Goal: Answer question/provide support: Share knowledge or assist other users

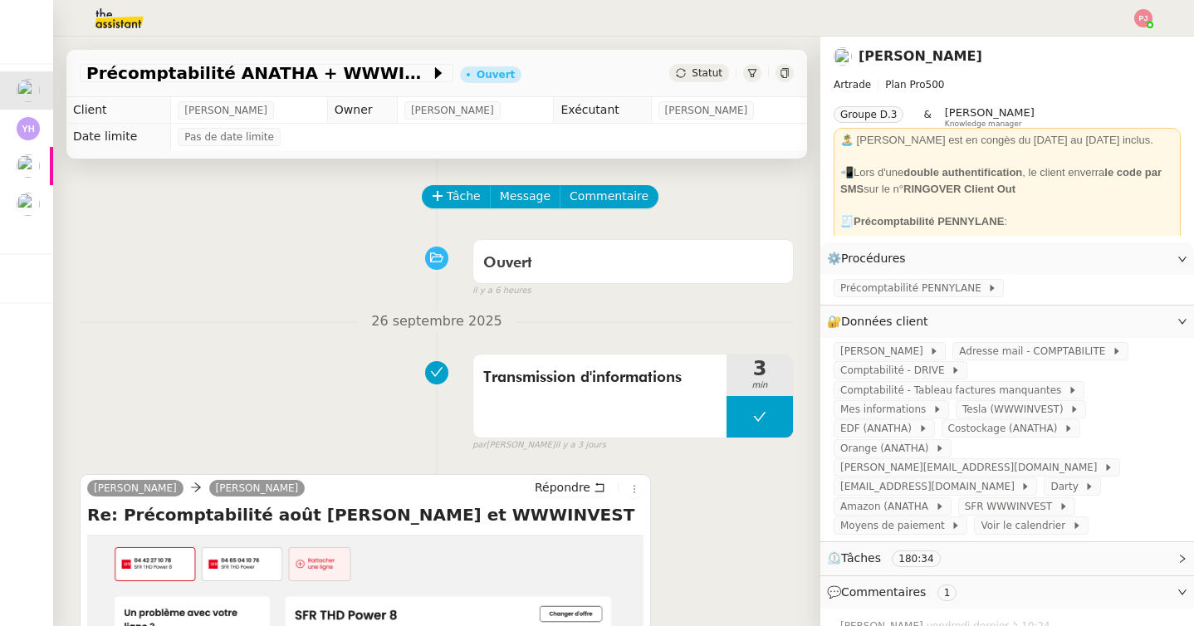
scroll to position [282, 0]
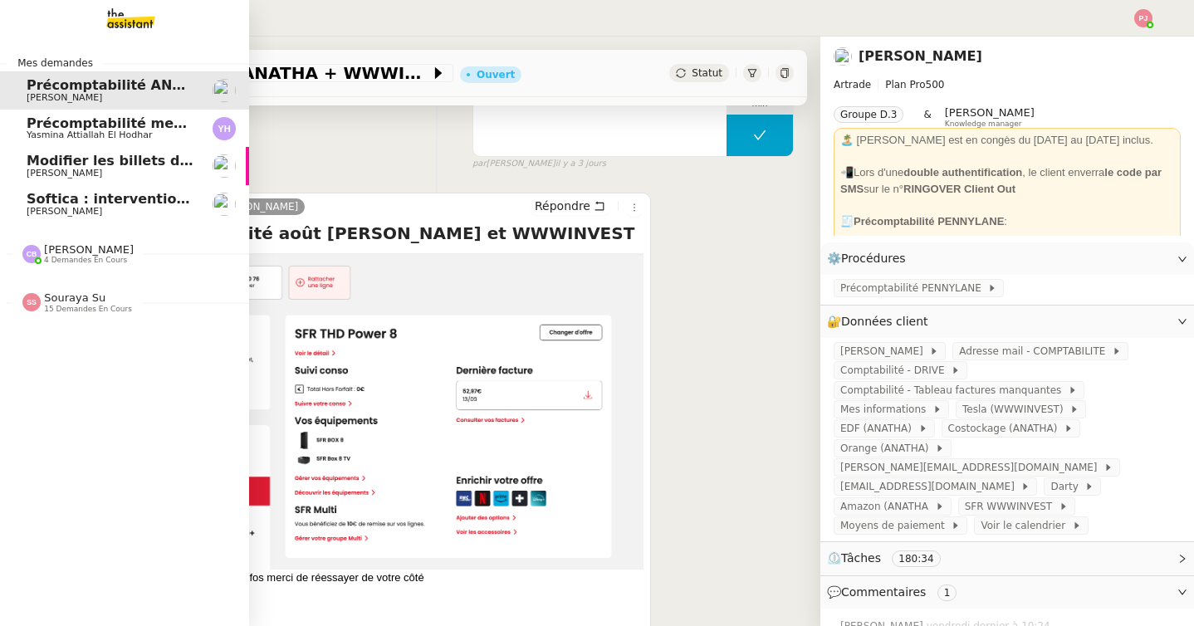
click at [63, 201] on span "Softica : intervention pose caissons" at bounding box center [161, 199] width 268 height 16
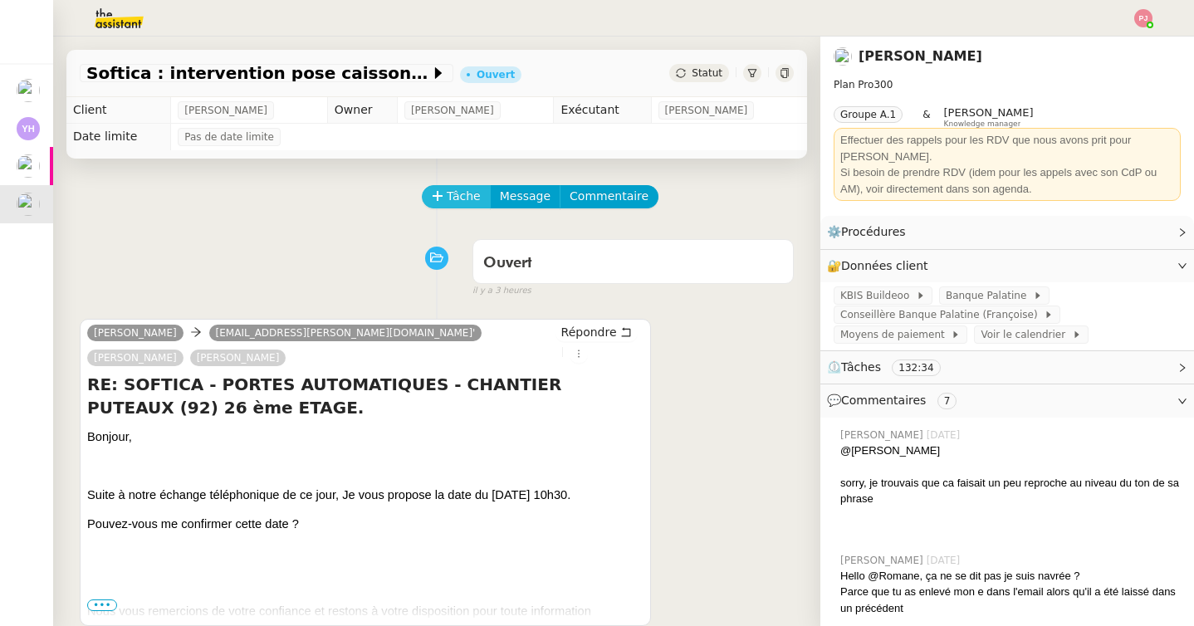
click at [443, 195] on icon at bounding box center [438, 196] width 12 height 12
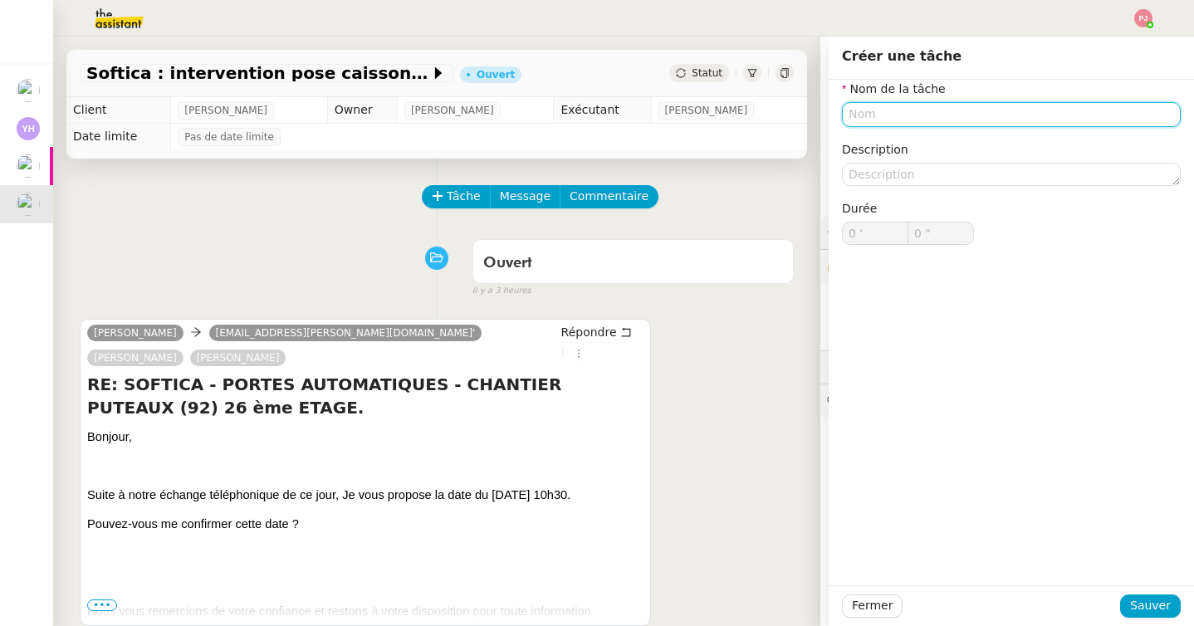
click at [887, 105] on input "text" at bounding box center [1011, 114] width 339 height 24
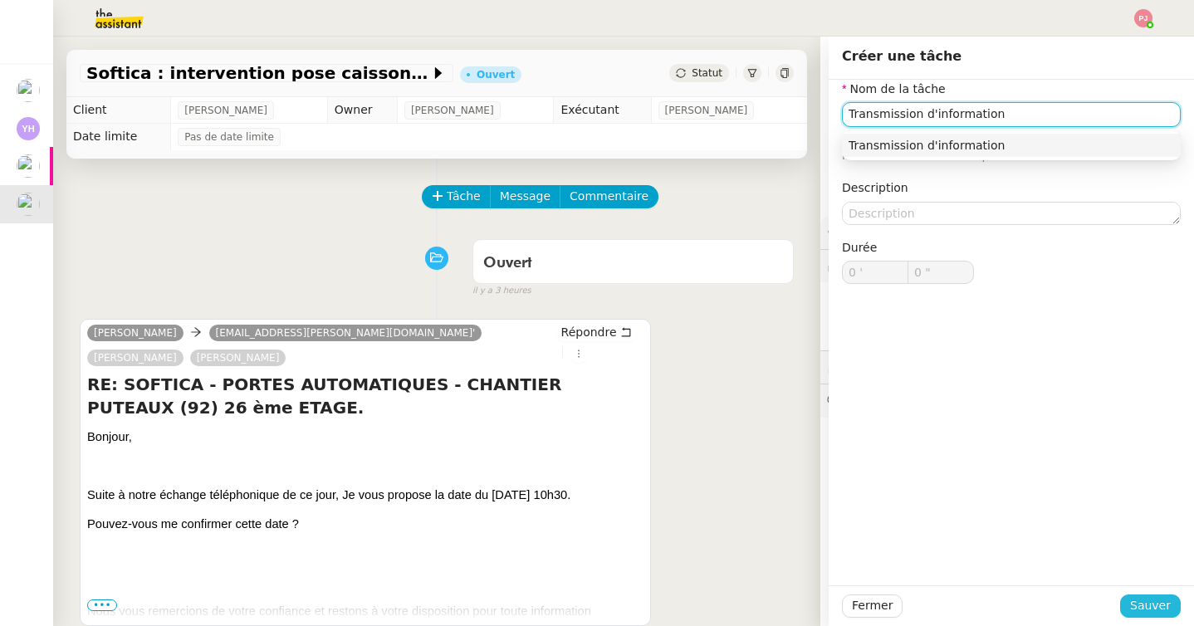
type input "Transmission d'information"
click at [1159, 600] on span "Sauver" at bounding box center [1150, 605] width 41 height 19
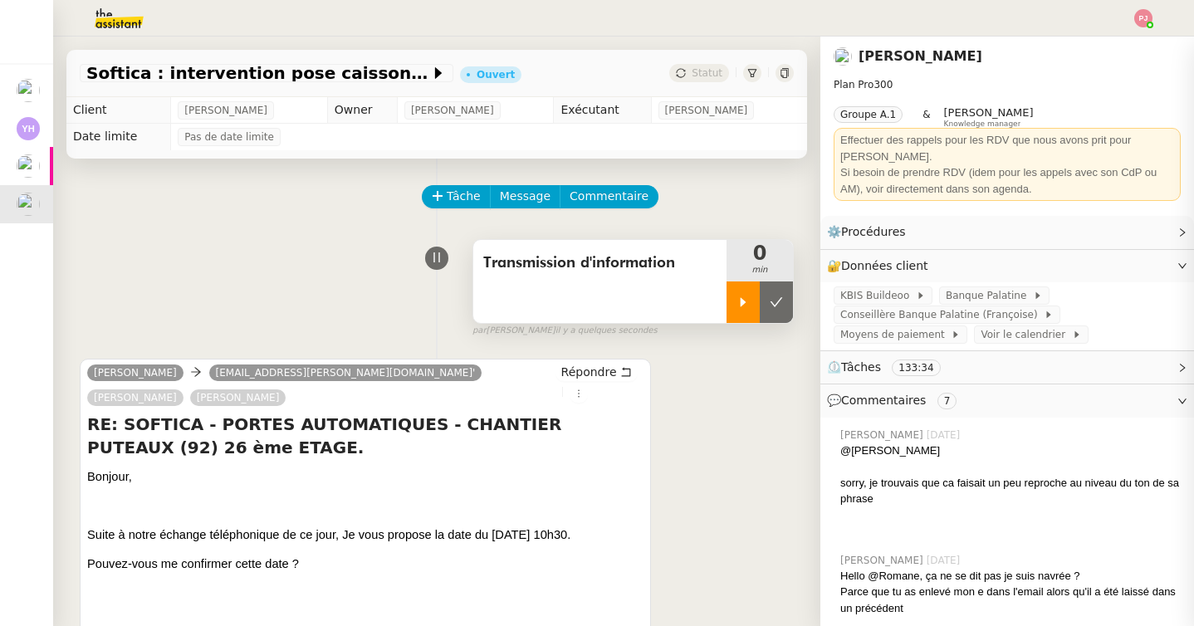
click at [735, 302] on div at bounding box center [743, 303] width 33 height 42
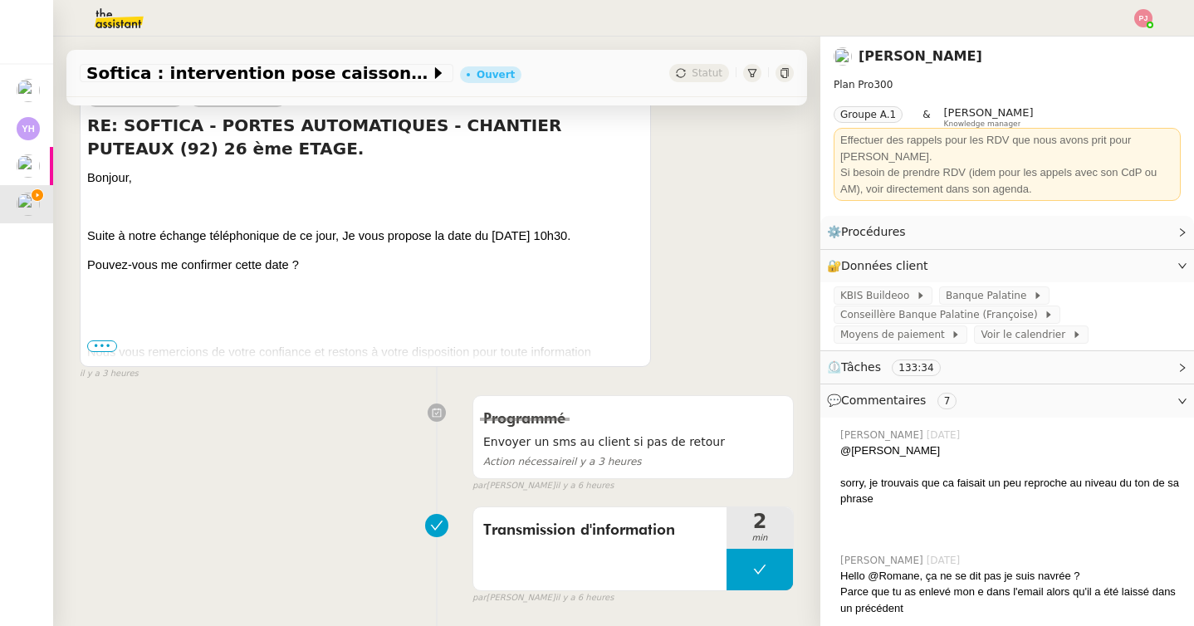
scroll to position [312, 0]
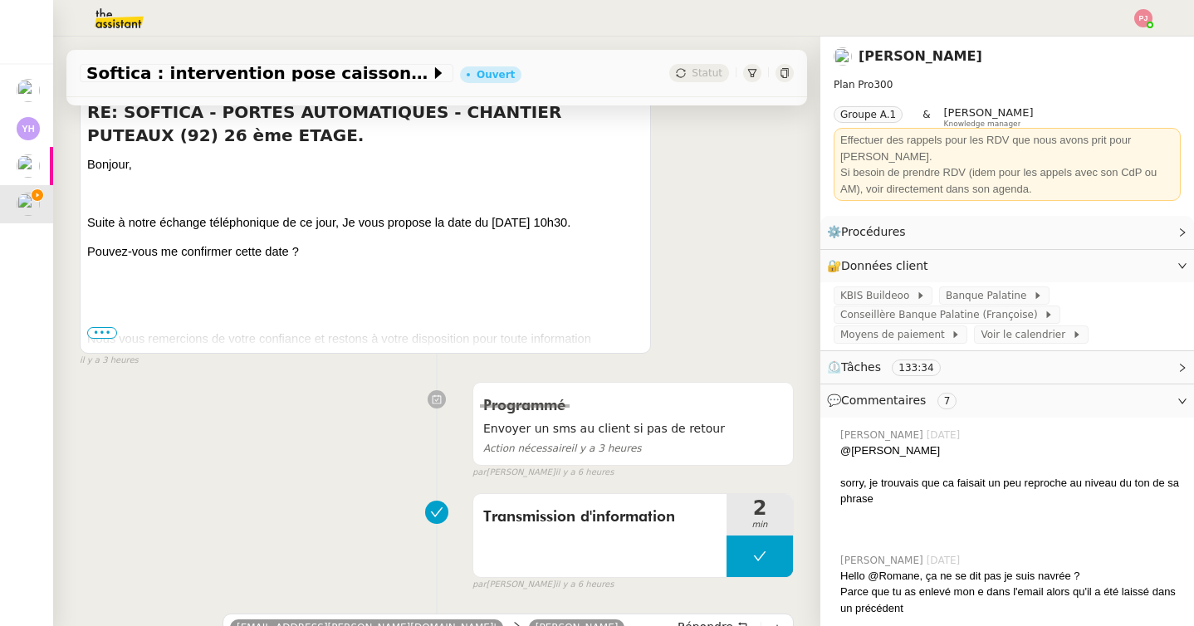
drag, startPoint x: 493, startPoint y: 200, endPoint x: 621, endPoint y: 206, distance: 128.9
click at [621, 213] on p "Suite à notre échange téléphonique de ce jour, Je vous propose la date du [DATE…" at bounding box center [365, 222] width 556 height 18
copy span "mercredi 01/10 à 10h30"
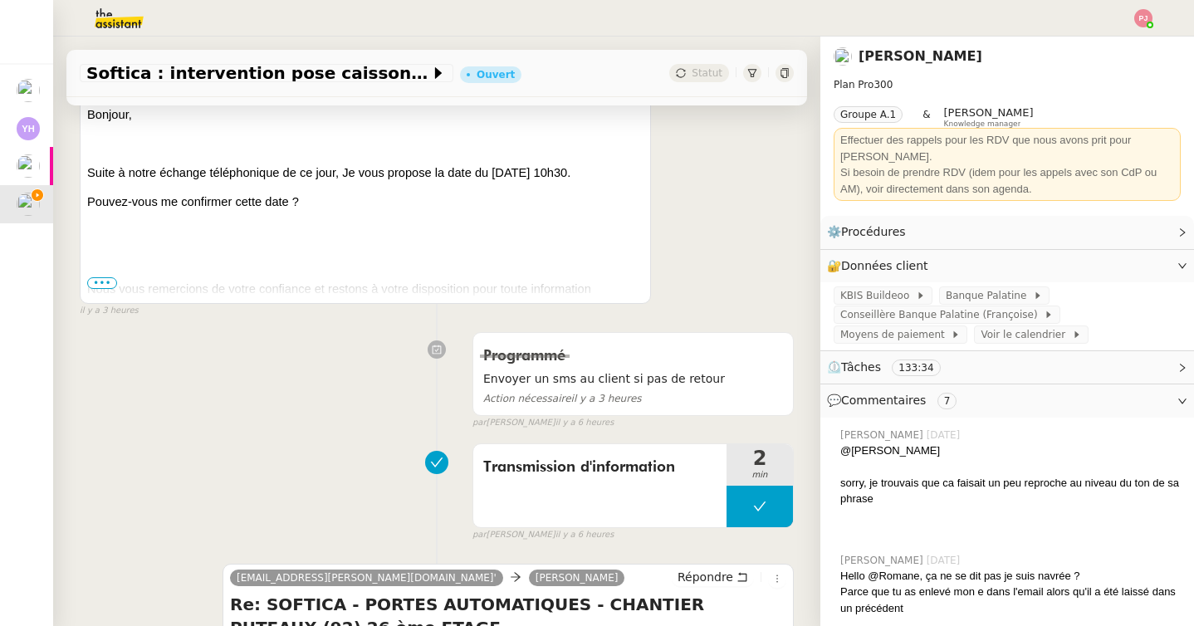
scroll to position [369, 0]
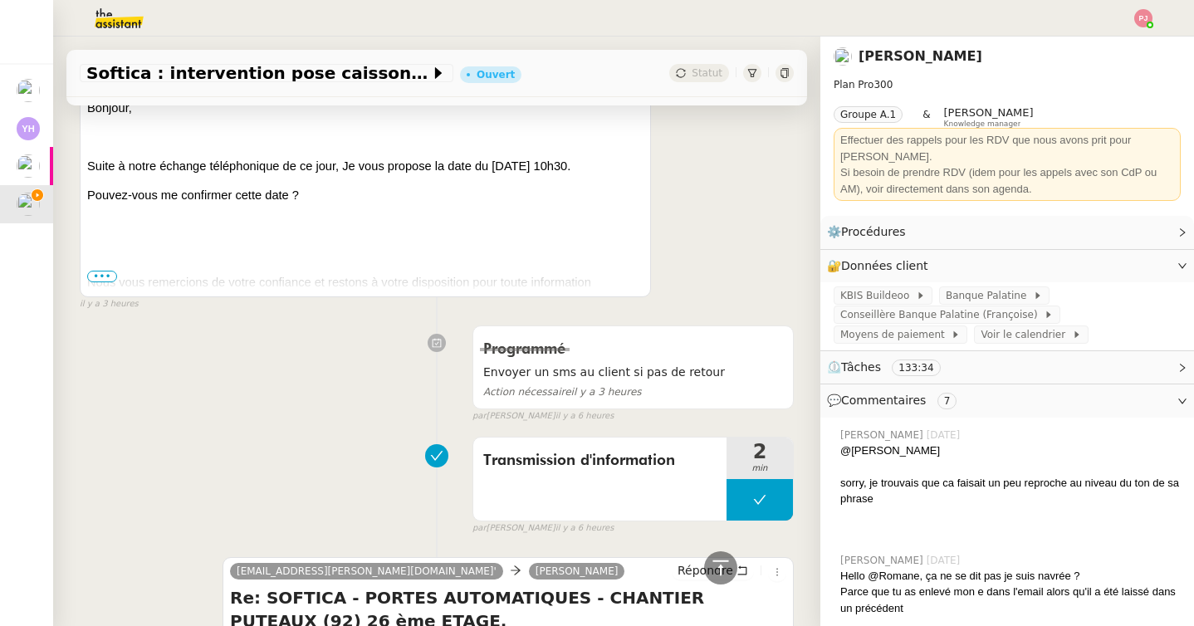
click at [111, 271] on span "•••" at bounding box center [102, 277] width 30 height 12
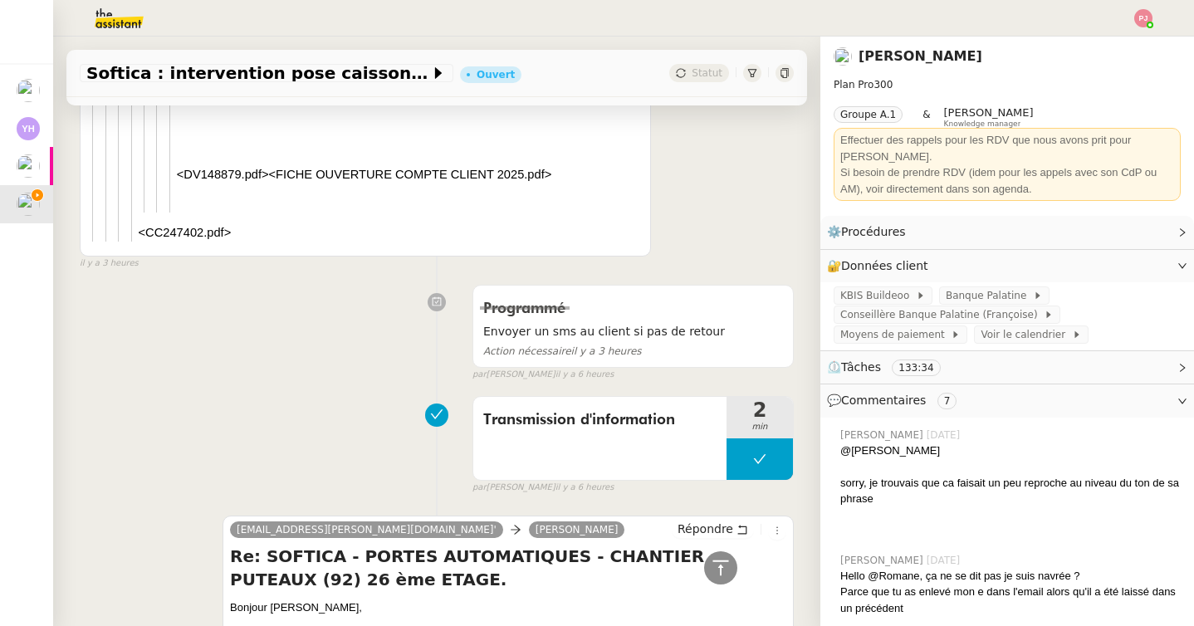
scroll to position [15262, 0]
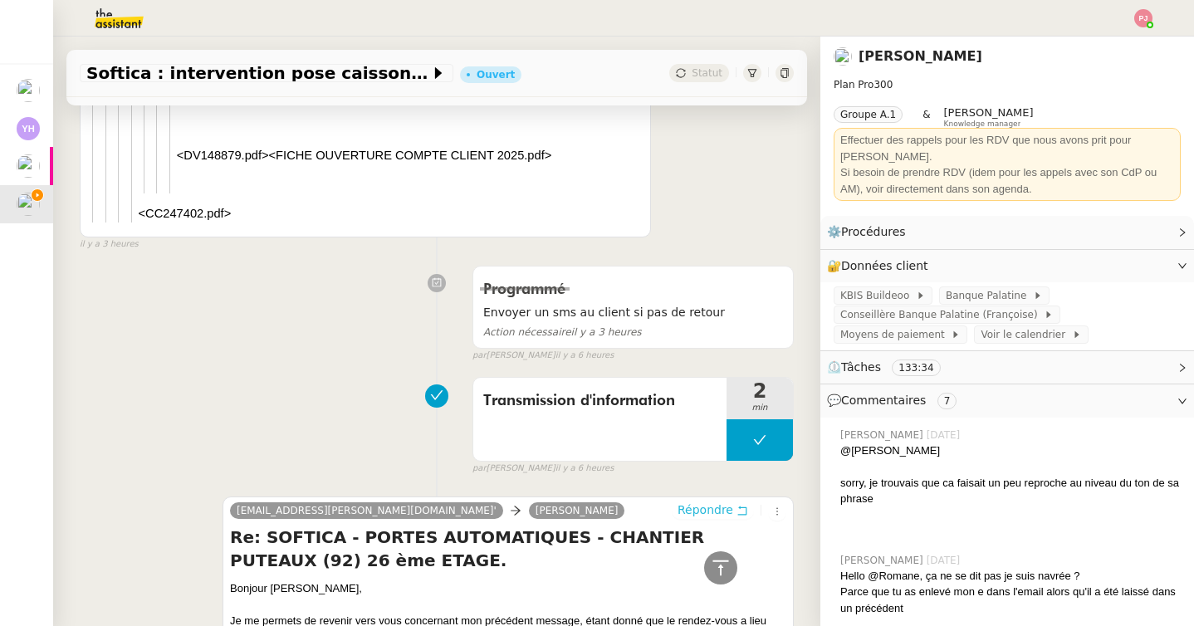
click at [733, 501] on button "Répondre" at bounding box center [713, 510] width 82 height 18
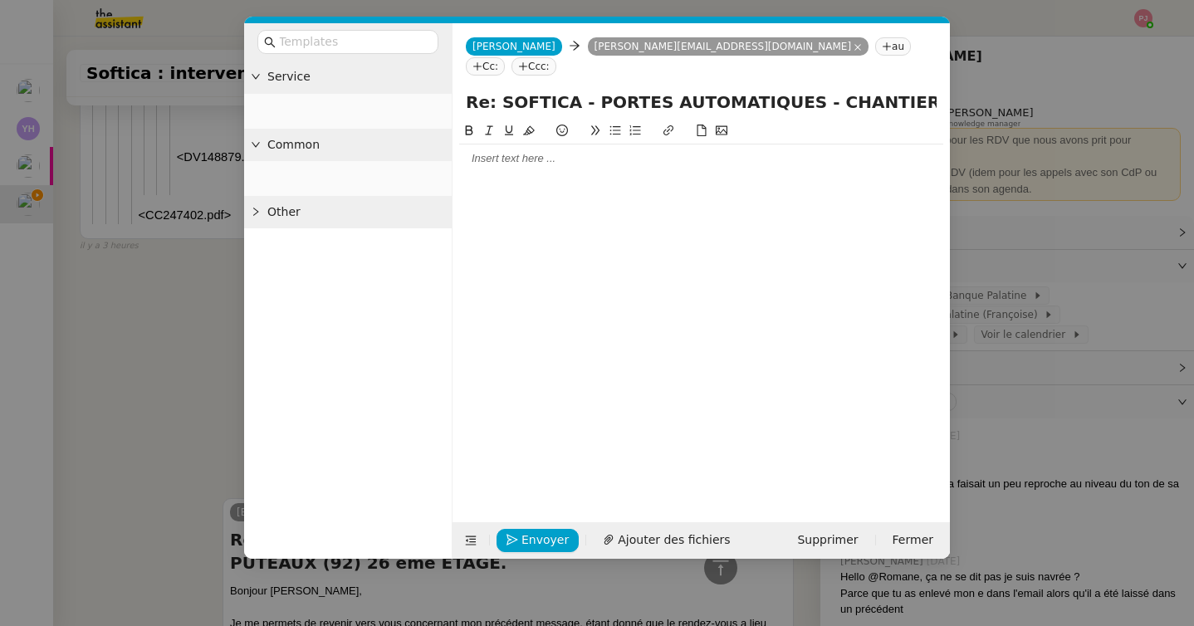
scroll to position [15412, 0]
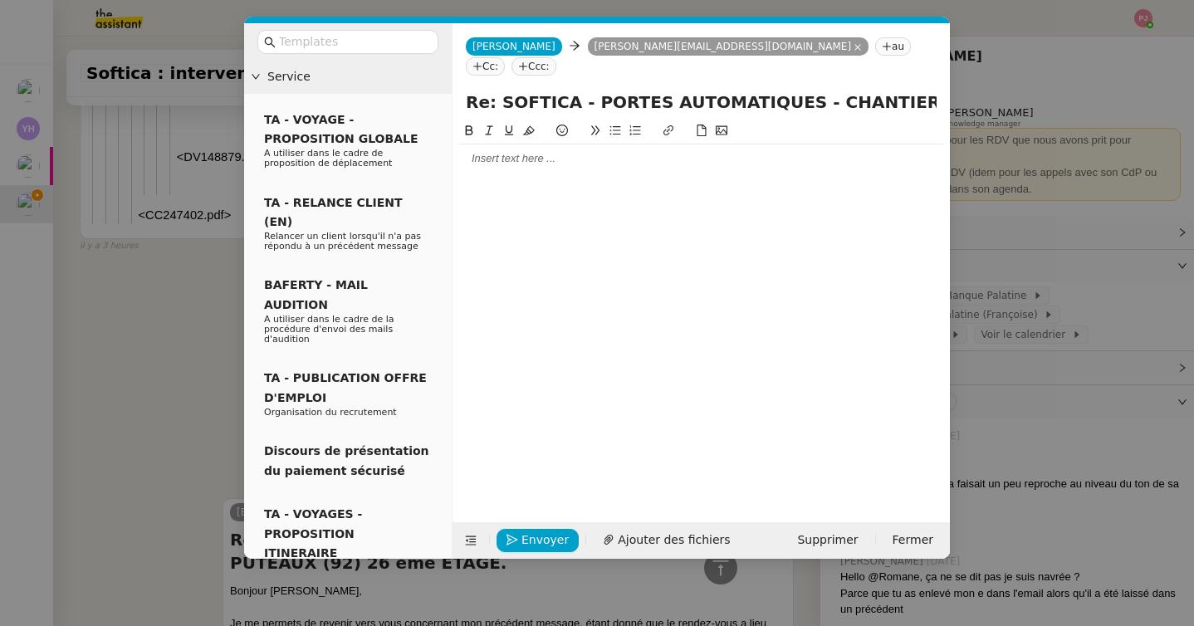
click at [535, 151] on div at bounding box center [701, 158] width 484 height 15
click at [492, 213] on li "mercredi 01/10 à 10h30" at bounding box center [710, 220] width 468 height 15
click at [841, 213] on li "pouvez-vous confirmer le rendez-vous du mercredi 01/10 à 10h30" at bounding box center [710, 220] width 468 height 15
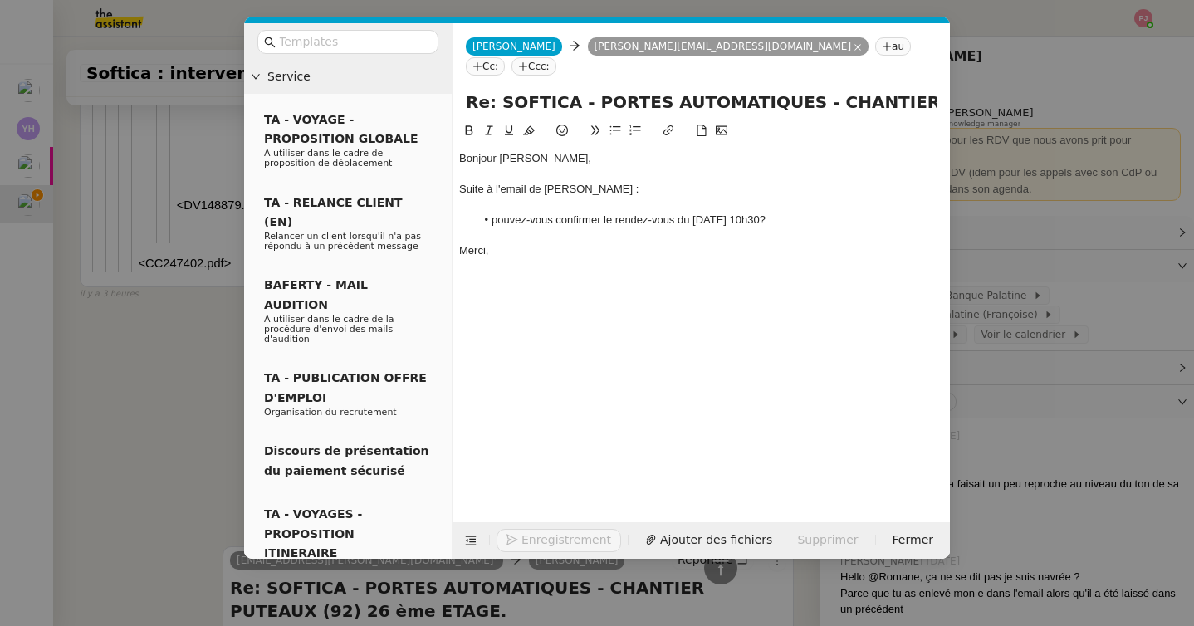
scroll to position [15563, 0]
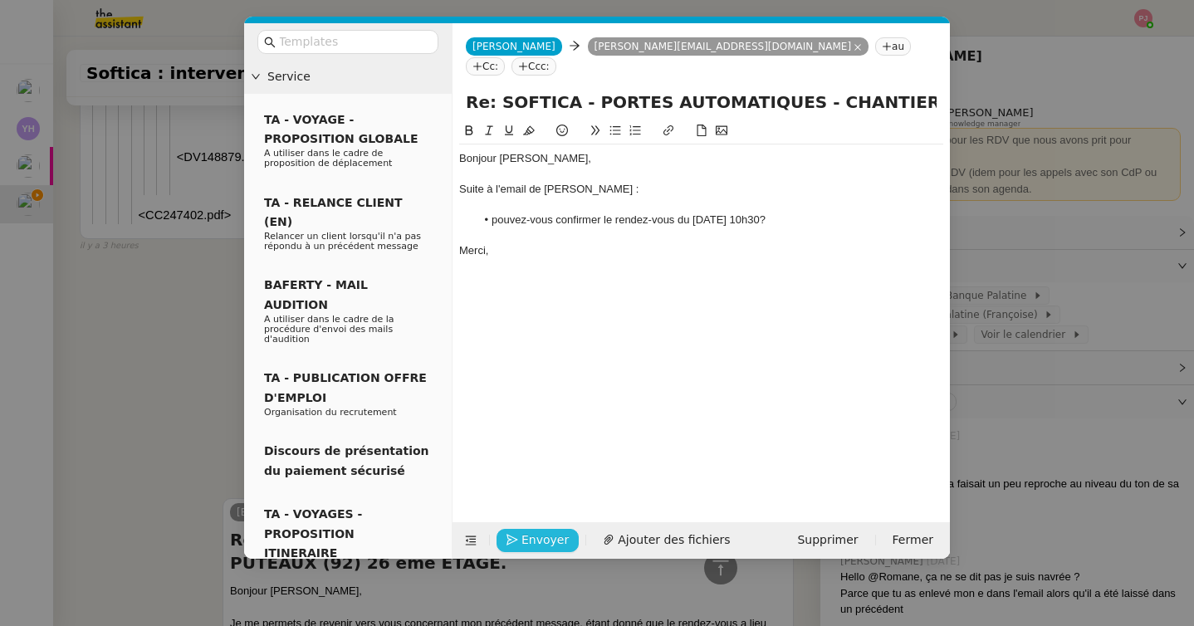
click at [528, 541] on span "Envoyer" at bounding box center [545, 540] width 47 height 19
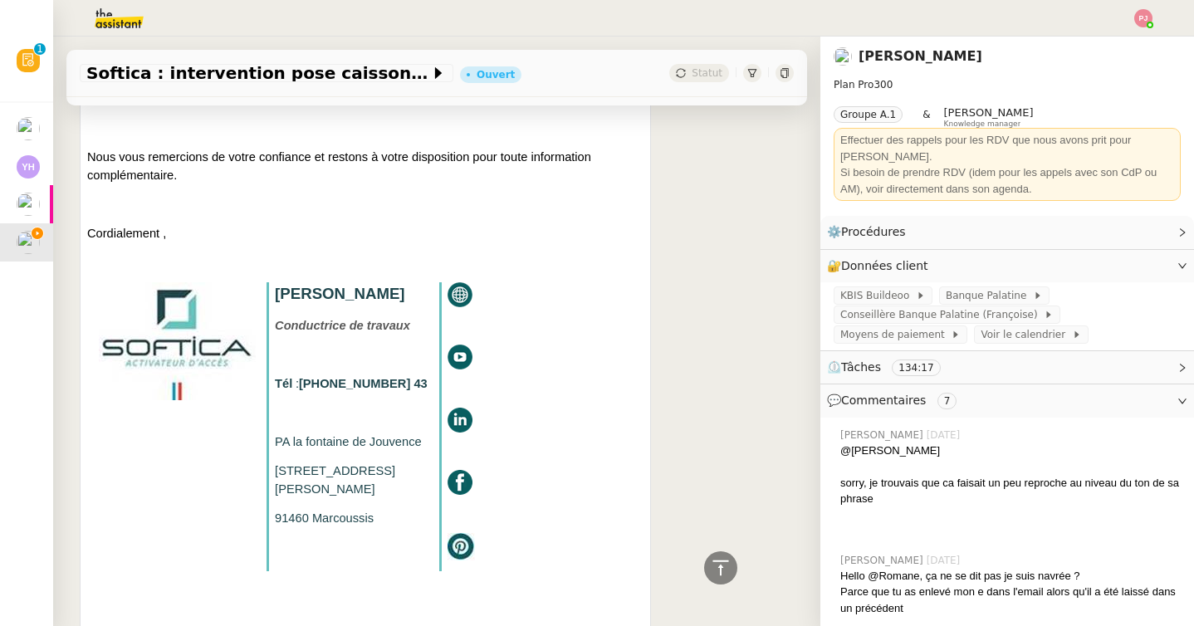
scroll to position [0, 0]
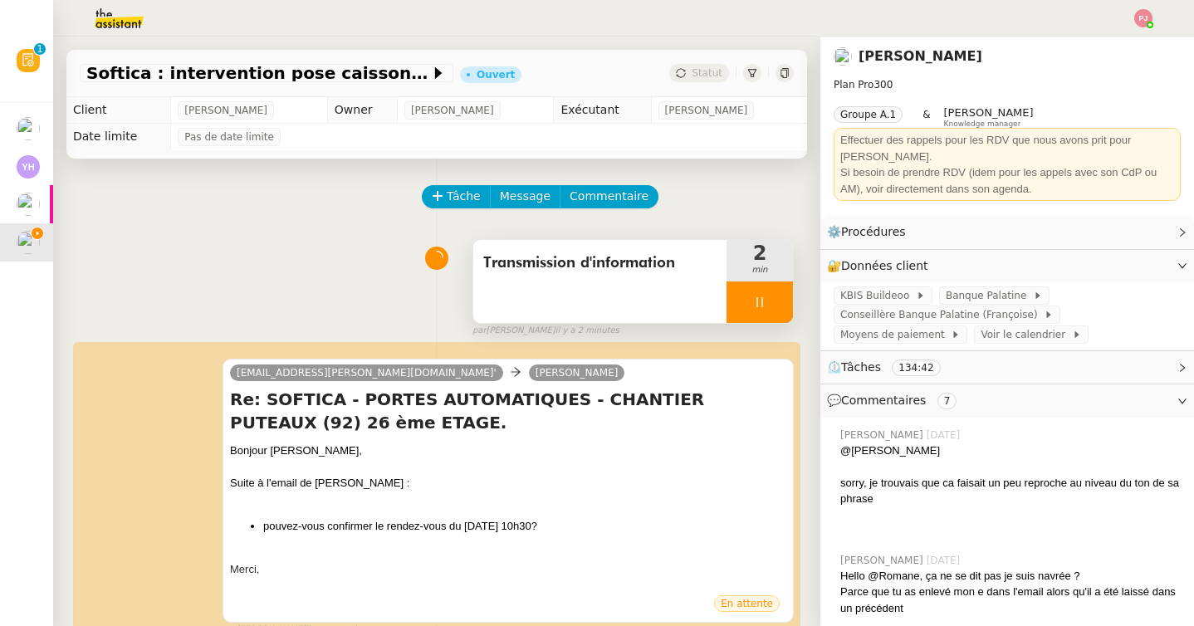
click at [752, 288] on div at bounding box center [760, 303] width 66 height 42
click at [772, 298] on icon at bounding box center [776, 302] width 13 height 13
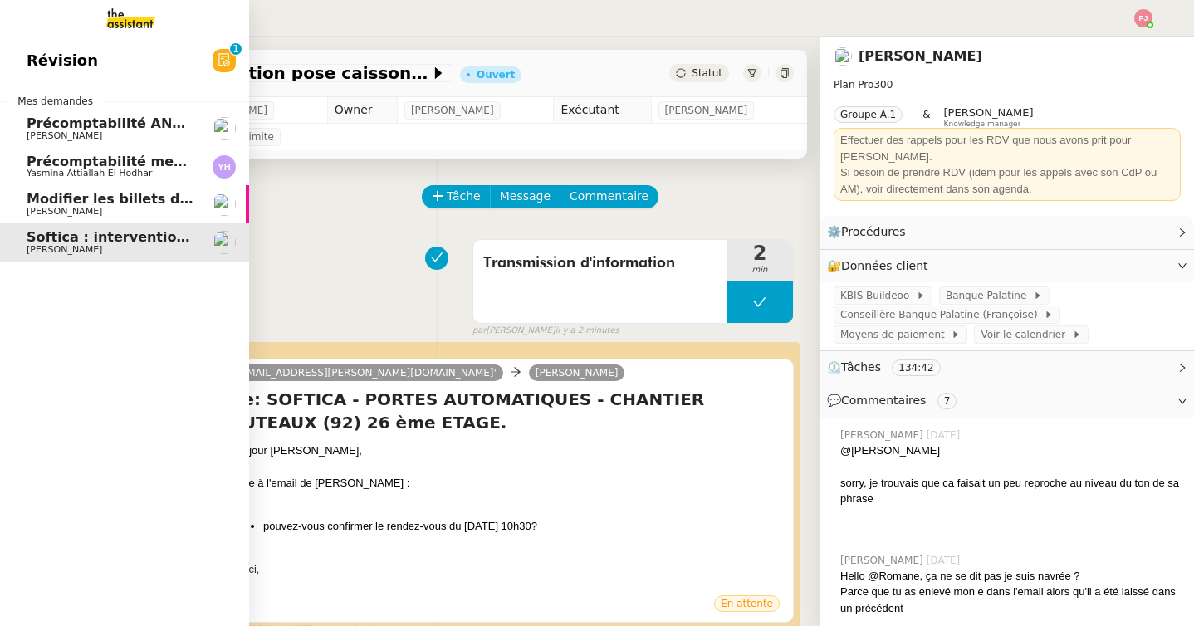
click at [96, 132] on span "[PERSON_NAME]" at bounding box center [111, 136] width 168 height 10
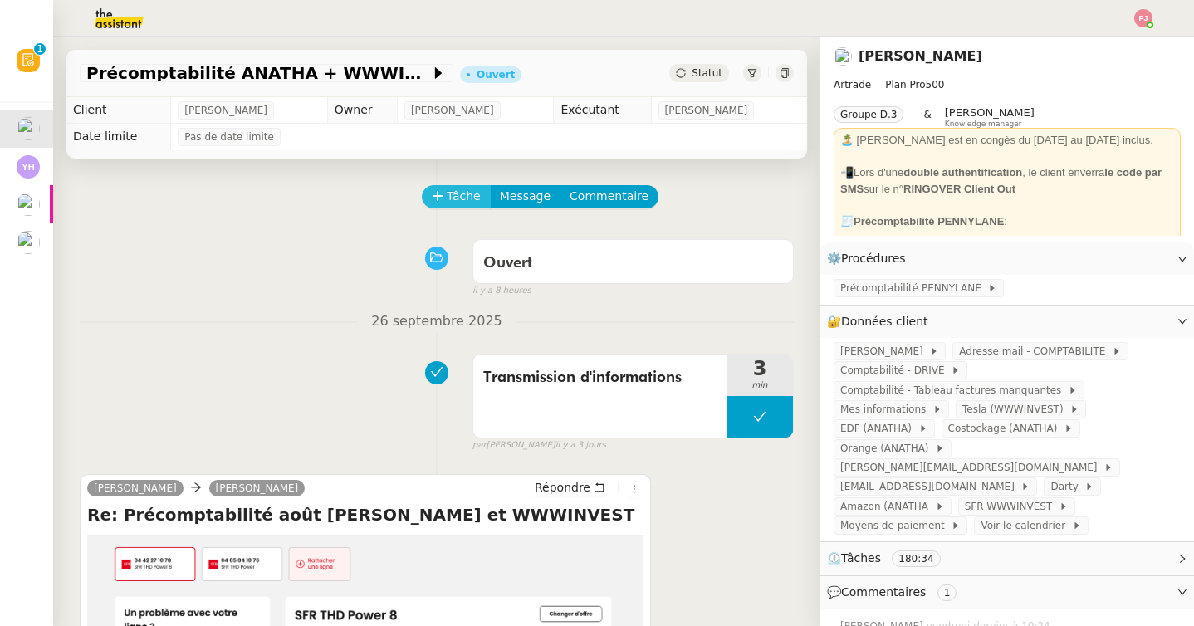
click at [457, 198] on span "Tâche" at bounding box center [464, 196] width 34 height 19
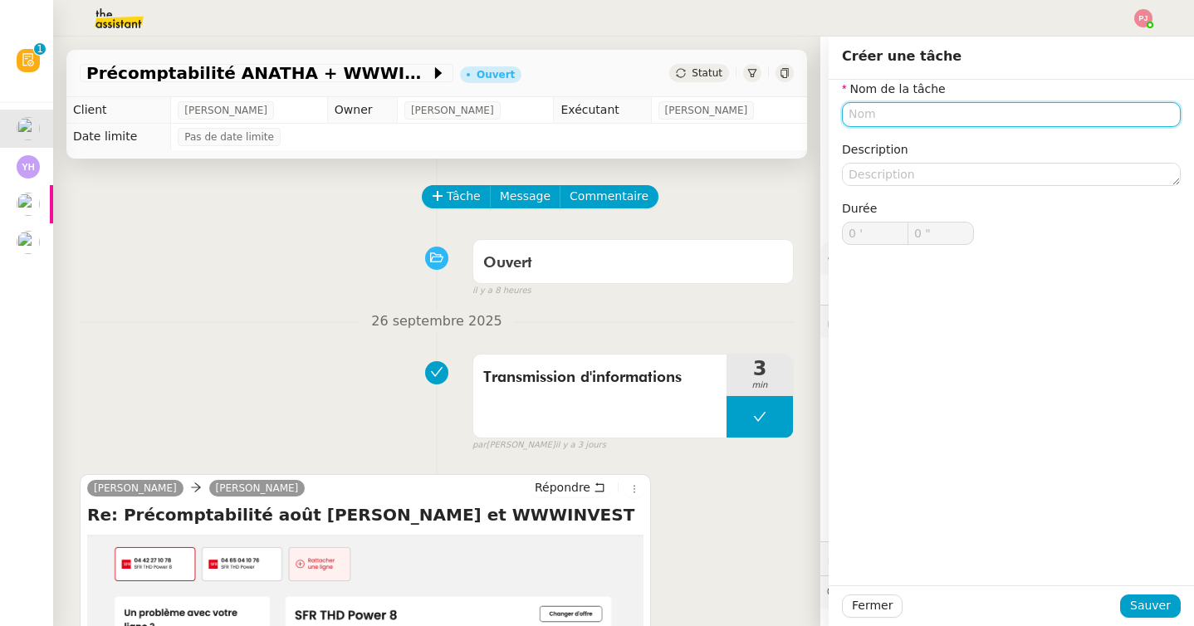
click at [923, 120] on input "text" at bounding box center [1011, 114] width 339 height 24
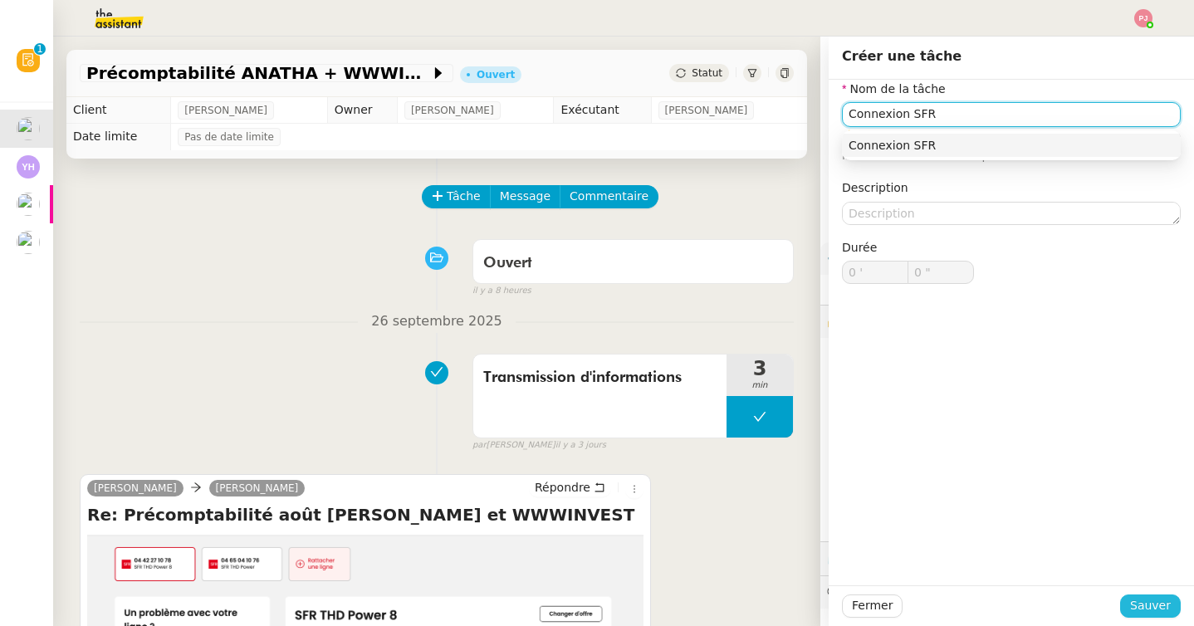
type input "Connexion SFR"
click at [1165, 608] on span "Sauver" at bounding box center [1150, 605] width 41 height 19
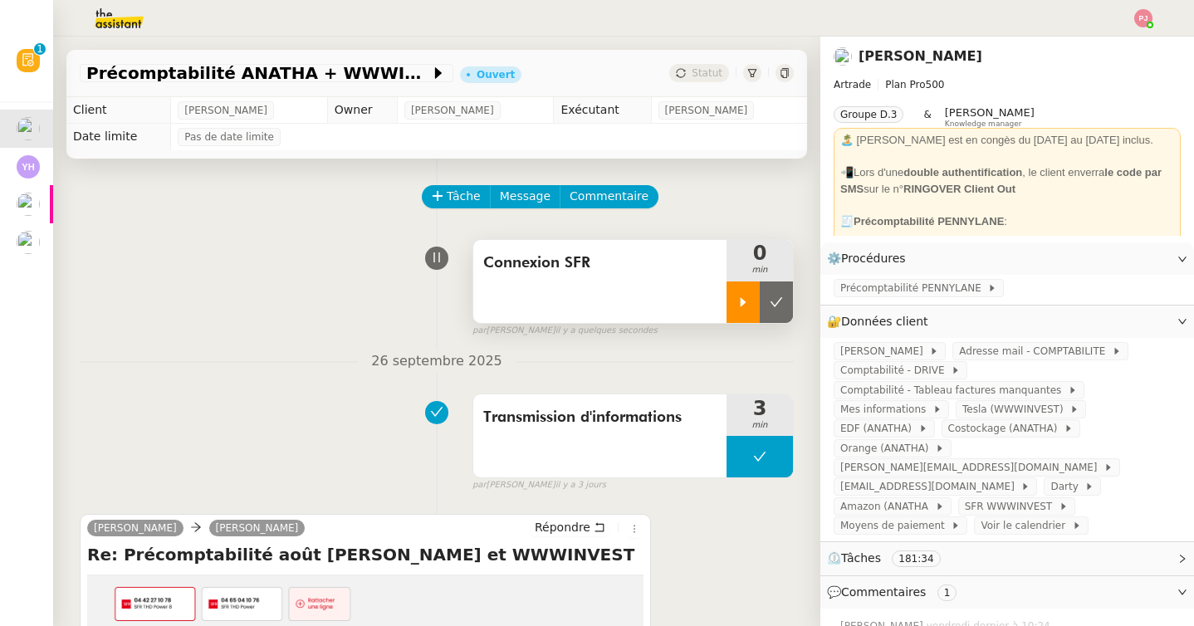
click at [740, 301] on icon at bounding box center [743, 302] width 13 height 13
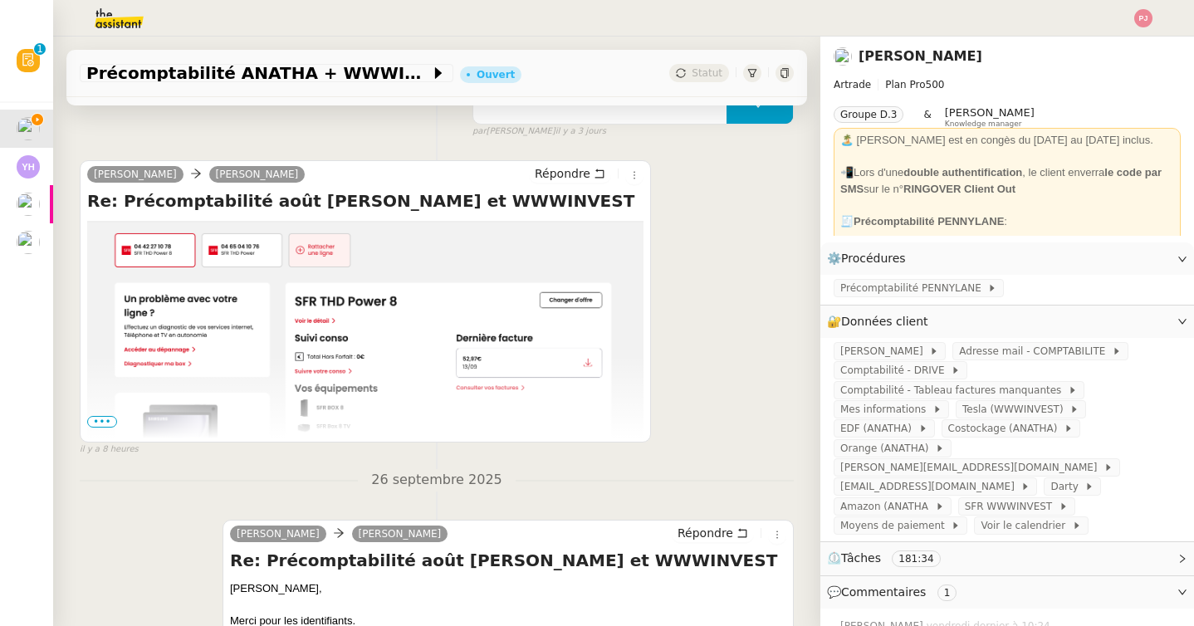
scroll to position [357, 0]
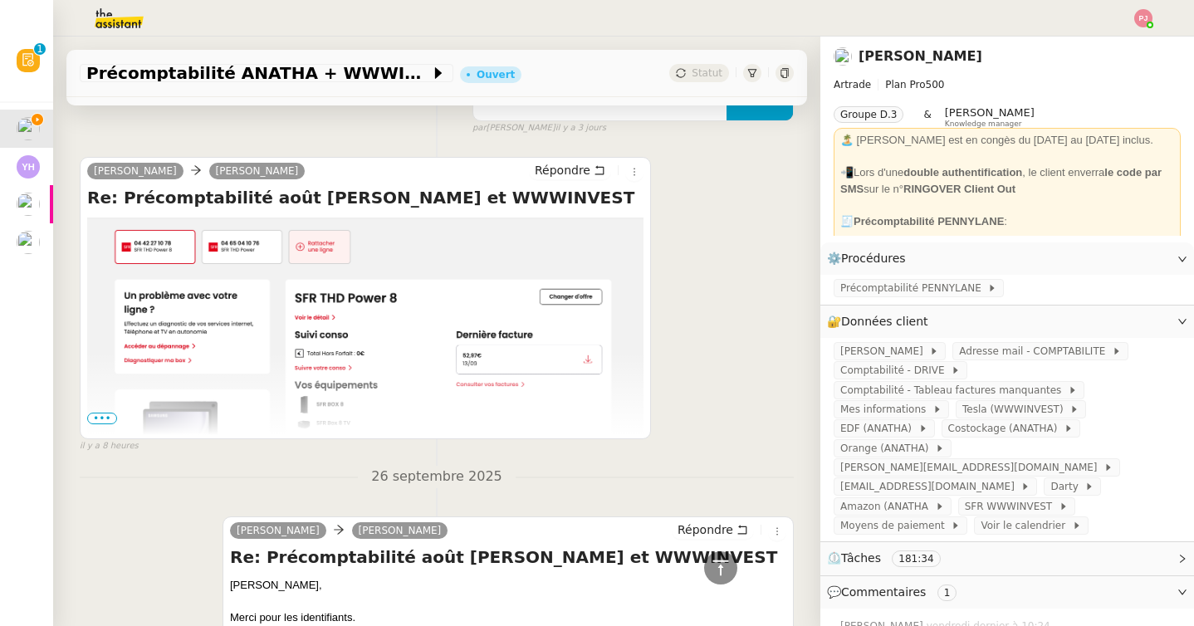
click at [110, 414] on span "•••" at bounding box center [102, 419] width 30 height 12
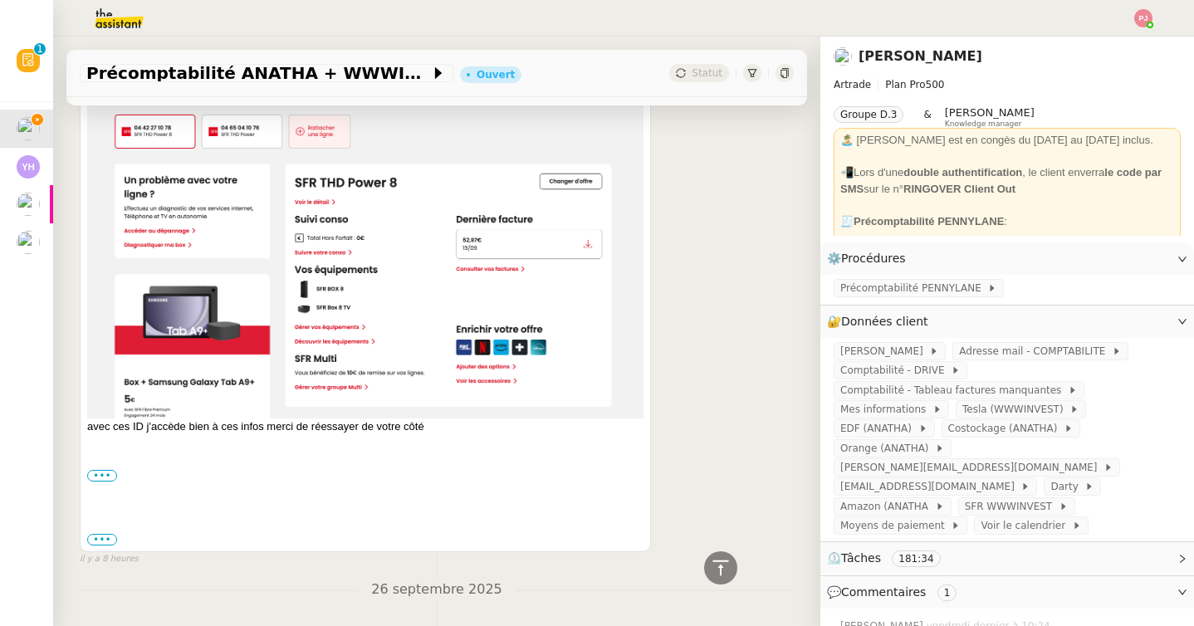
scroll to position [480, 0]
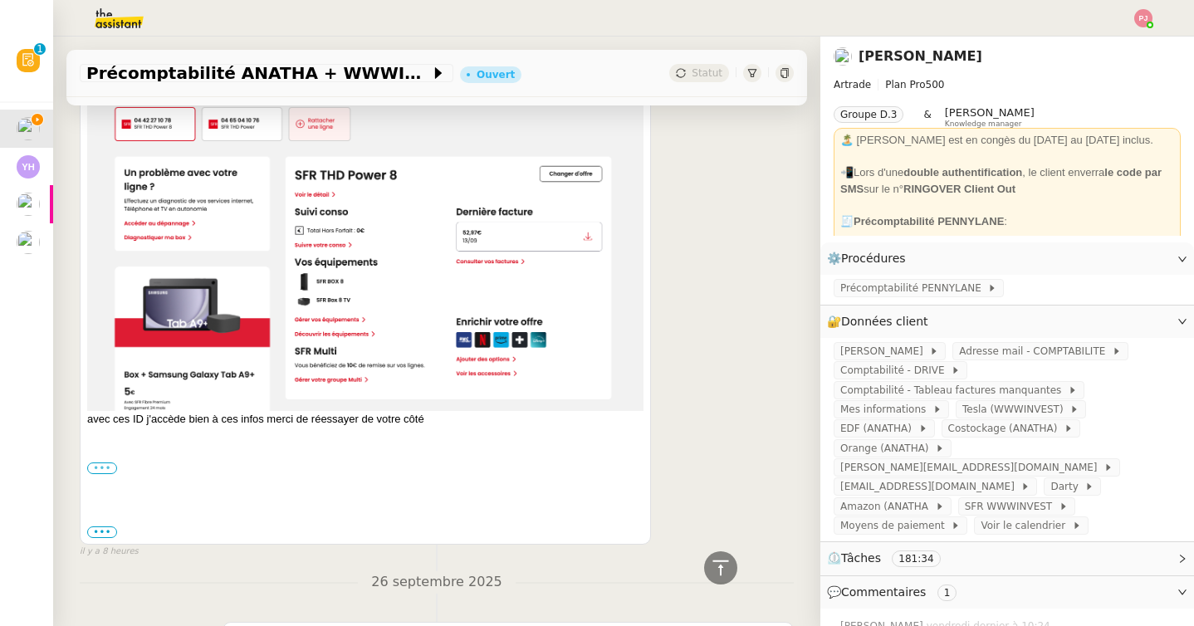
click at [101, 469] on label "•••" at bounding box center [102, 469] width 30 height 12
click at [0, 0] on input "•••" at bounding box center [0, 0] width 0 height 0
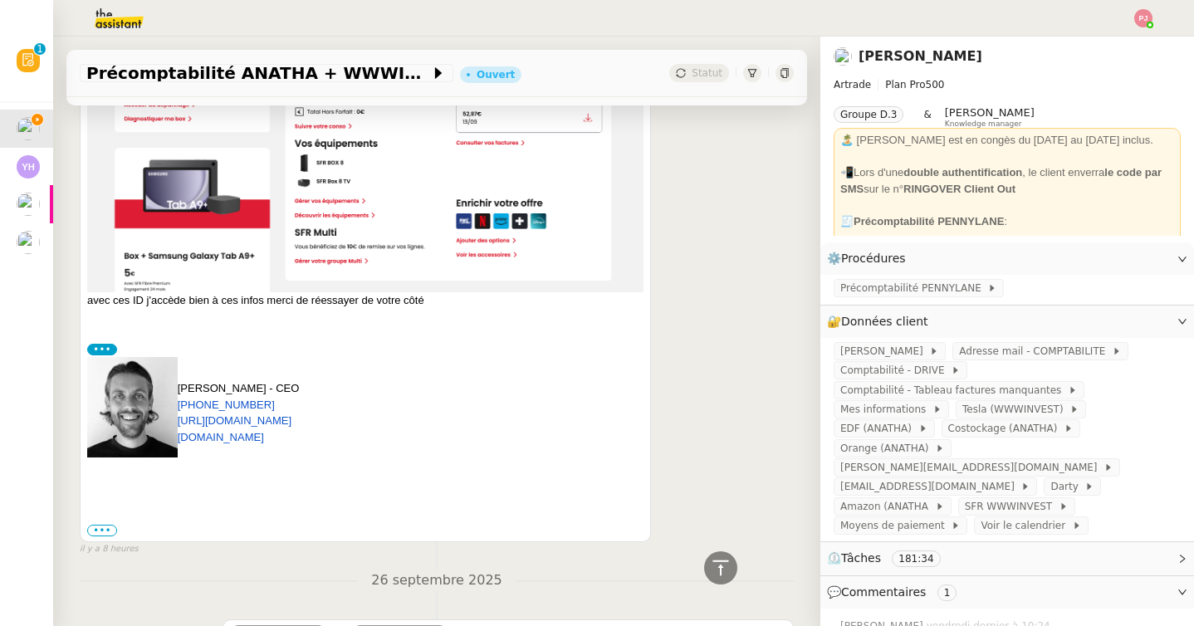
scroll to position [727, 0]
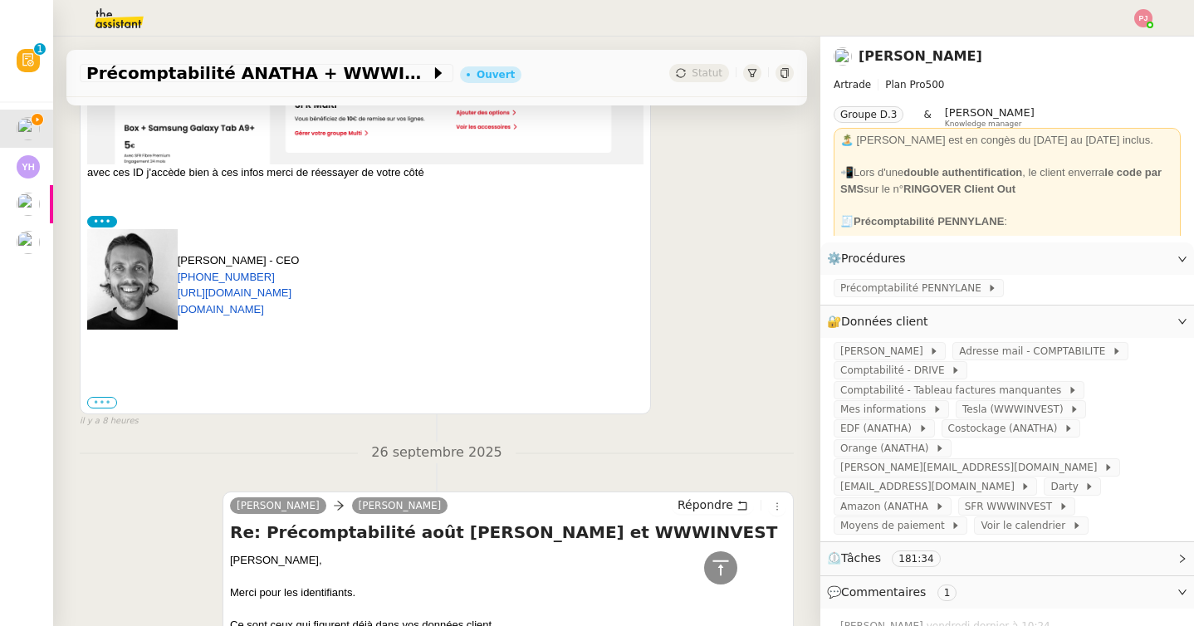
click at [105, 400] on label "•••" at bounding box center [102, 403] width 30 height 12
click at [0, 0] on input "•••" at bounding box center [0, 0] width 0 height 0
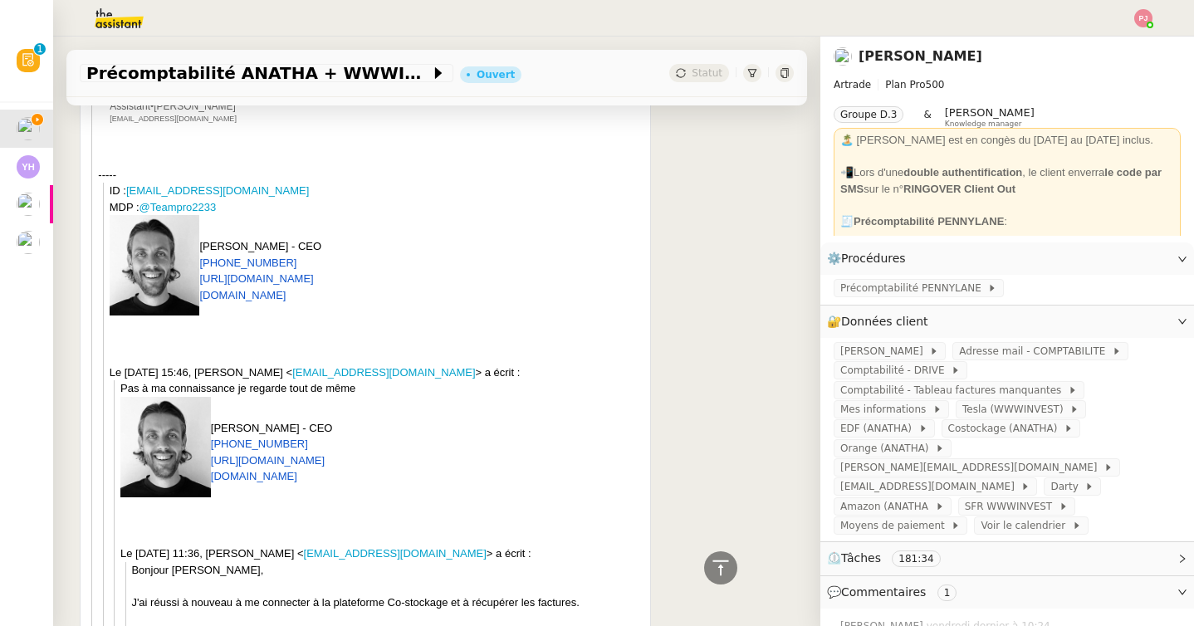
scroll to position [1311, 0]
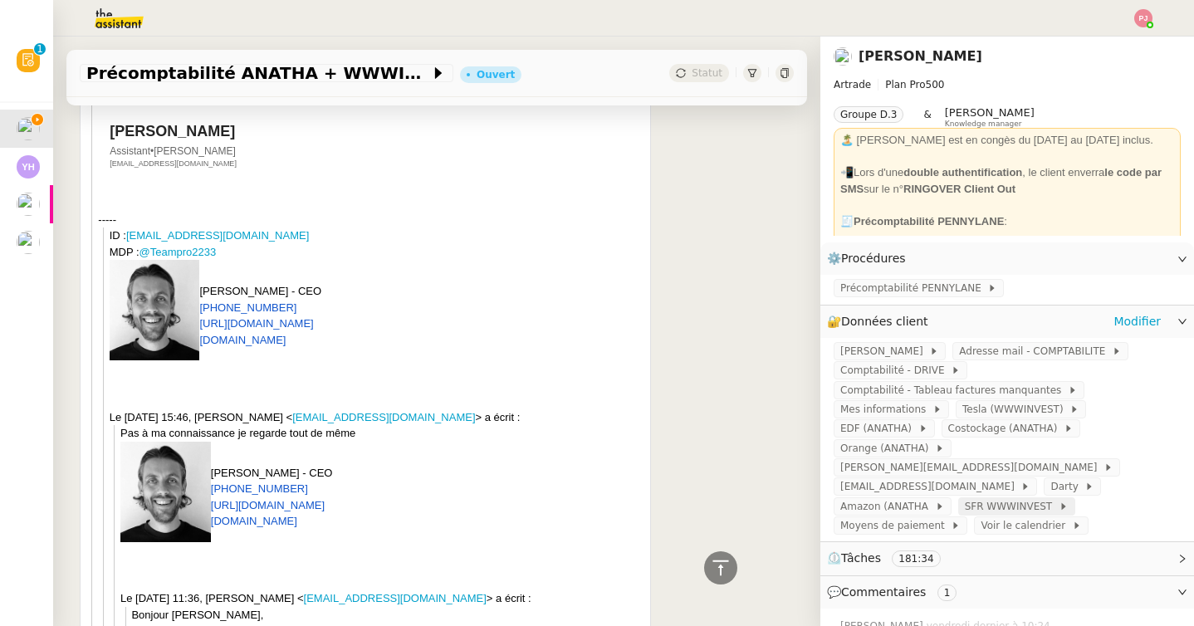
click at [965, 498] on span "SFR WWWINVEST" at bounding box center [1012, 506] width 94 height 17
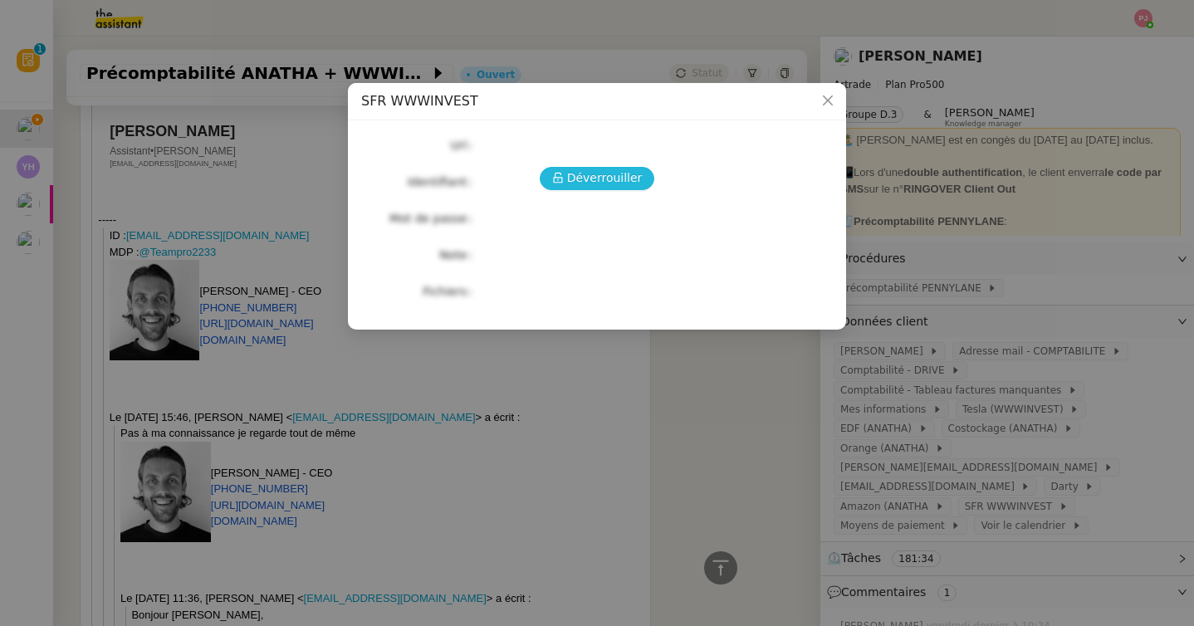
click at [641, 180] on button "Déverrouiller" at bounding box center [597, 178] width 115 height 23
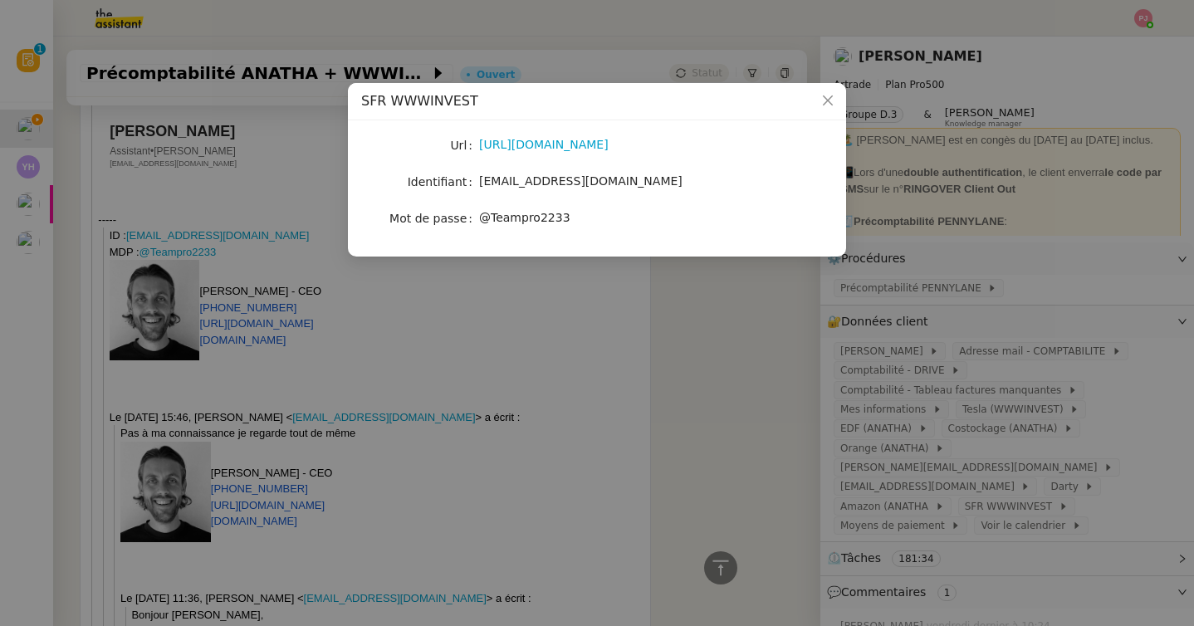
click at [689, 292] on nz-modal-container "SFR WWWINVEST Url [URL][DOMAIN_NAME] Identifiant [EMAIL_ADDRESS][DOMAIN_NAME] M…" at bounding box center [597, 313] width 1194 height 626
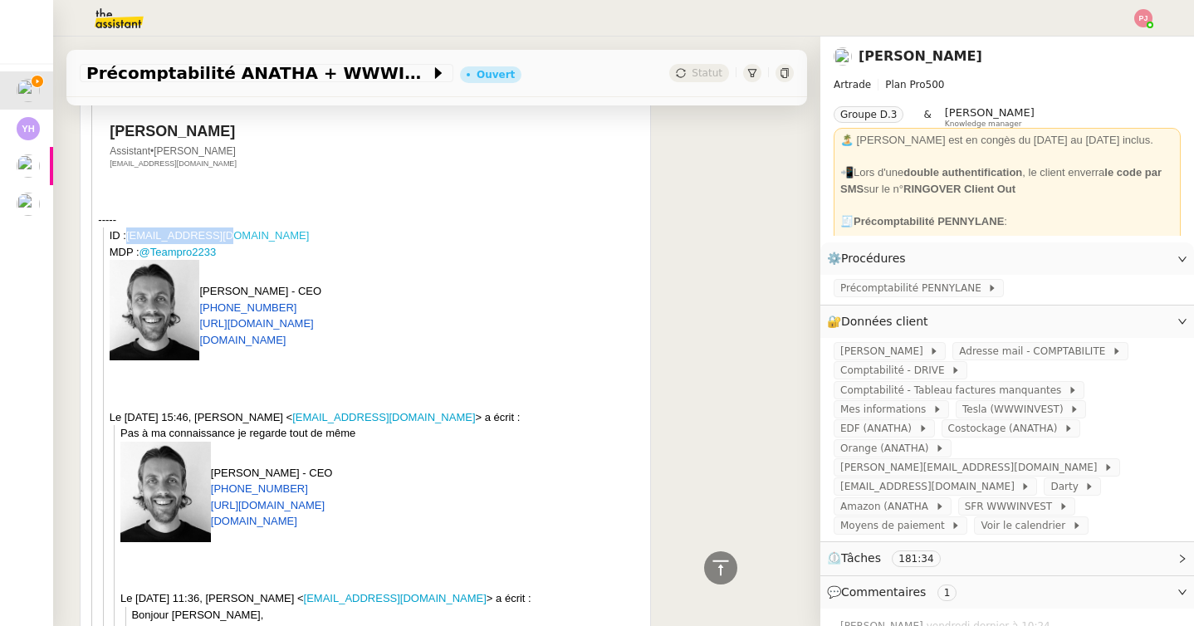
drag, startPoint x: 232, startPoint y: 238, endPoint x: 130, endPoint y: 241, distance: 102.2
click at [130, 241] on div "ID : [EMAIL_ADDRESS][DOMAIN_NAME] MDP : @Teampro2233" at bounding box center [377, 244] width 534 height 32
copy link "[EMAIL_ADDRESS][DOMAIN_NAME]"
drag, startPoint x: 222, startPoint y: 252, endPoint x: 144, endPoint y: 254, distance: 78.1
click at [144, 254] on div "ID : [EMAIL_ADDRESS][DOMAIN_NAME] MDP : @Teampro2233" at bounding box center [377, 244] width 534 height 32
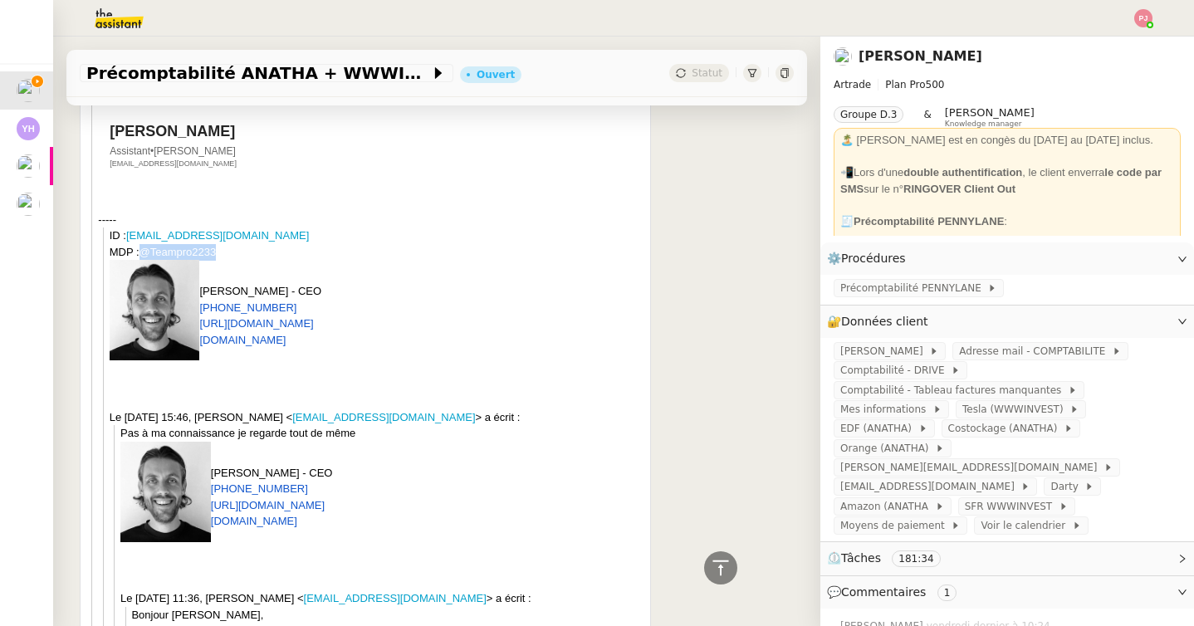
copy link "@Teampro2233"
click at [918, 284] on span "Précomptabilité PENNYLANE" at bounding box center [914, 288] width 147 height 17
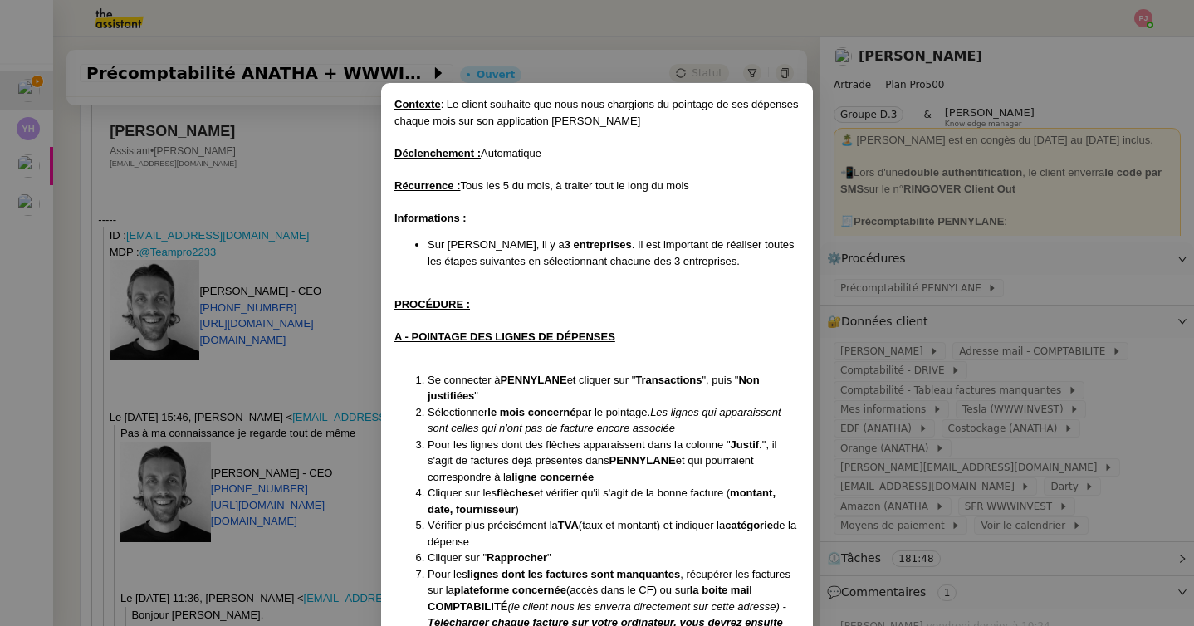
scroll to position [390, 0]
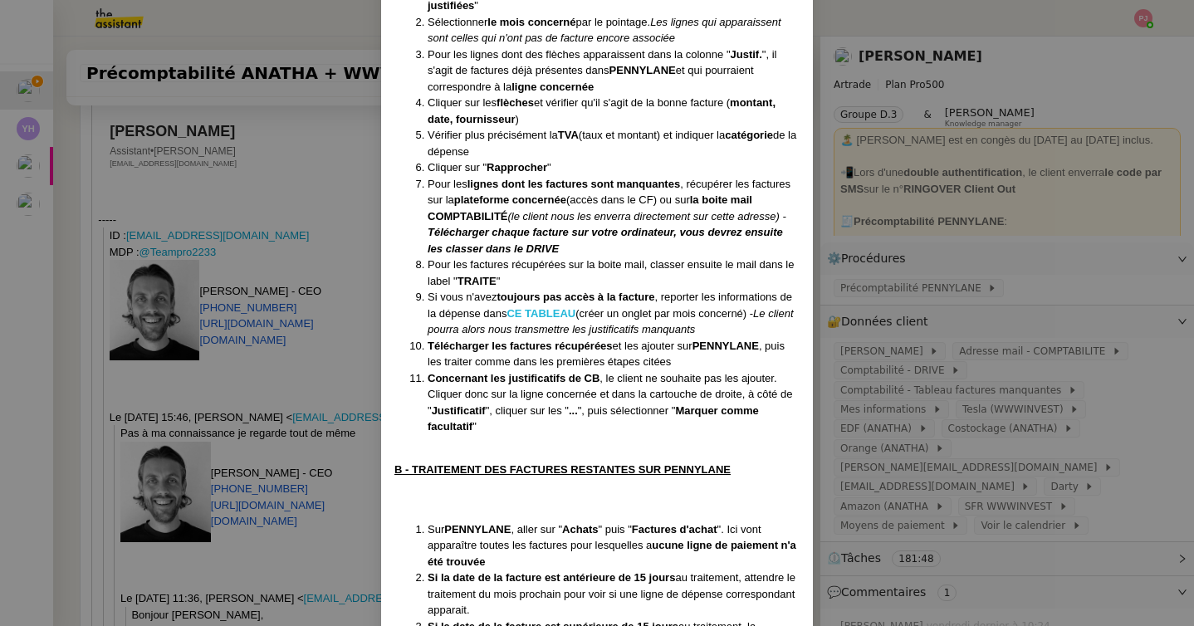
click at [558, 313] on strong "CE TABLEAU" at bounding box center [541, 313] width 69 height 12
click at [973, 346] on nz-modal-container "Contexte : Le client souhaite que nous nous chargions du pointage de ses dépens…" at bounding box center [597, 313] width 1194 height 626
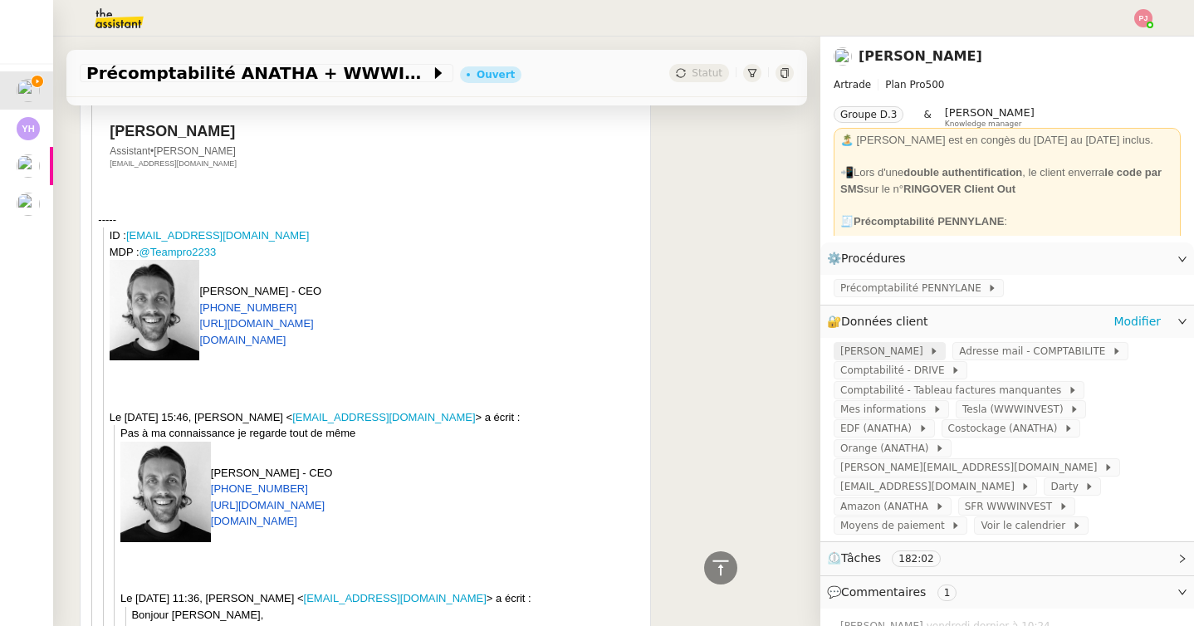
click at [900, 354] on span "[PERSON_NAME]" at bounding box center [885, 351] width 89 height 17
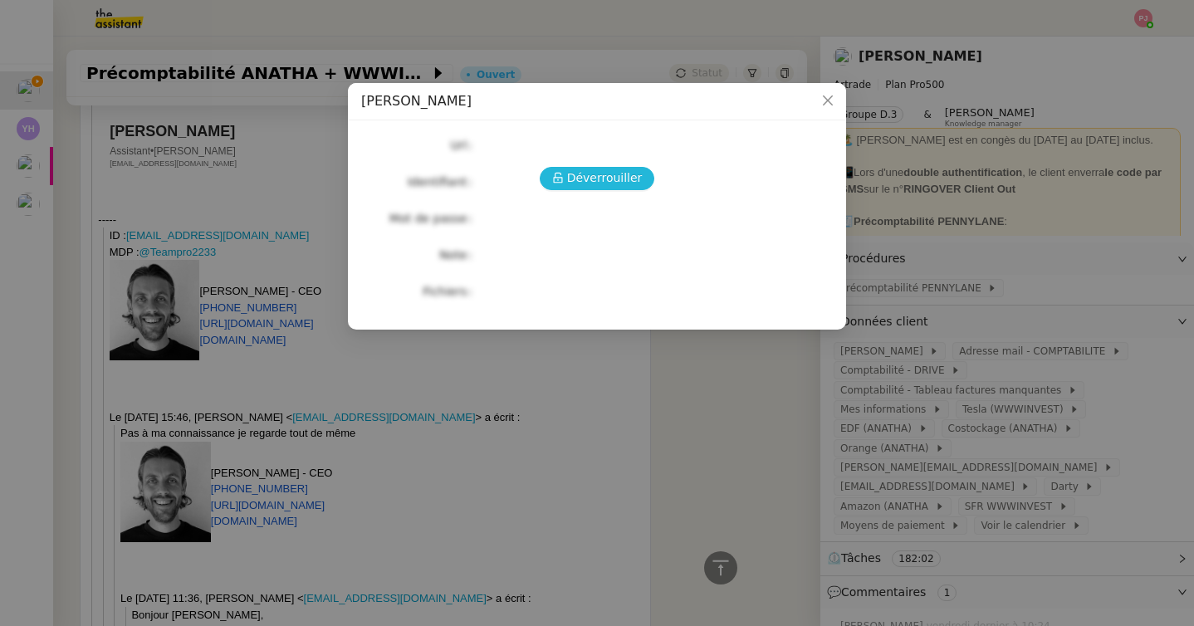
click at [568, 183] on button "Déverrouiller" at bounding box center [597, 178] width 115 height 23
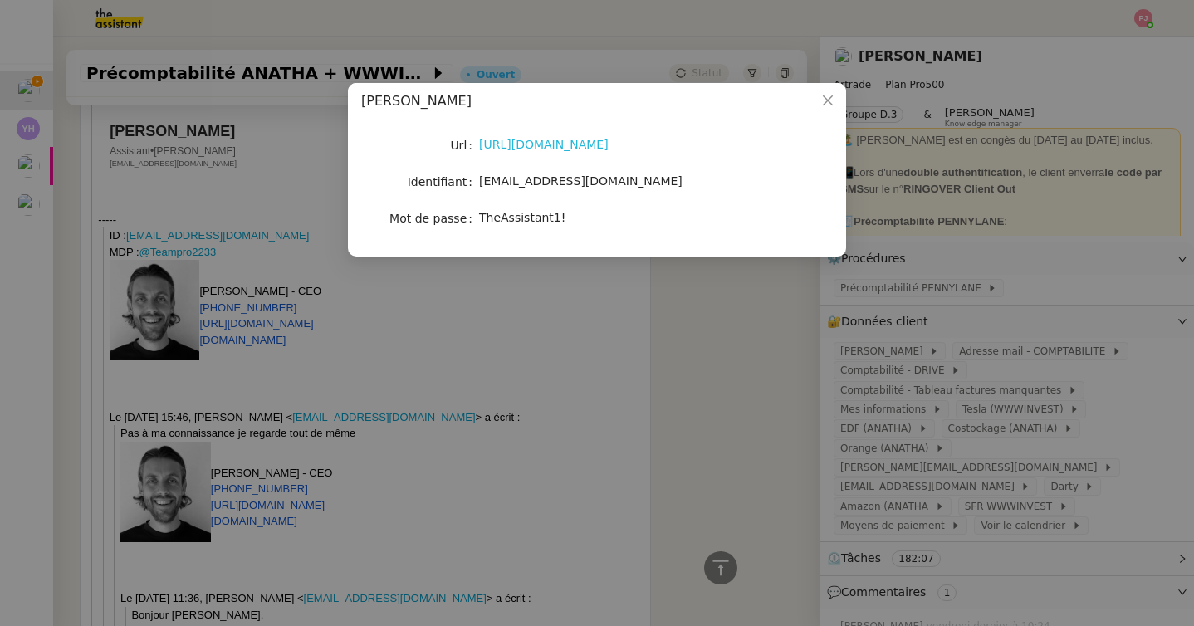
click at [505, 142] on link "[URL][DOMAIN_NAME]" at bounding box center [544, 144] width 130 height 13
click at [735, 406] on nz-modal-container "PENNYLANE - [PERSON_NAME] [URL][DOMAIN_NAME] Identifiant [EMAIL_ADDRESS][DOMAIN…" at bounding box center [597, 313] width 1194 height 626
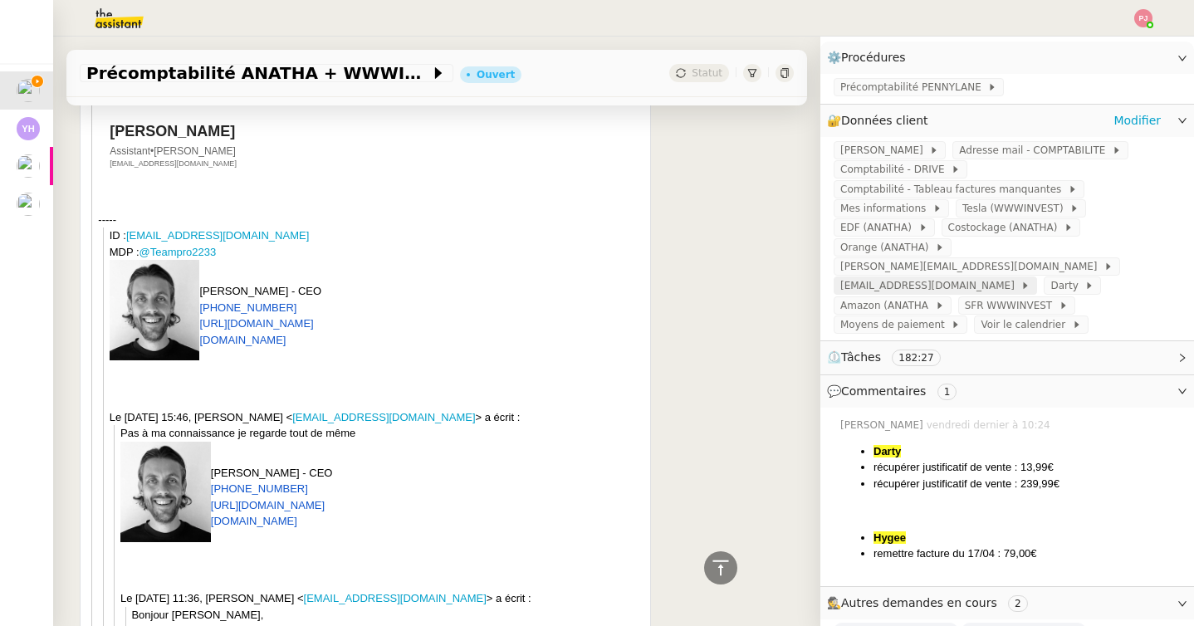
scroll to position [0, 0]
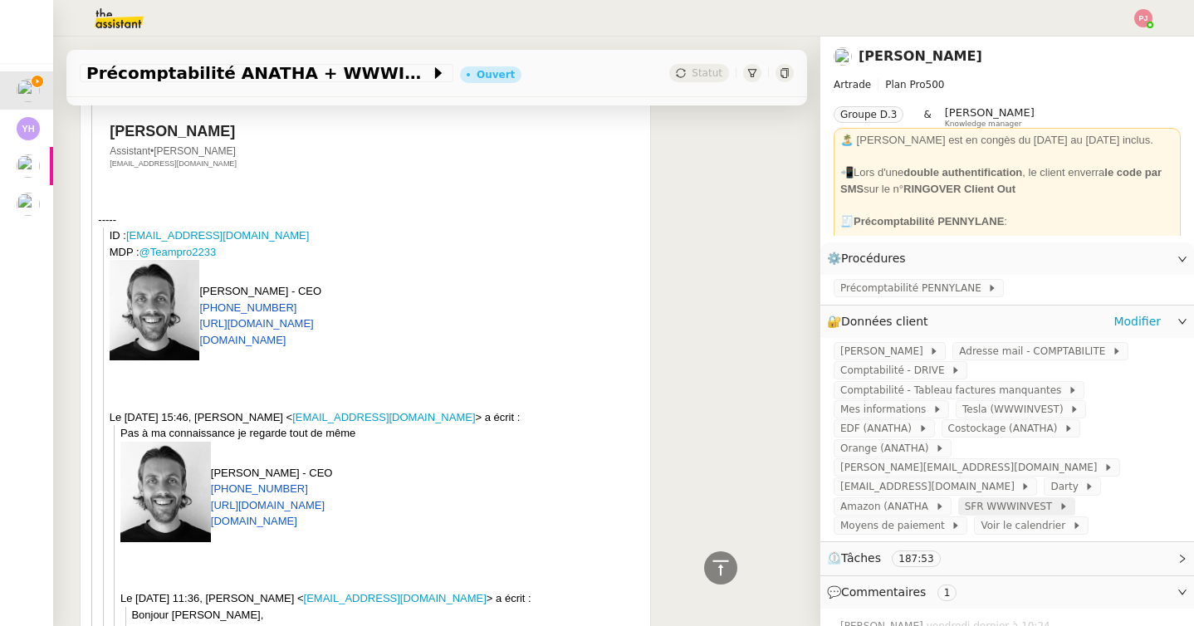
click at [965, 498] on span "SFR WWWINVEST" at bounding box center [1012, 506] width 94 height 17
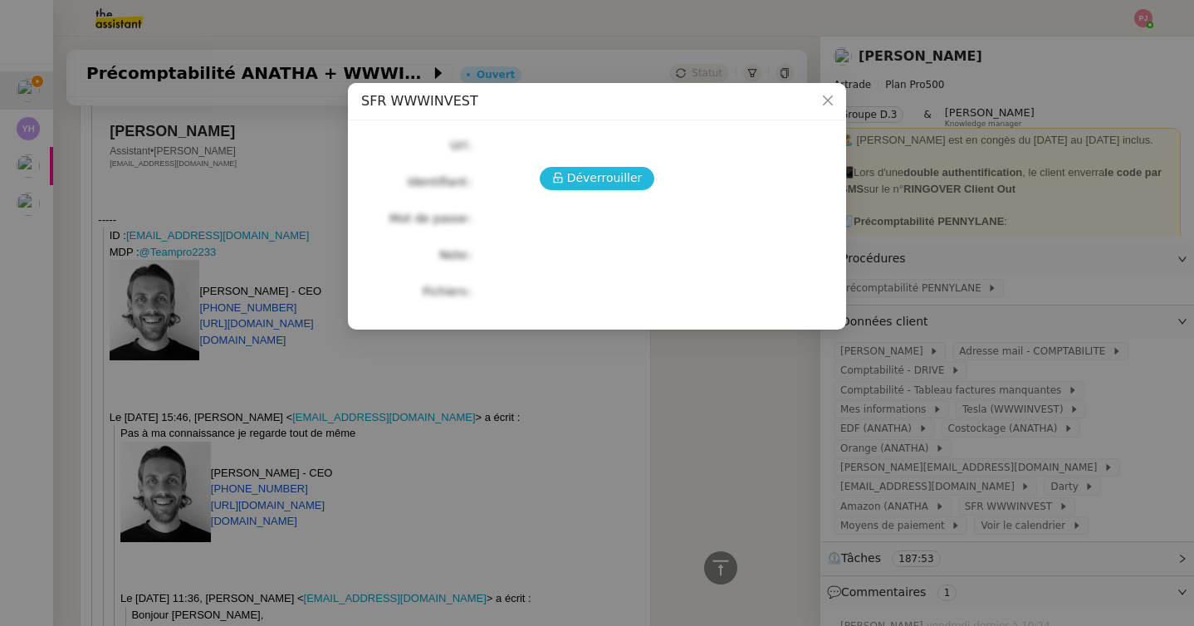
click at [576, 186] on span "Déverrouiller" at bounding box center [605, 178] width 76 height 19
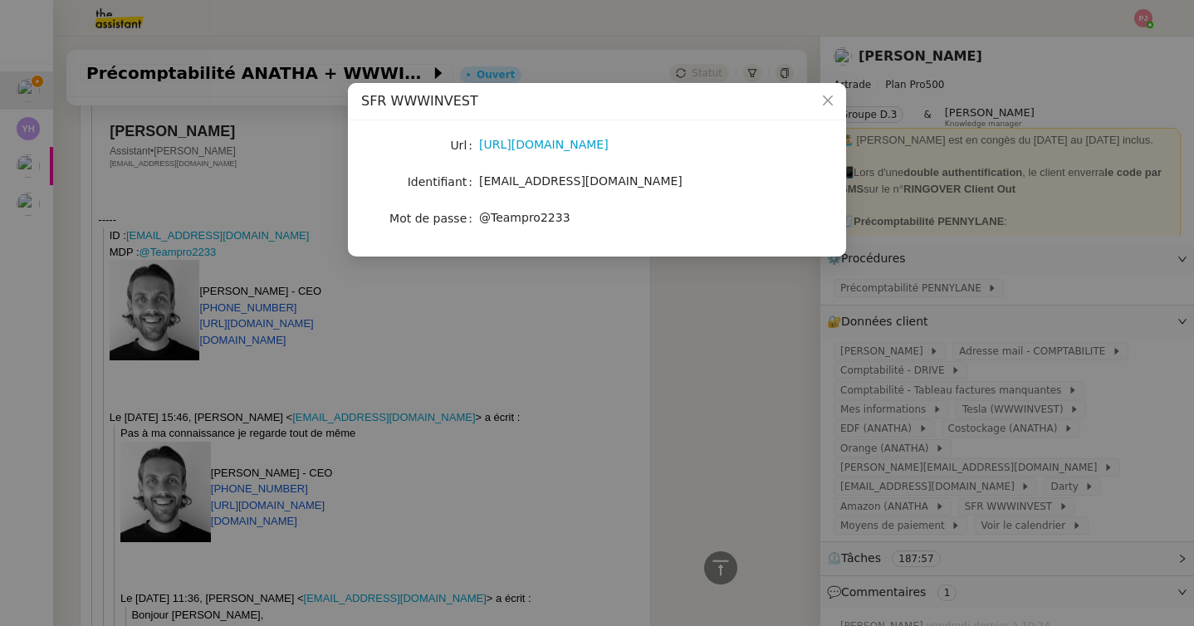
drag, startPoint x: 586, startPoint y: 213, endPoint x: 593, endPoint y: 221, distance: 10.0
click at [593, 221] on div "@Teampro2233" at bounding box center [616, 217] width 275 height 19
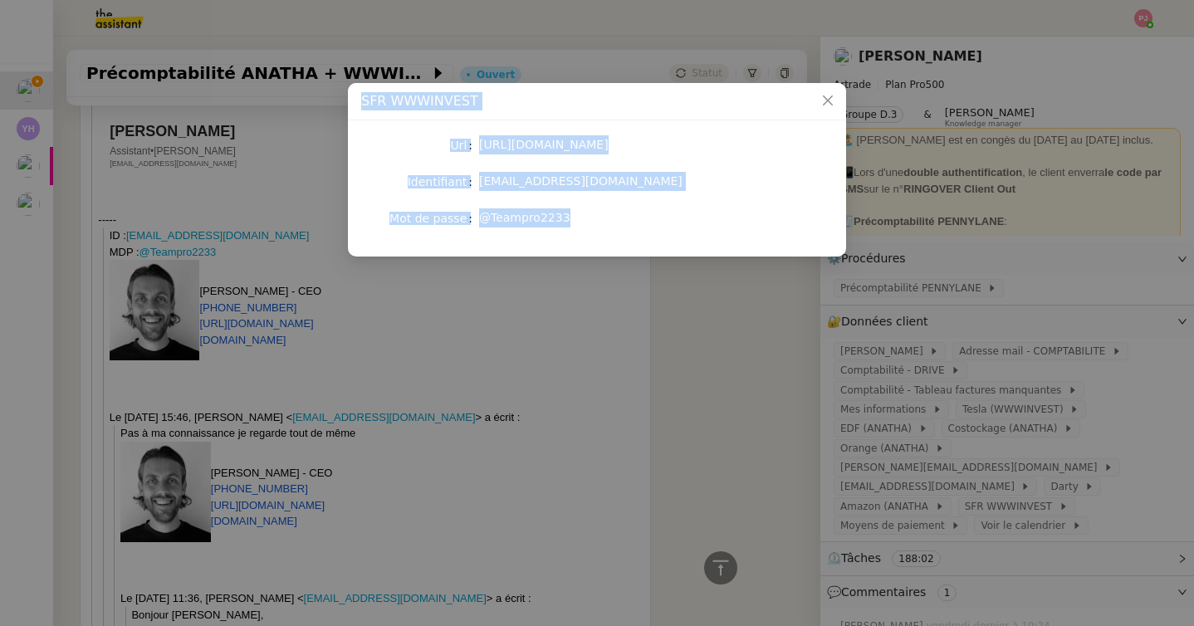
drag, startPoint x: 573, startPoint y: 213, endPoint x: 358, endPoint y: 101, distance: 242.6
click at [358, 101] on div "SFR WWWINVEST Url [URL][DOMAIN_NAME] Identifiant [EMAIL_ADDRESS][DOMAIN_NAME] M…" at bounding box center [597, 170] width 498 height 174
copy div "SFR WWWINVEST Url [URL][DOMAIN_NAME] Identifiant [EMAIL_ADDRESS][DOMAIN_NAME] M…"
click at [521, 368] on nz-modal-container "SFR WWWINVEST Url [URL][DOMAIN_NAME] Identifiant [EMAIL_ADDRESS][DOMAIN_NAME] M…" at bounding box center [597, 313] width 1194 height 626
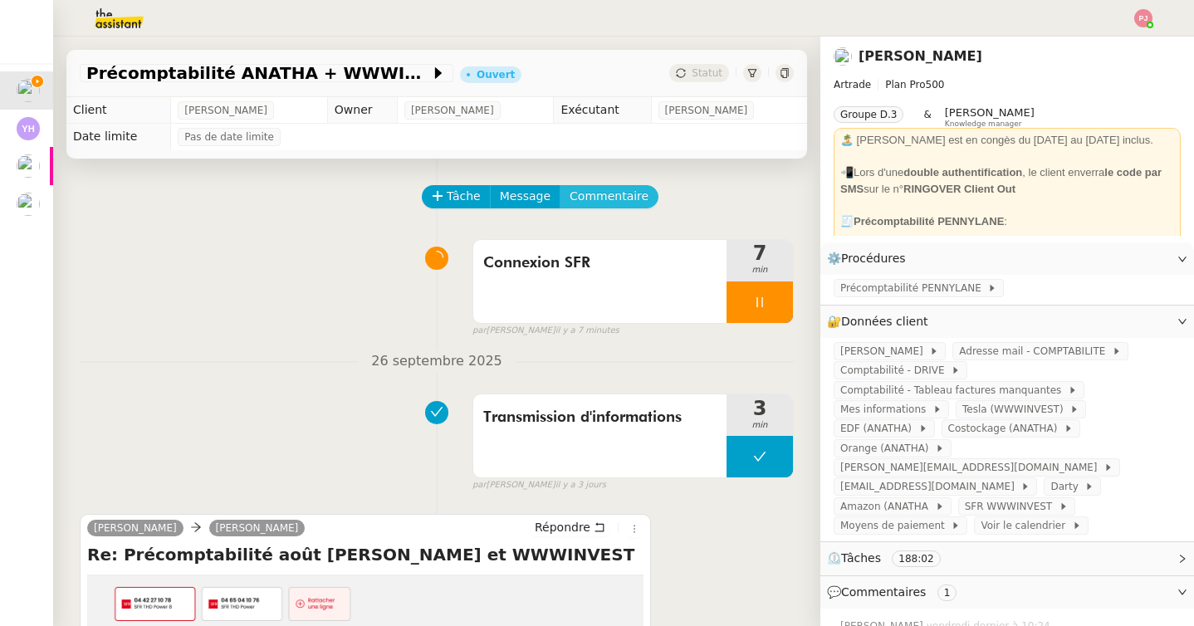
click at [591, 188] on span "Commentaire" at bounding box center [609, 196] width 79 height 19
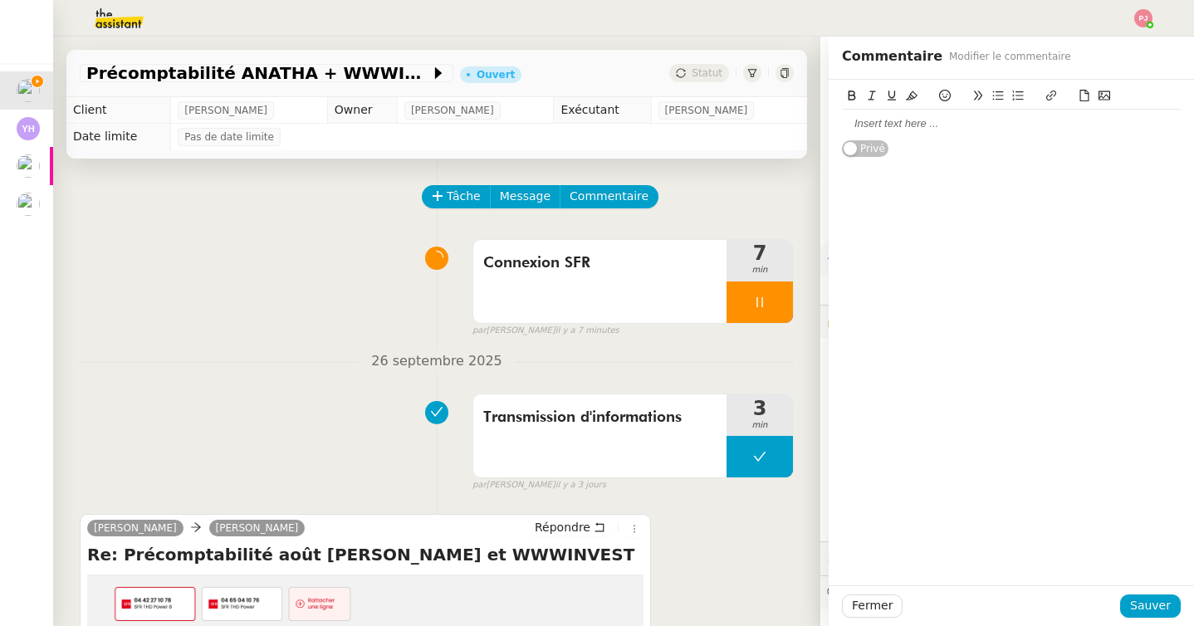
click at [890, 131] on div at bounding box center [1011, 124] width 339 height 28
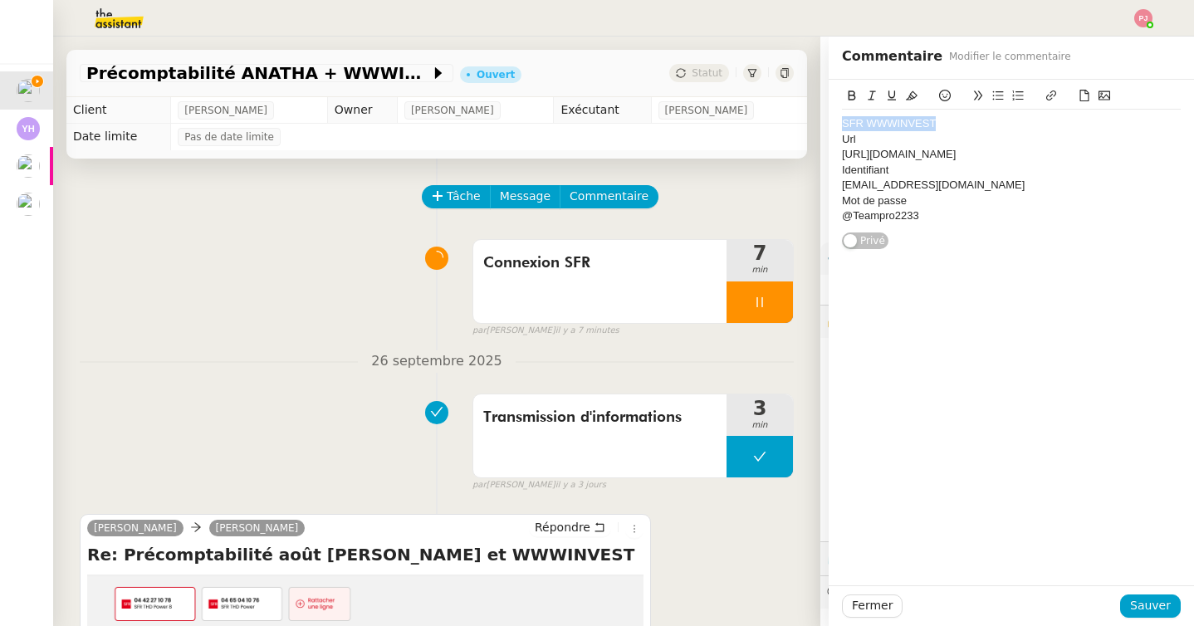
drag, startPoint x: 965, startPoint y: 124, endPoint x: 792, endPoint y: 124, distance: 173.6
click at [792, 124] on app-ticket "Précomptabilité ANATHA + WWWINVEST - [DATE] Ouvert Statut Client [PERSON_NAME] …" at bounding box center [623, 332] width 1141 height 590
click at [851, 95] on icon at bounding box center [852, 96] width 12 height 12
click at [917, 95] on icon at bounding box center [912, 96] width 12 height 12
click at [843, 123] on strong "SFR WWWINVEST" at bounding box center [889, 123] width 94 height 12
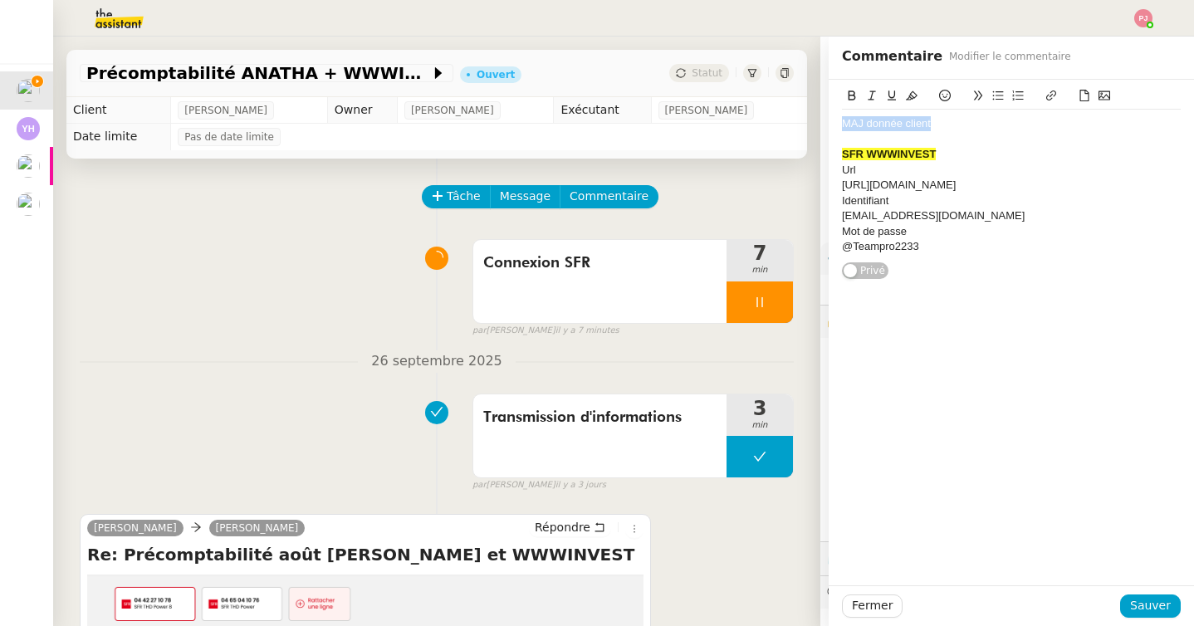
drag, startPoint x: 973, startPoint y: 128, endPoint x: 782, endPoint y: 125, distance: 191.9
click at [782, 125] on app-ticket "Précomptabilité ANATHA + WWWINVEST - [DATE] Ouvert Statut Client [PERSON_NAME] …" at bounding box center [623, 332] width 1141 height 590
click at [850, 98] on icon at bounding box center [852, 96] width 12 height 12
click at [843, 169] on div "Url" at bounding box center [1011, 170] width 339 height 15
click at [842, 186] on div "[URL][DOMAIN_NAME]" at bounding box center [1011, 185] width 339 height 15
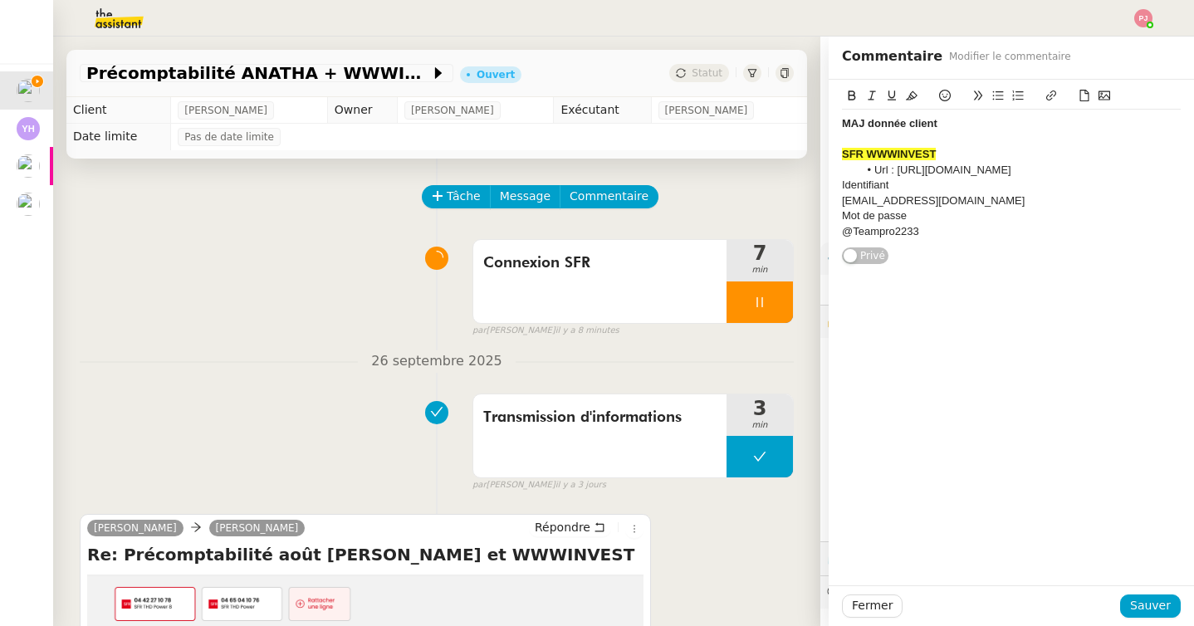
click at [844, 185] on div "Identifiant" at bounding box center [1011, 185] width 339 height 15
click at [842, 202] on div "[EMAIL_ADDRESS][DOMAIN_NAME]" at bounding box center [1011, 201] width 339 height 15
click at [843, 200] on div "Mot de passe" at bounding box center [1011, 201] width 339 height 15
click at [844, 211] on div "@Teampro2233" at bounding box center [1011, 215] width 339 height 15
click at [1087, 169] on li "Url : [URL][DOMAIN_NAME]" at bounding box center [1020, 170] width 323 height 15
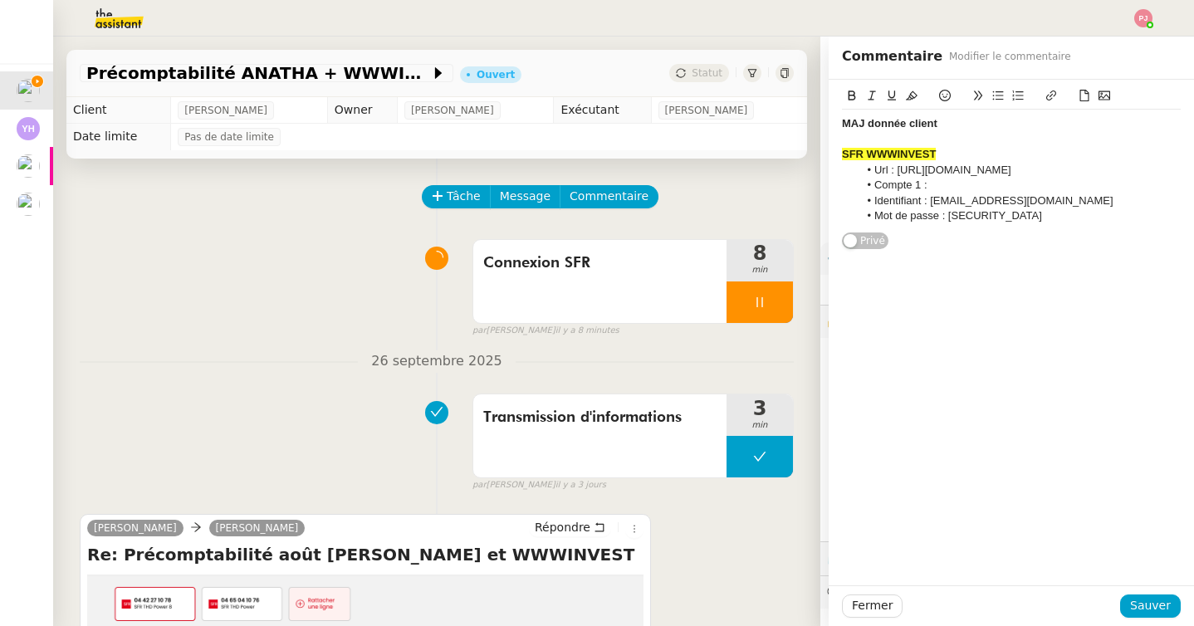
click at [1130, 165] on li "Url : [URL][DOMAIN_NAME]" at bounding box center [1020, 170] width 323 height 15
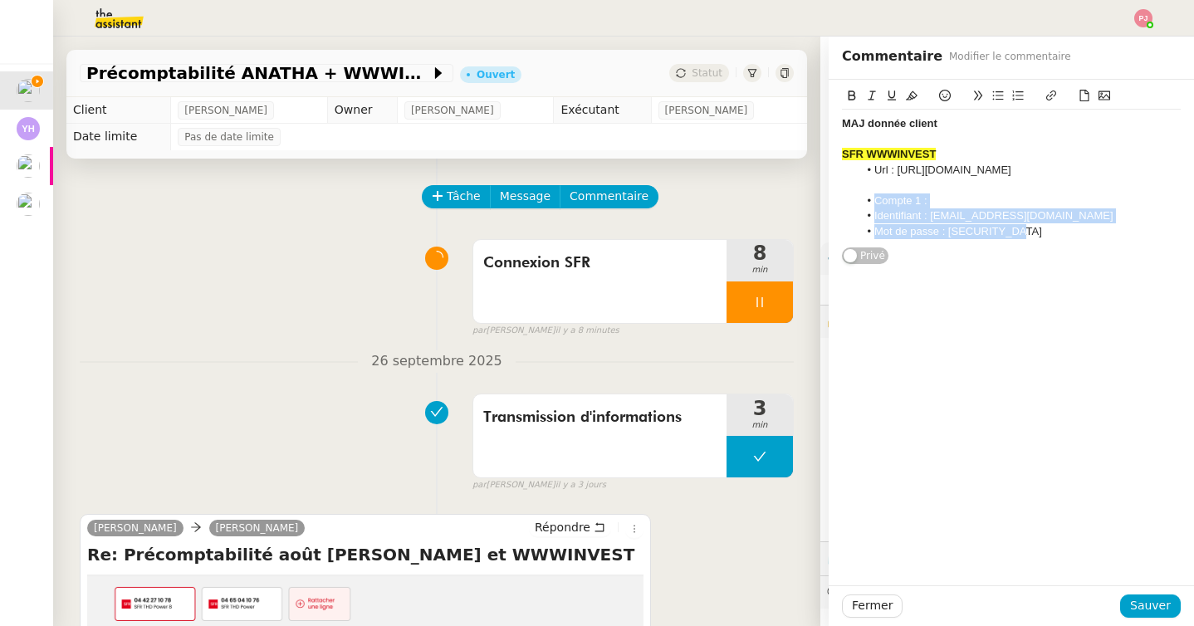
drag, startPoint x: 1041, startPoint y: 235, endPoint x: 862, endPoint y: 207, distance: 180.8
click at [862, 207] on ul "Compte 1 : Identifiant : [EMAIL_ADDRESS][DOMAIN_NAME] Mot de passe : [SECURITY_…" at bounding box center [1011, 217] width 339 height 46
copy ul "Compte 1 : Identifiant : [EMAIL_ADDRESS][DOMAIN_NAME] Mot de passe : [SECURITY_…"
click at [1055, 238] on li "Mot de passe : [SECURITY_DATA]" at bounding box center [1020, 231] width 323 height 15
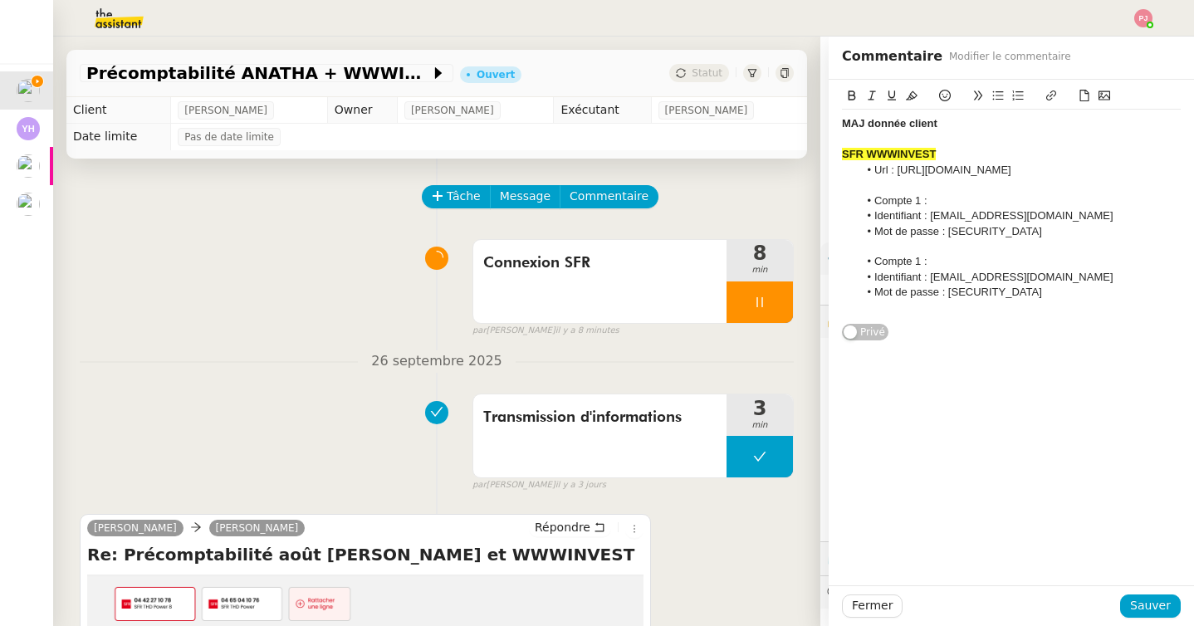
click at [919, 264] on li "Compte 1 :" at bounding box center [1020, 261] width 323 height 15
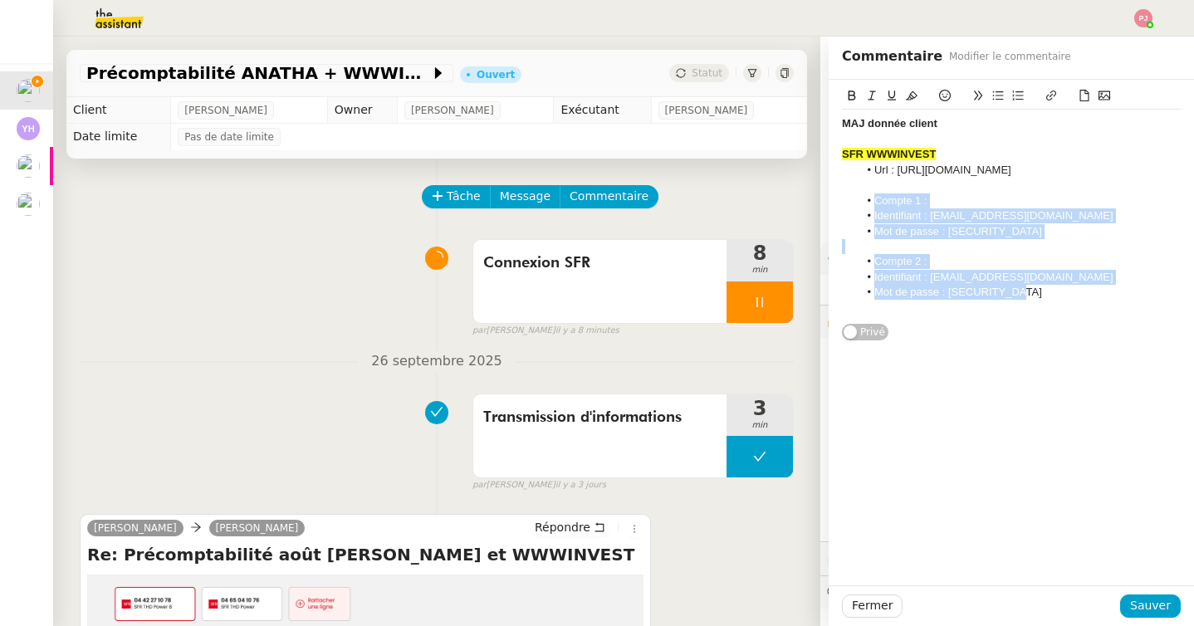
drag, startPoint x: 1040, startPoint y: 298, endPoint x: 857, endPoint y: 203, distance: 206.2
click at [857, 203] on div "MAJ donnée client SFR WWWINVEST Url : [URL][DOMAIN_NAME] Compte 1 : Identifiant…" at bounding box center [1011, 216] width 339 height 213
click at [912, 98] on icon at bounding box center [912, 96] width 12 height 12
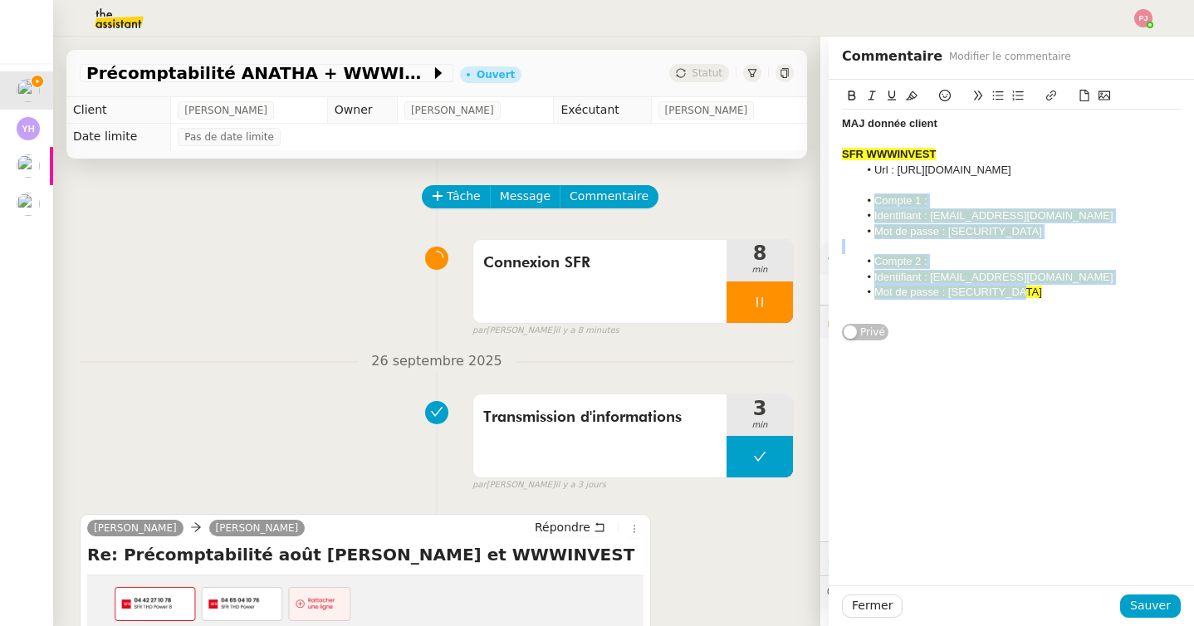
click at [924, 257] on span "Compte 2 :" at bounding box center [901, 261] width 53 height 12
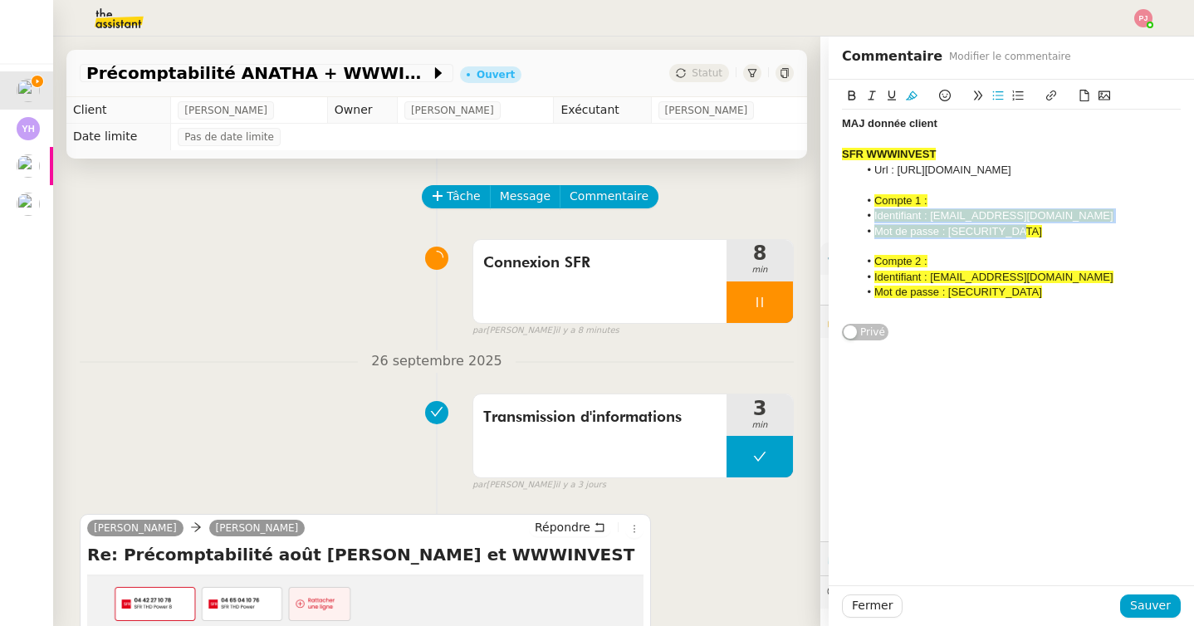
drag, startPoint x: 1046, startPoint y: 232, endPoint x: 841, endPoint y: 218, distance: 206.4
click at [841, 218] on div "MAJ donnée client SFR WWWINVEST Url : [URL][DOMAIN_NAME] Compte 1 : Identifiant…" at bounding box center [1011, 211] width 365 height 262
click at [912, 97] on icon at bounding box center [912, 96] width 12 height 12
click at [934, 213] on li "Identifiant : [EMAIL_ADDRESS][DOMAIN_NAME]" at bounding box center [1020, 215] width 323 height 15
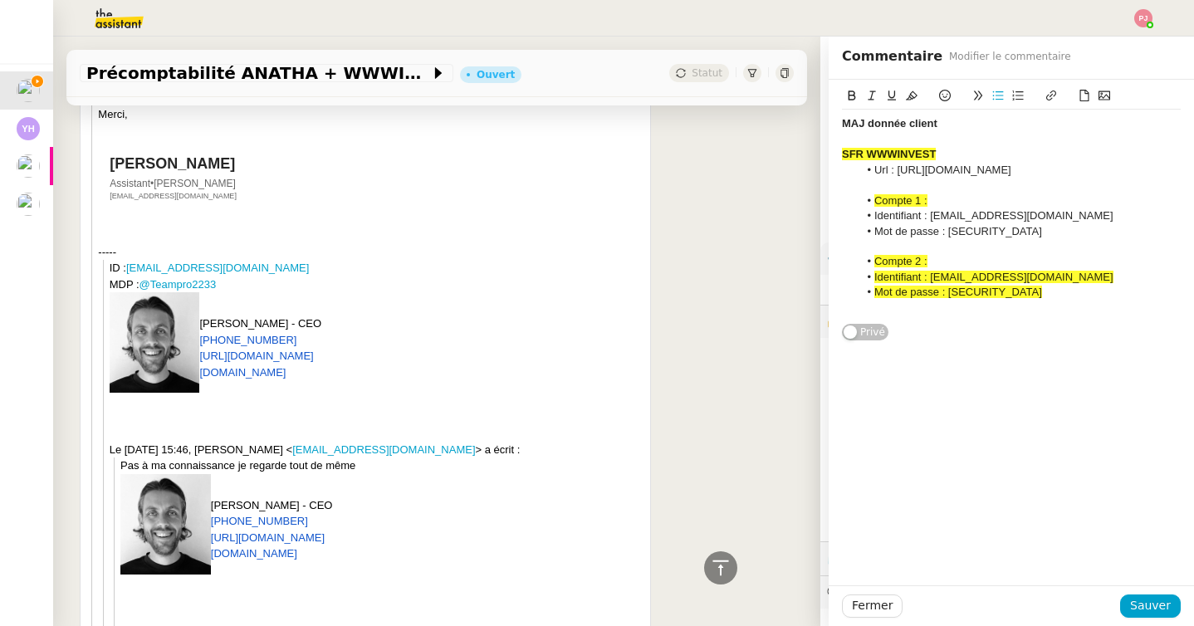
scroll to position [1271, 0]
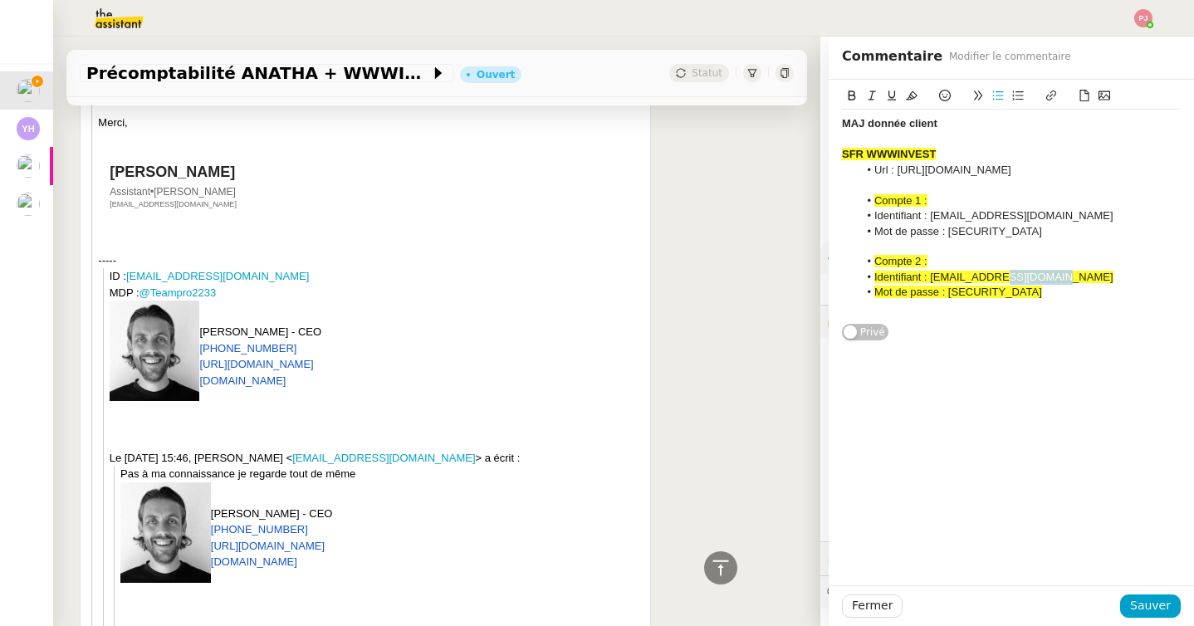
drag, startPoint x: 1063, startPoint y: 279, endPoint x: 993, endPoint y: 279, distance: 69.8
click at [993, 279] on li "Identifiant : [EMAIL_ADDRESS][DOMAIN_NAME]" at bounding box center [1020, 277] width 323 height 15
click at [993, 279] on span "Identifiant : [EMAIL_ADDRESS][DOMAIN_NAME]" at bounding box center [994, 277] width 239 height 12
drag, startPoint x: 1062, startPoint y: 276, endPoint x: 995, endPoint y: 277, distance: 67.3
click at [995, 277] on li "Identifiant : [EMAIL_ADDRESS][DOMAIN_NAME]" at bounding box center [1020, 277] width 323 height 15
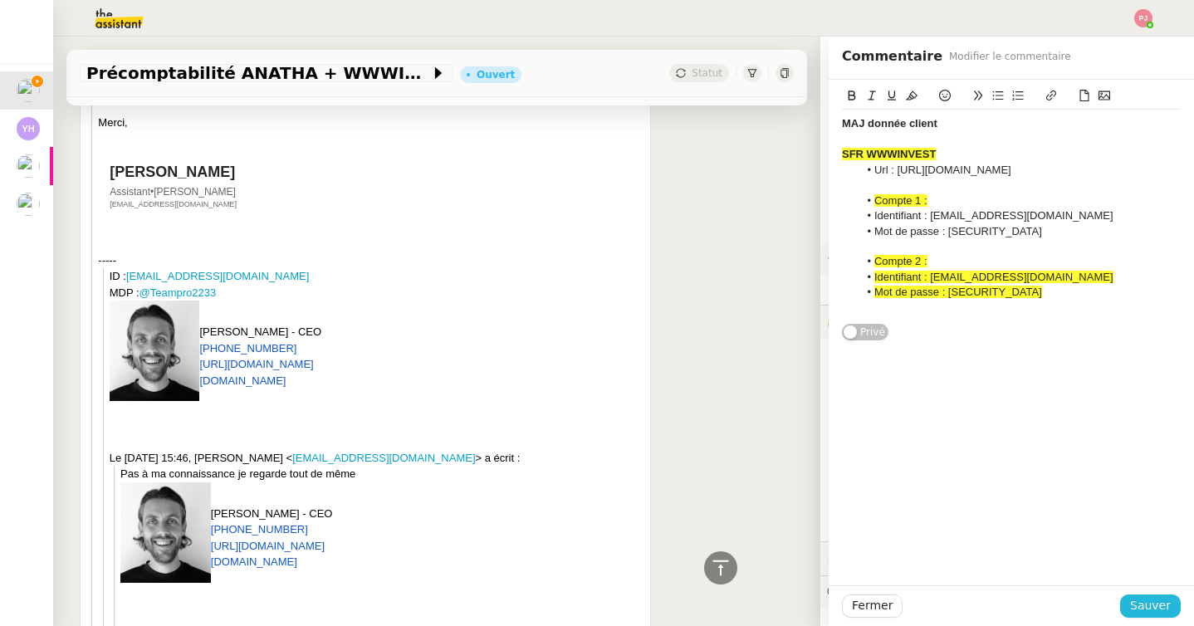
click at [1144, 610] on span "Sauver" at bounding box center [1150, 605] width 41 height 19
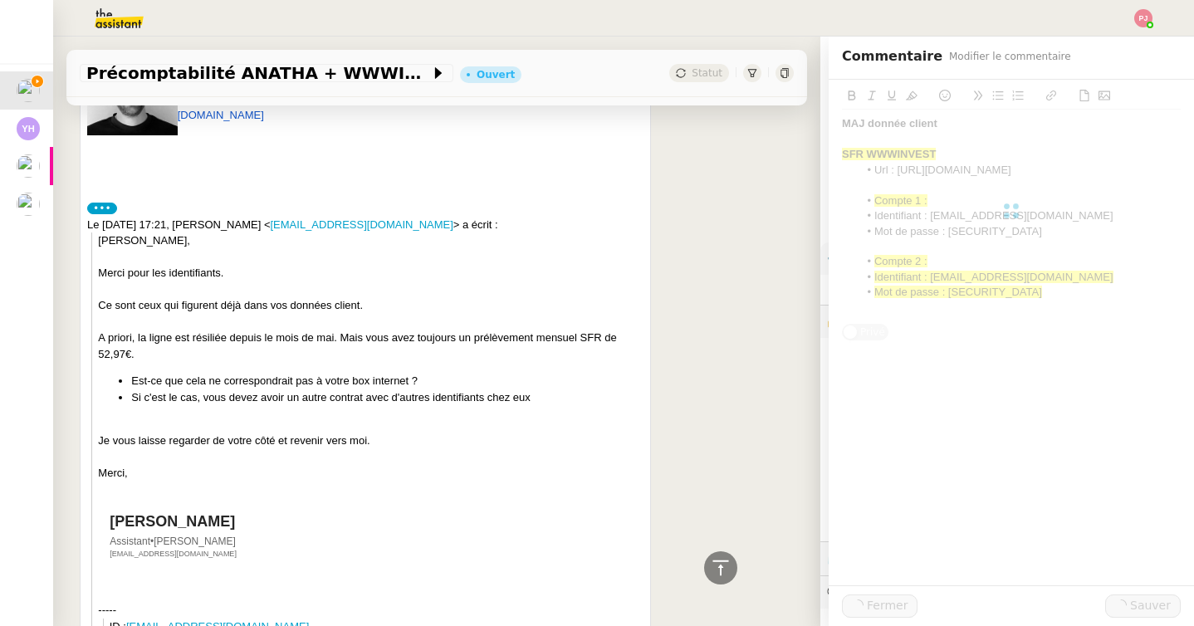
scroll to position [1620, 0]
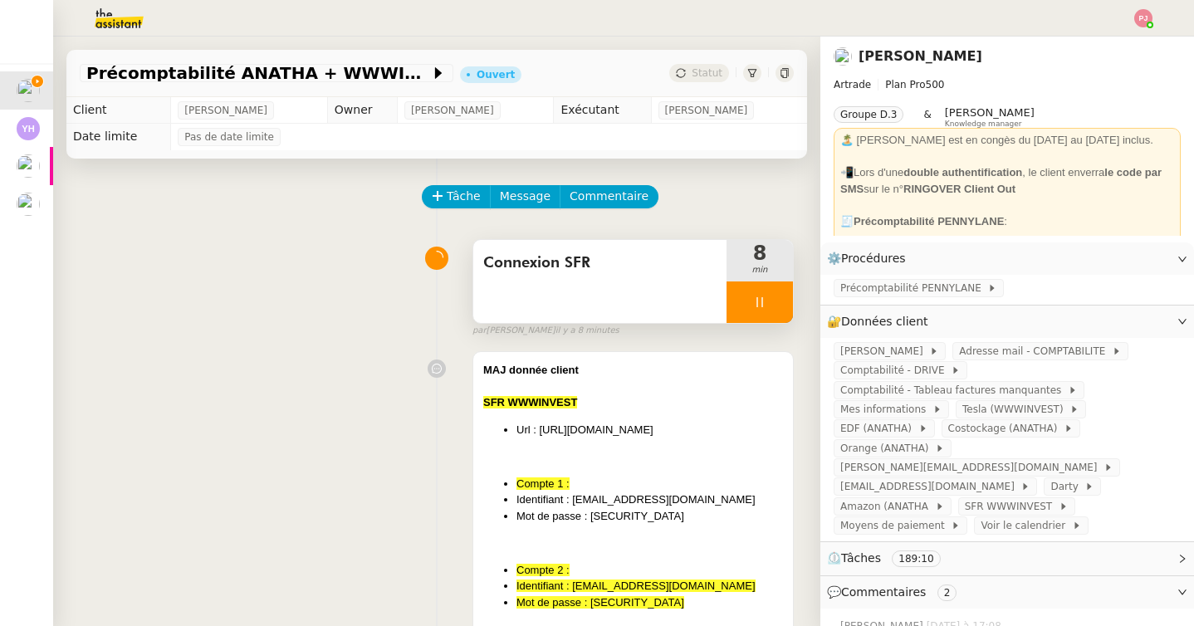
click at [779, 309] on div at bounding box center [760, 303] width 66 height 42
click at [779, 309] on button at bounding box center [776, 303] width 33 height 42
click at [746, 308] on button at bounding box center [760, 303] width 66 height 42
click at [746, 308] on icon at bounding box center [743, 302] width 13 height 13
click at [602, 262] on span "Connexion SFR" at bounding box center [599, 263] width 233 height 25
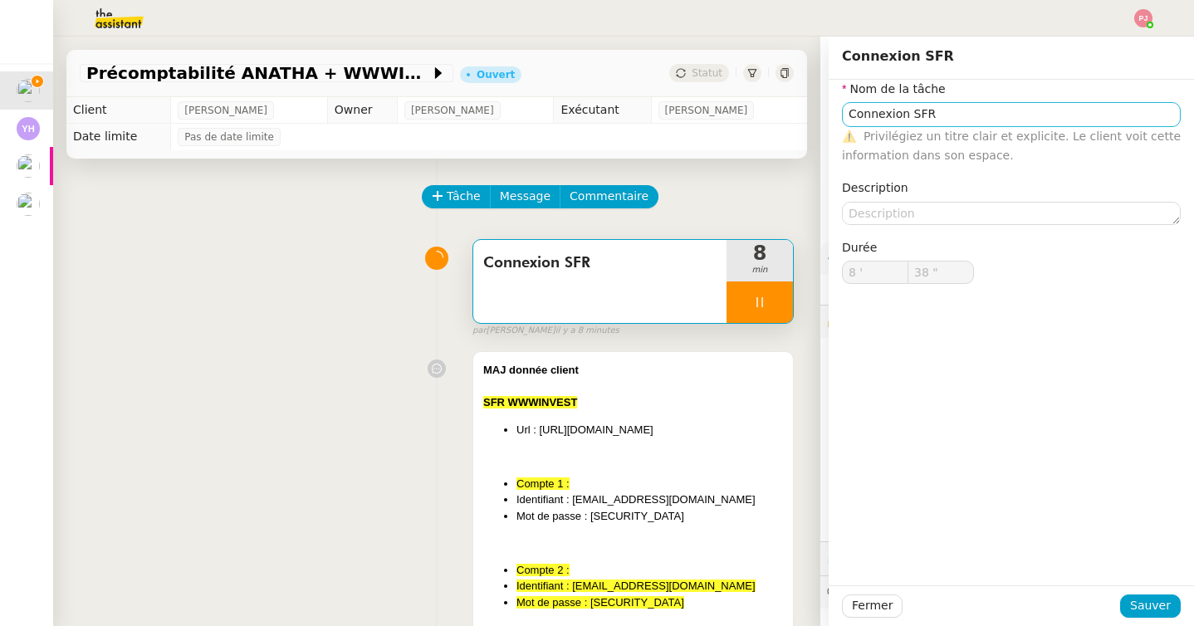
type input "39 ""
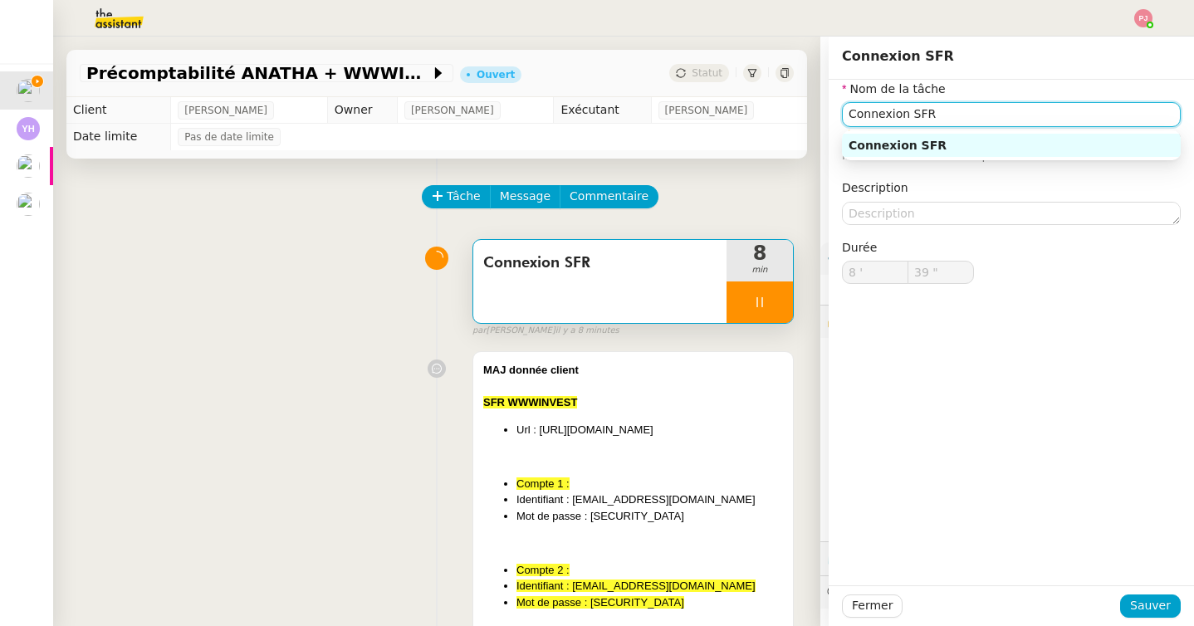
click at [1093, 114] on input "Connexion SFR" at bounding box center [1011, 114] width 339 height 24
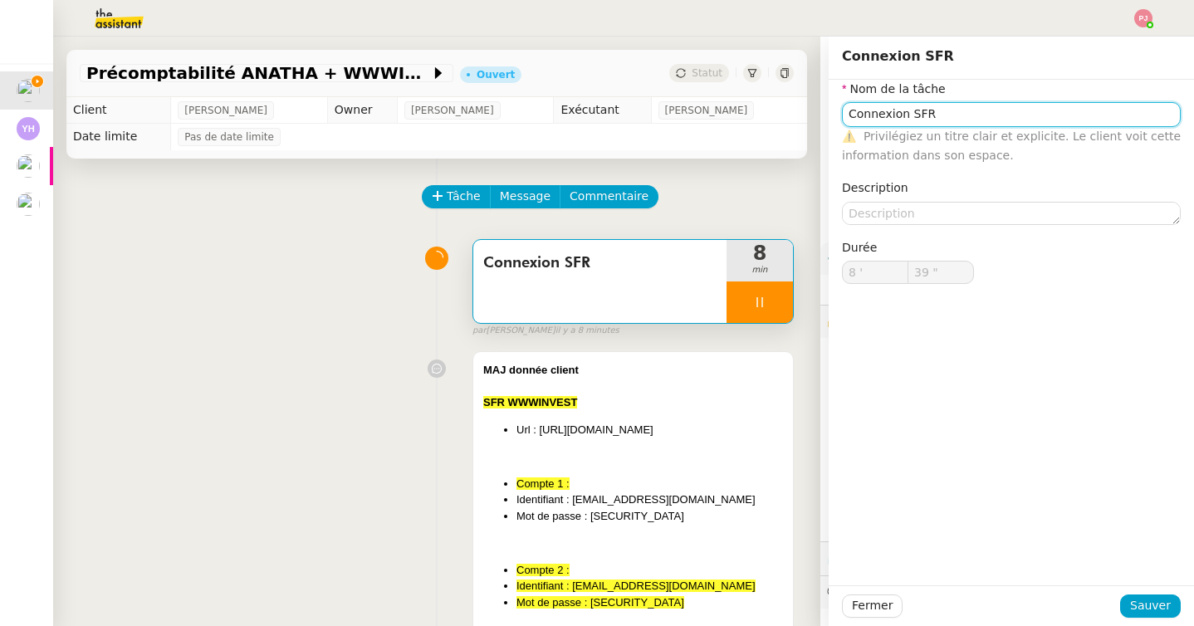
type input "Connexion SFR"
type input "40 ""
type input "Connexion SFR + récu"
type input "41 ""
type input "Connexion SFR + récupérati"
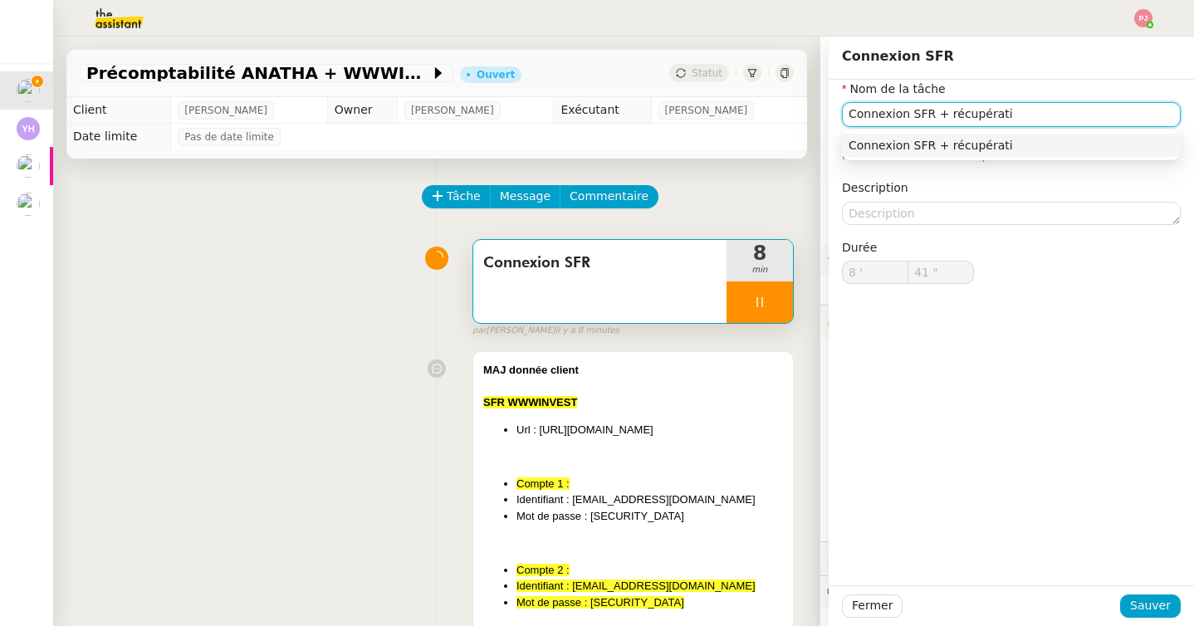
type input "42 ""
type input "Connexion SFR + récupération factu"
type input "43 ""
type input "Connexion SFR + récupération factures"
type input "44 ""
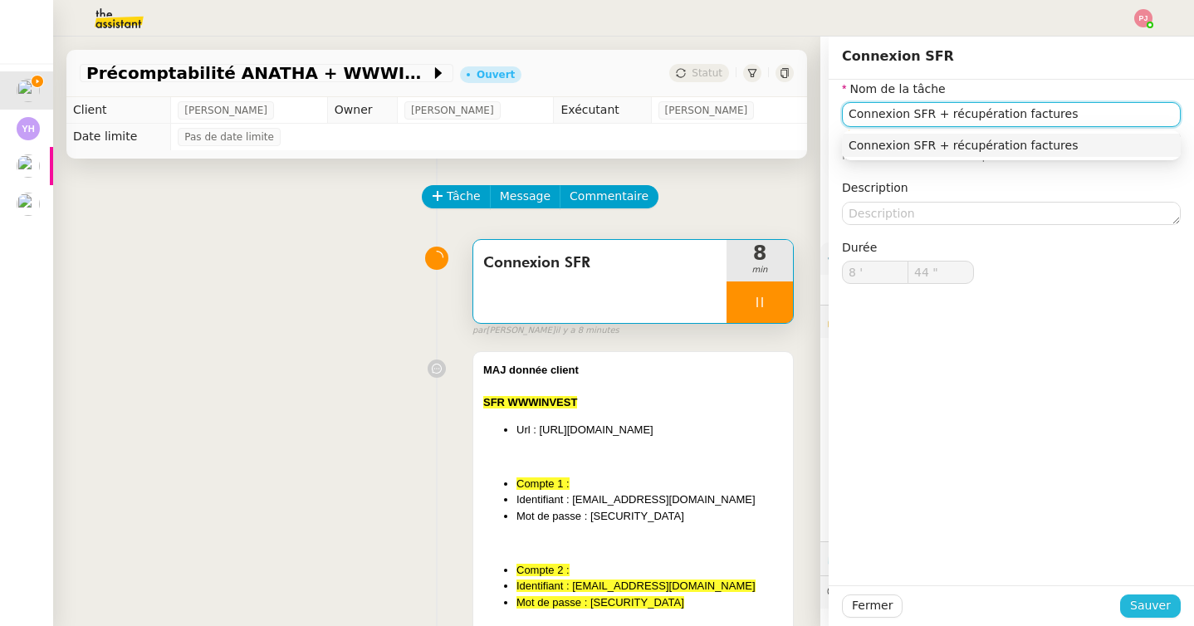
type input "Connexion SFR + récupération factures"
click at [1149, 607] on span "Sauver" at bounding box center [1150, 605] width 41 height 19
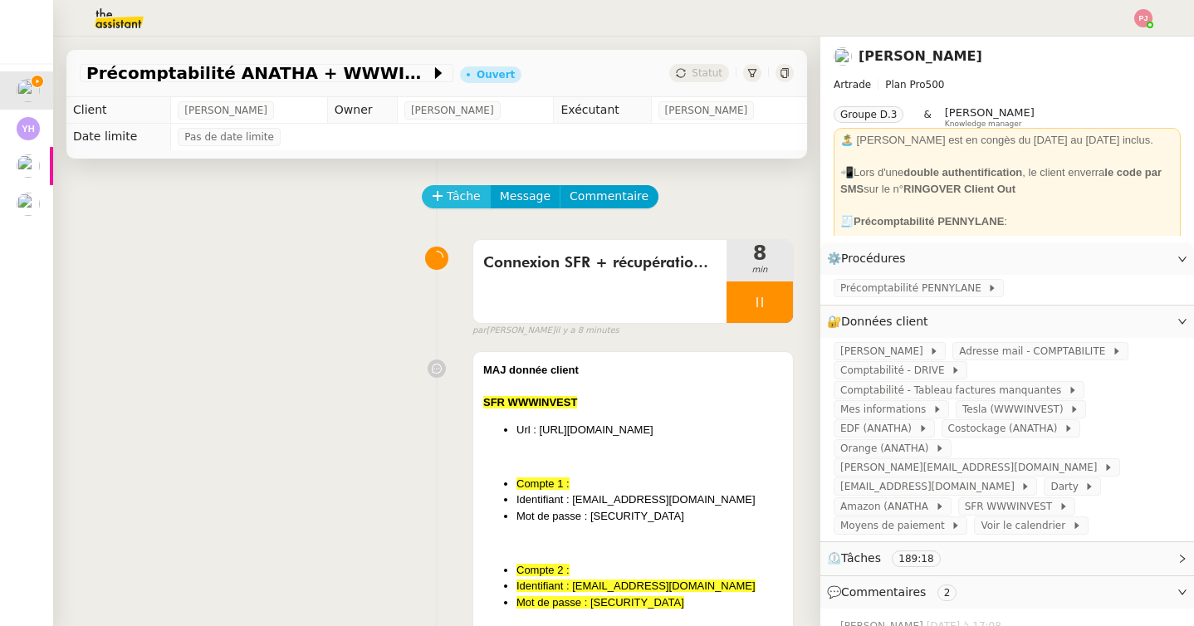
click at [471, 196] on span "Tâche" at bounding box center [464, 196] width 34 height 19
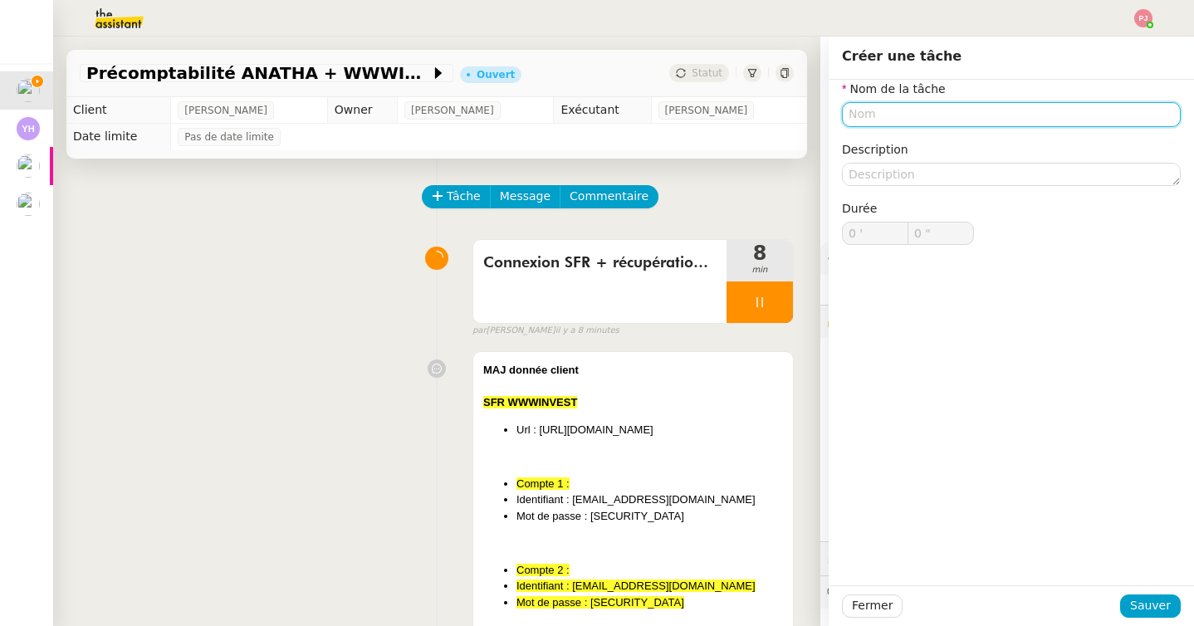
click at [892, 110] on input "text" at bounding box center [1011, 114] width 339 height 24
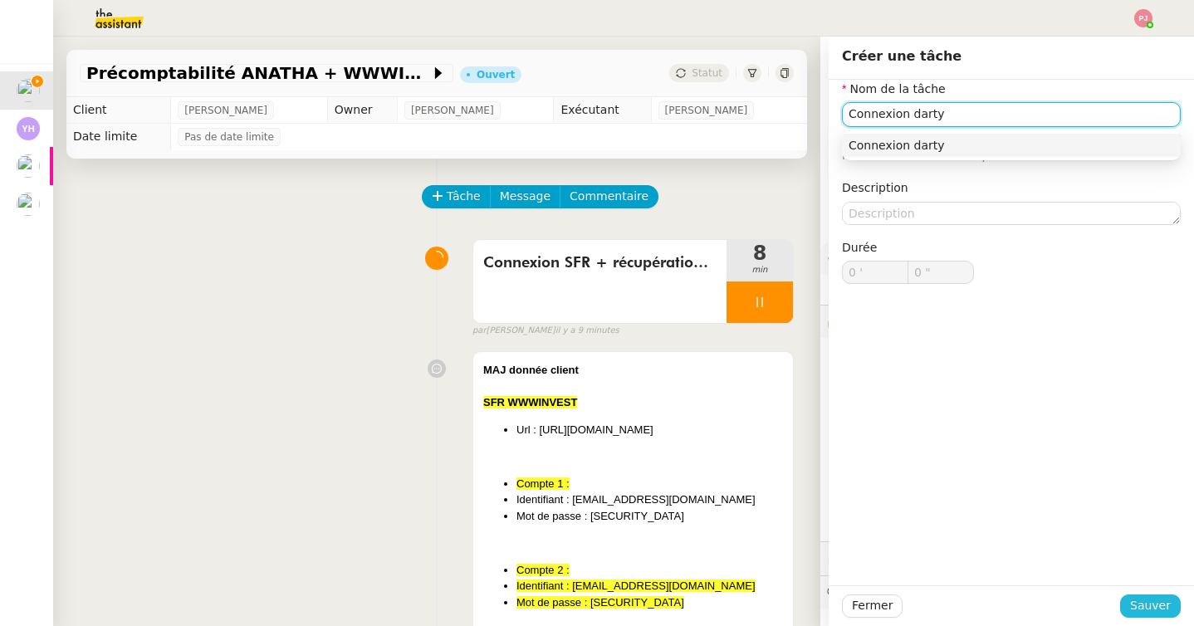
type input "Connexion darty"
click at [1157, 596] on span "Sauver" at bounding box center [1150, 605] width 41 height 19
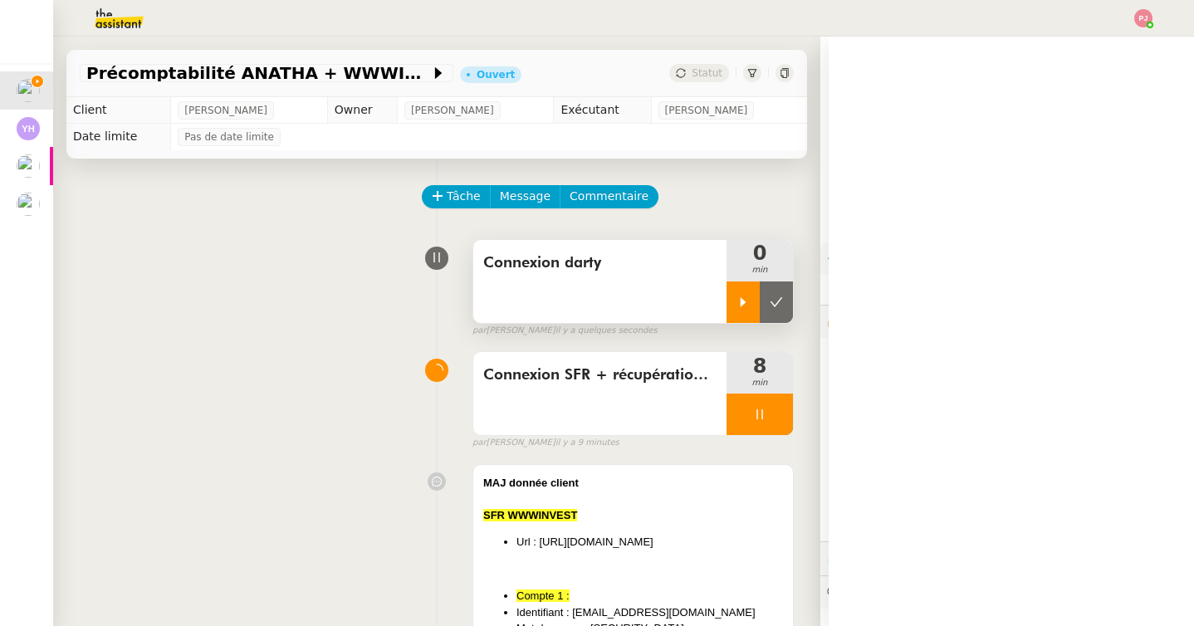
click at [743, 304] on icon at bounding box center [744, 301] width 6 height 9
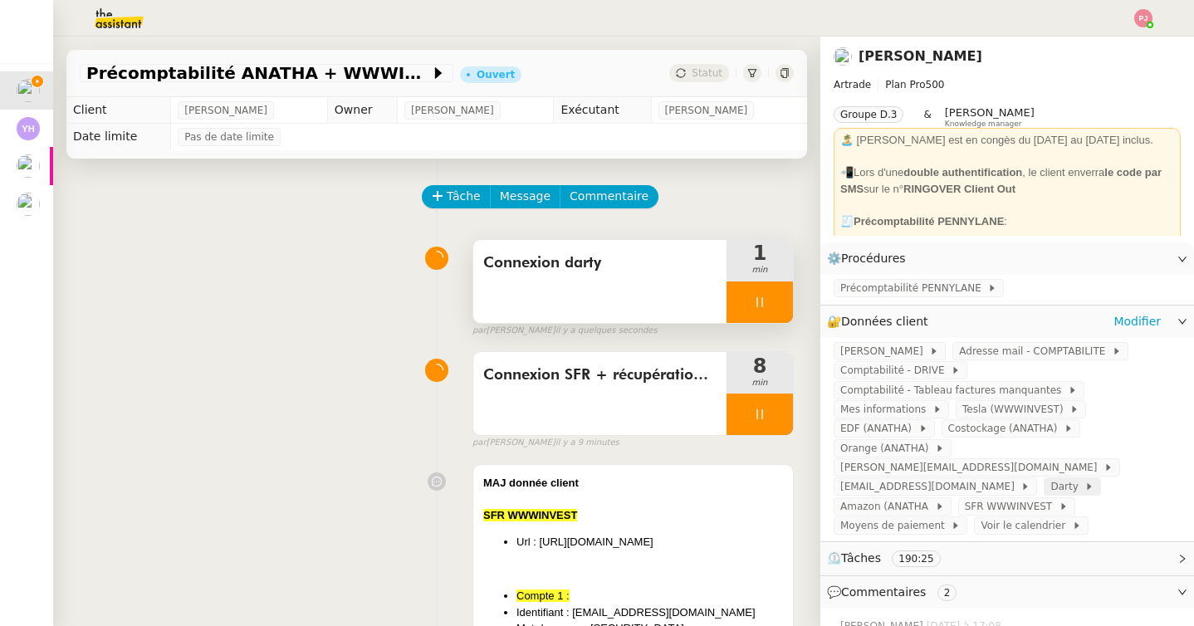
click at [1051, 478] on span "Darty" at bounding box center [1068, 486] width 34 height 17
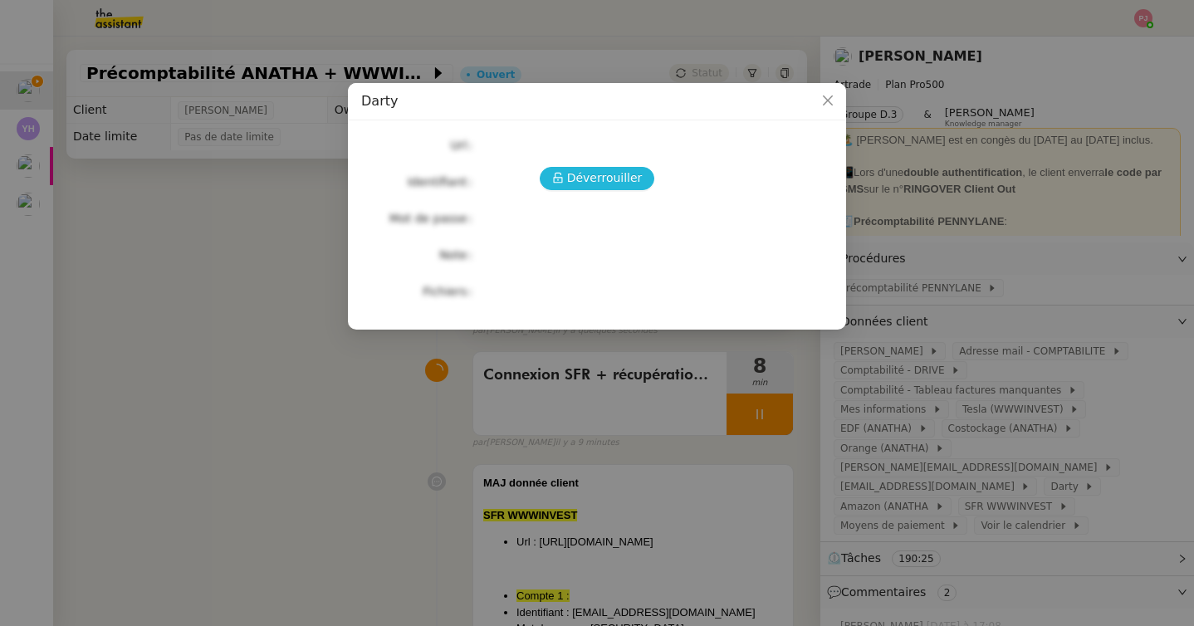
click at [637, 179] on span "Déverrouiller" at bounding box center [605, 178] width 76 height 19
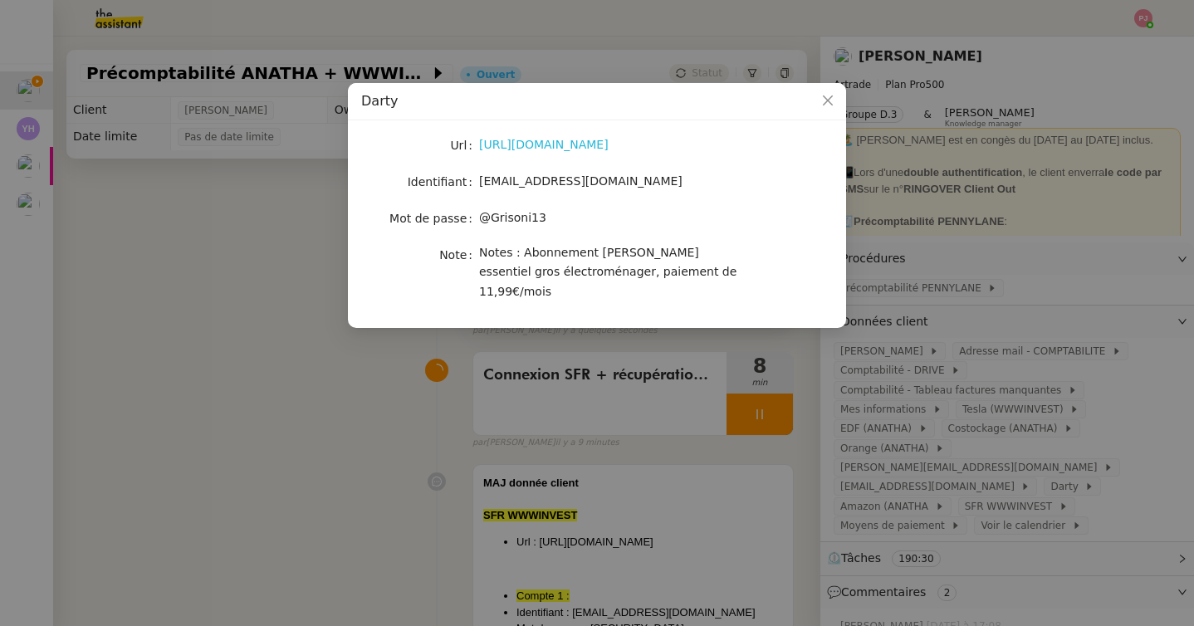
click at [561, 145] on link "[URL][DOMAIN_NAME]" at bounding box center [544, 144] width 130 height 13
drag, startPoint x: 625, startPoint y: 179, endPoint x: 481, endPoint y: 175, distance: 143.7
click at [481, 175] on div "[EMAIL_ADDRESS][DOMAIN_NAME]" at bounding box center [616, 181] width 275 height 19
copy span "[EMAIL_ADDRESS][DOMAIN_NAME]"
click at [825, 105] on icon "Close" at bounding box center [827, 100] width 13 height 13
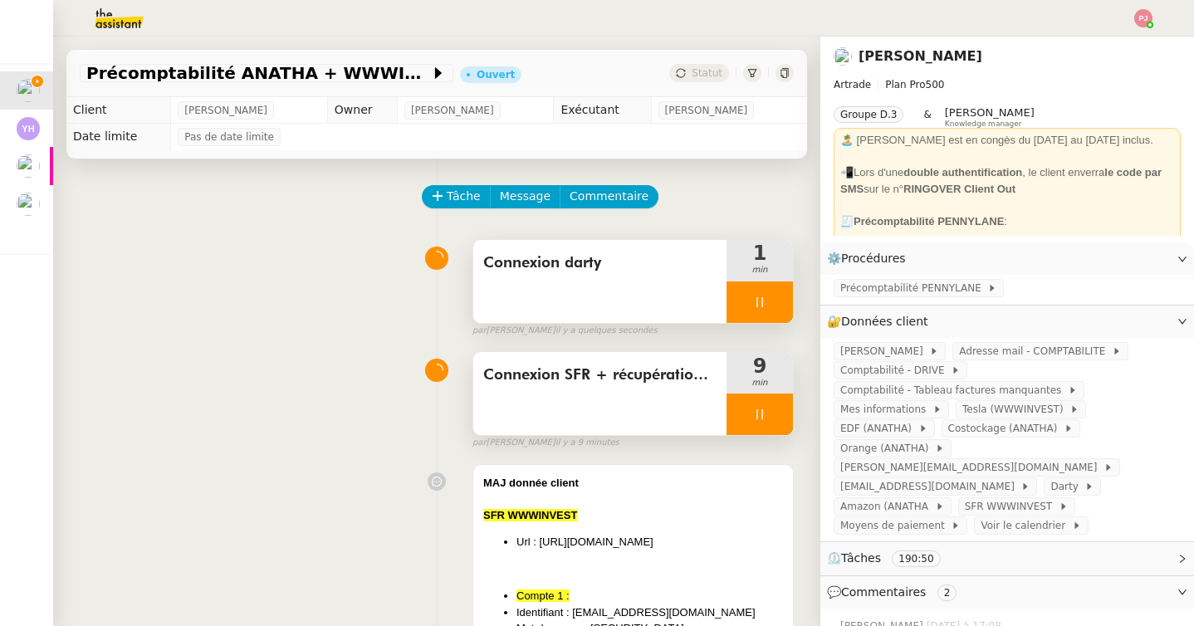
click at [779, 409] on div at bounding box center [760, 415] width 66 height 42
click at [782, 409] on icon at bounding box center [776, 414] width 13 height 13
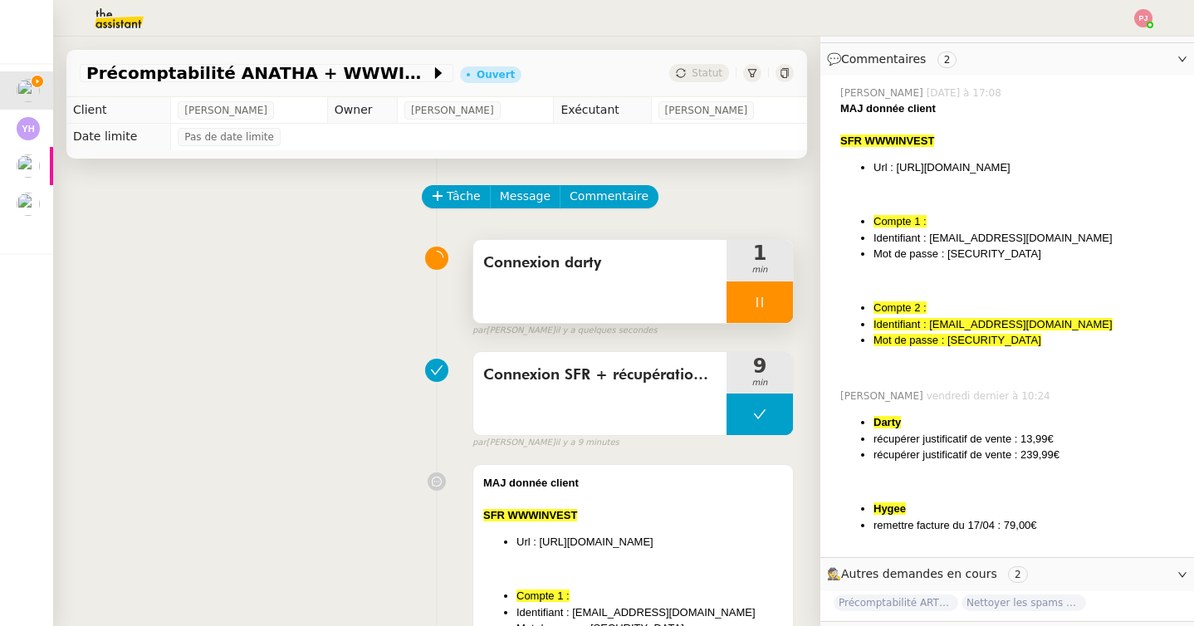
scroll to position [542, 0]
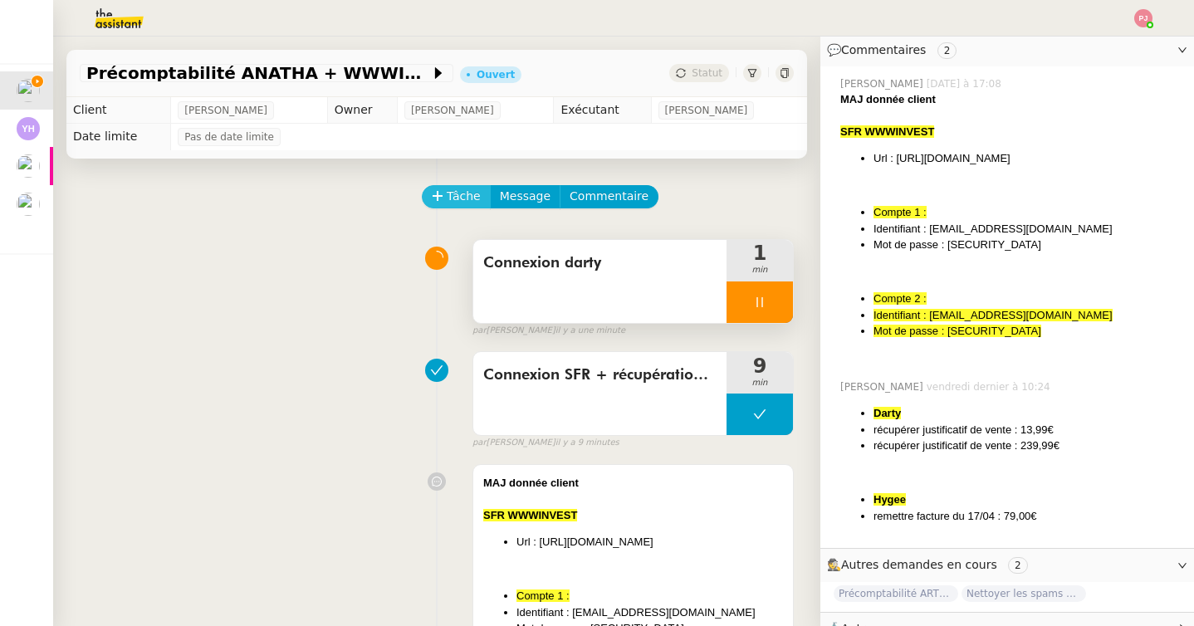
click at [463, 199] on span "Tâche" at bounding box center [464, 196] width 34 height 19
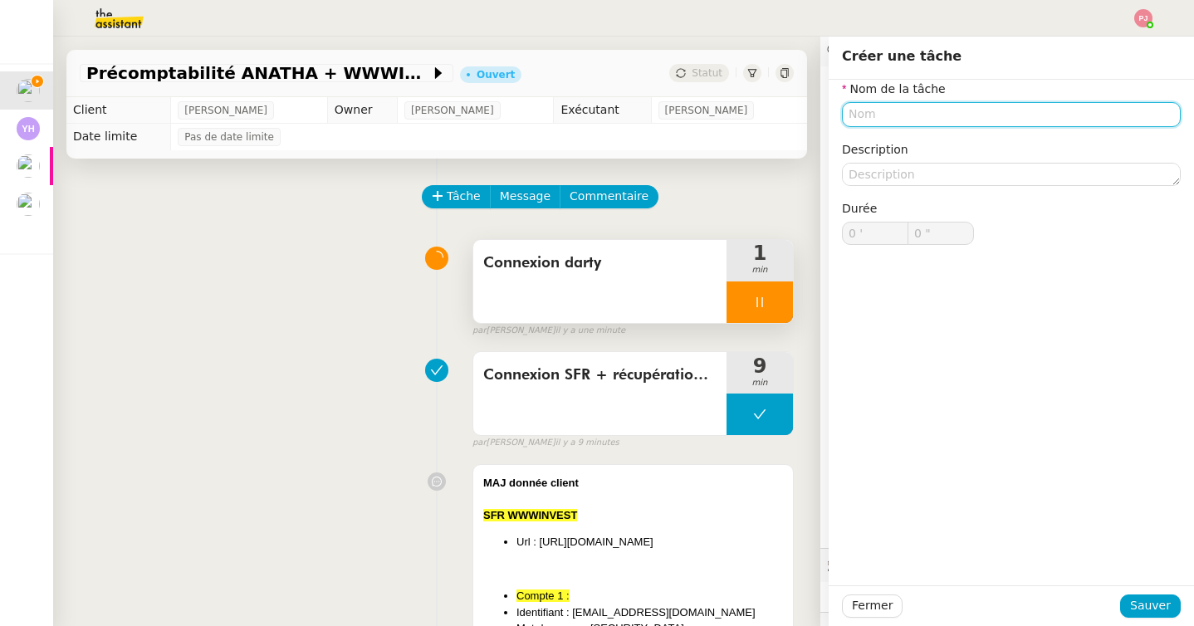
click at [927, 111] on input "text" at bounding box center [1011, 114] width 339 height 24
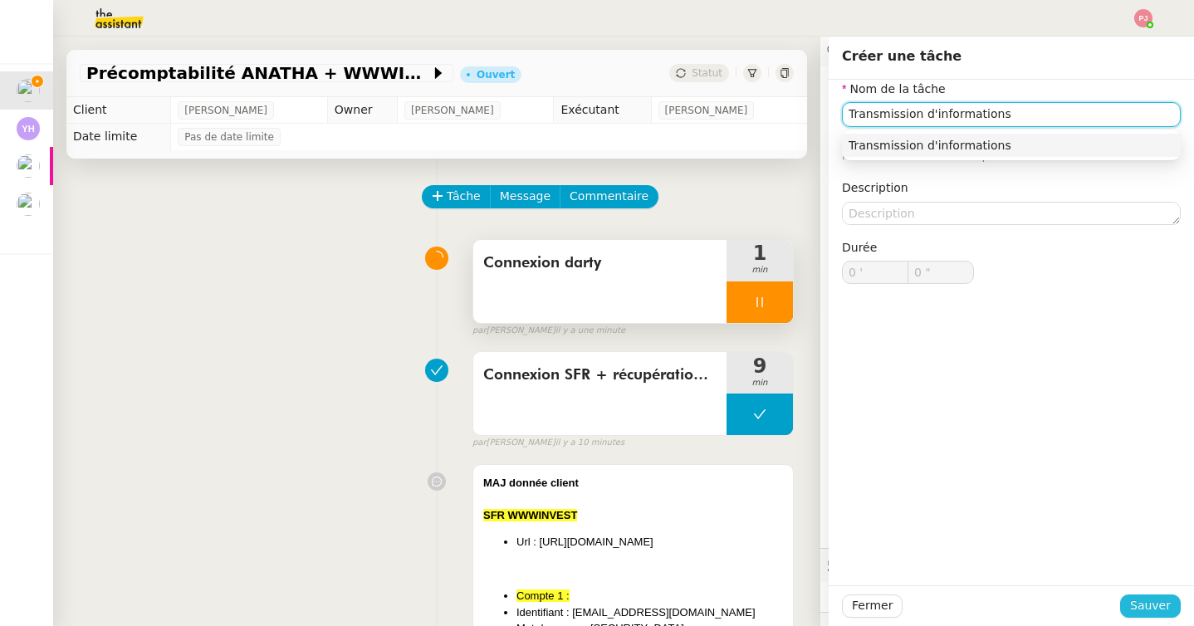
type input "Transmission d'informations"
click at [1151, 599] on span "Sauver" at bounding box center [1150, 605] width 41 height 19
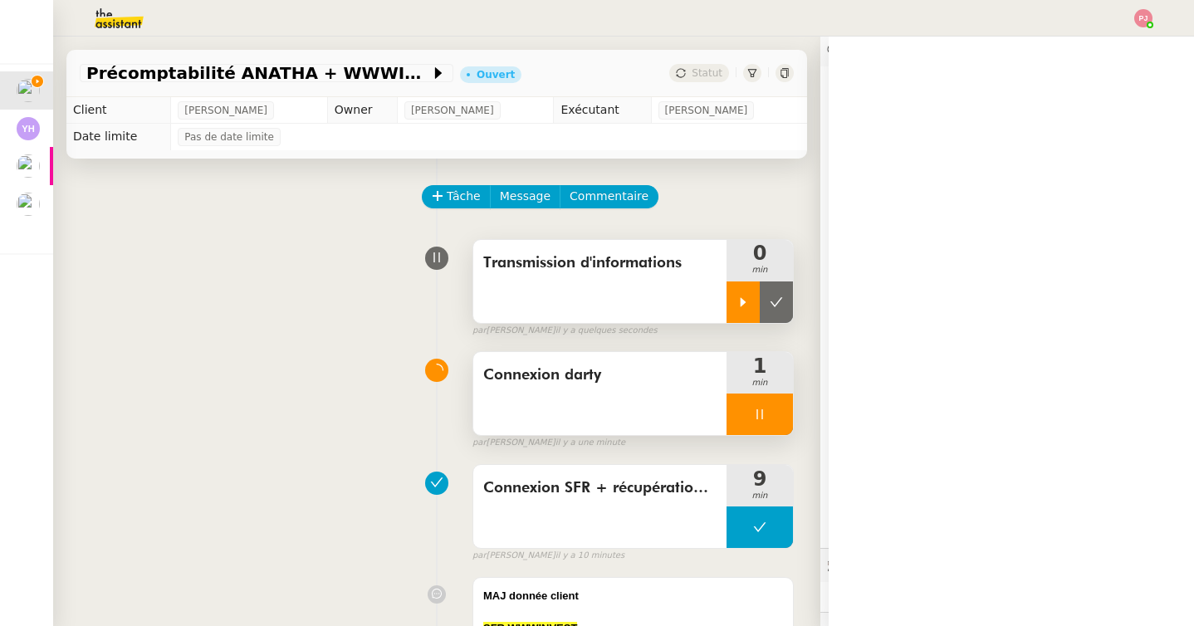
click at [744, 297] on icon at bounding box center [743, 302] width 13 height 13
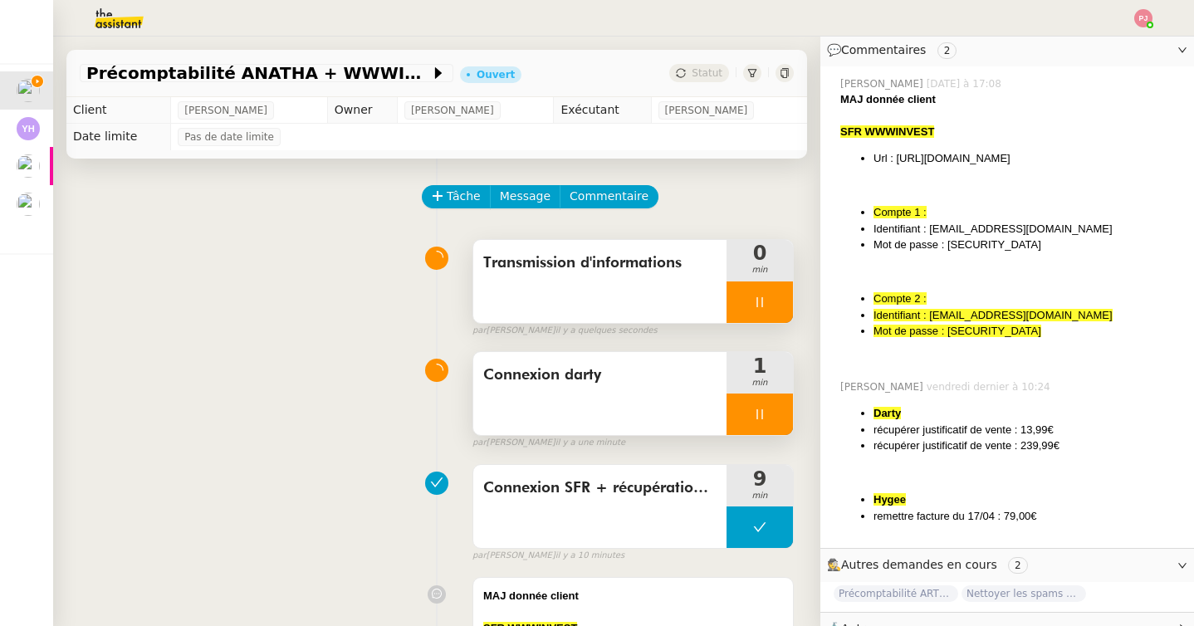
click at [748, 419] on div at bounding box center [760, 415] width 66 height 42
click at [773, 419] on icon at bounding box center [776, 414] width 13 height 13
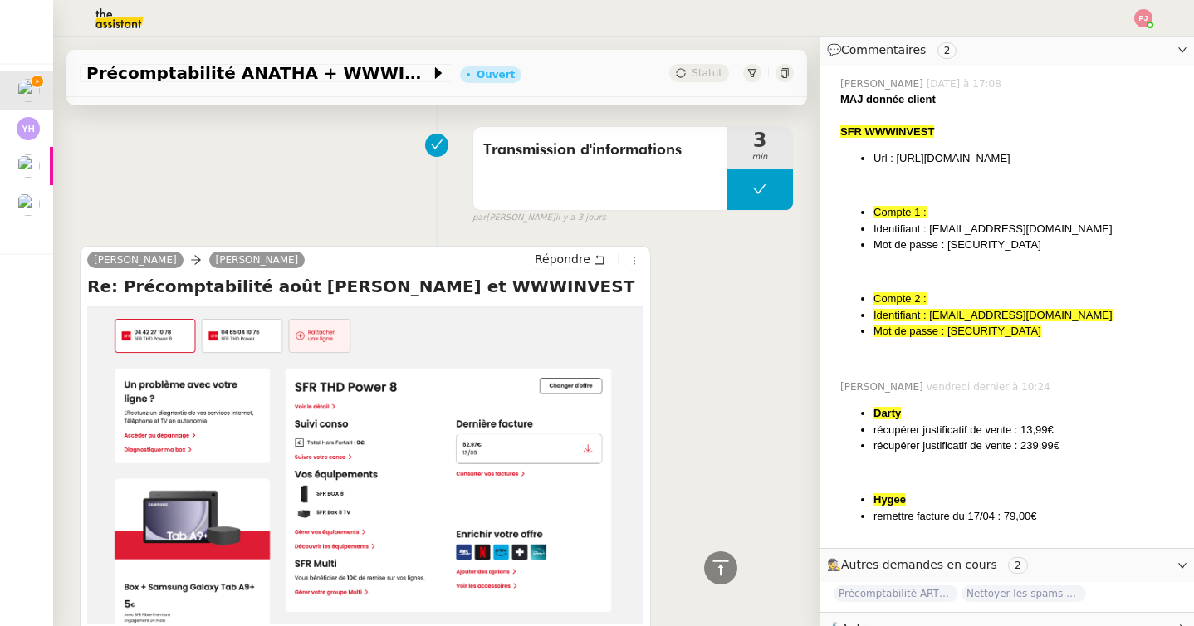
scroll to position [884, 0]
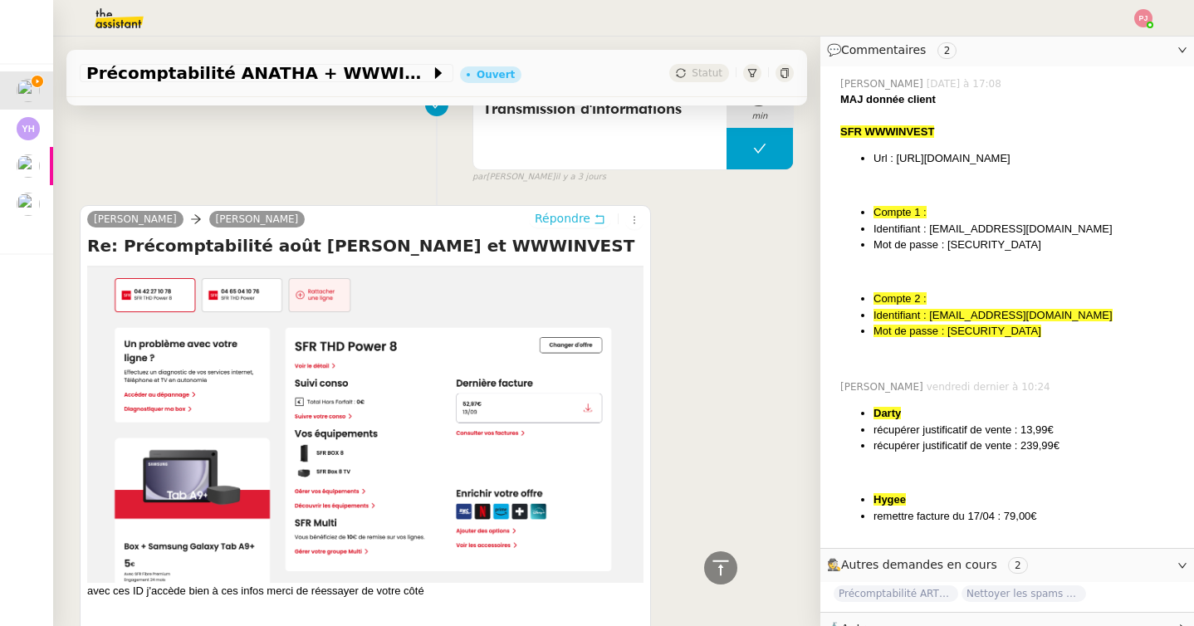
click at [564, 216] on span "Répondre" at bounding box center [563, 218] width 56 height 17
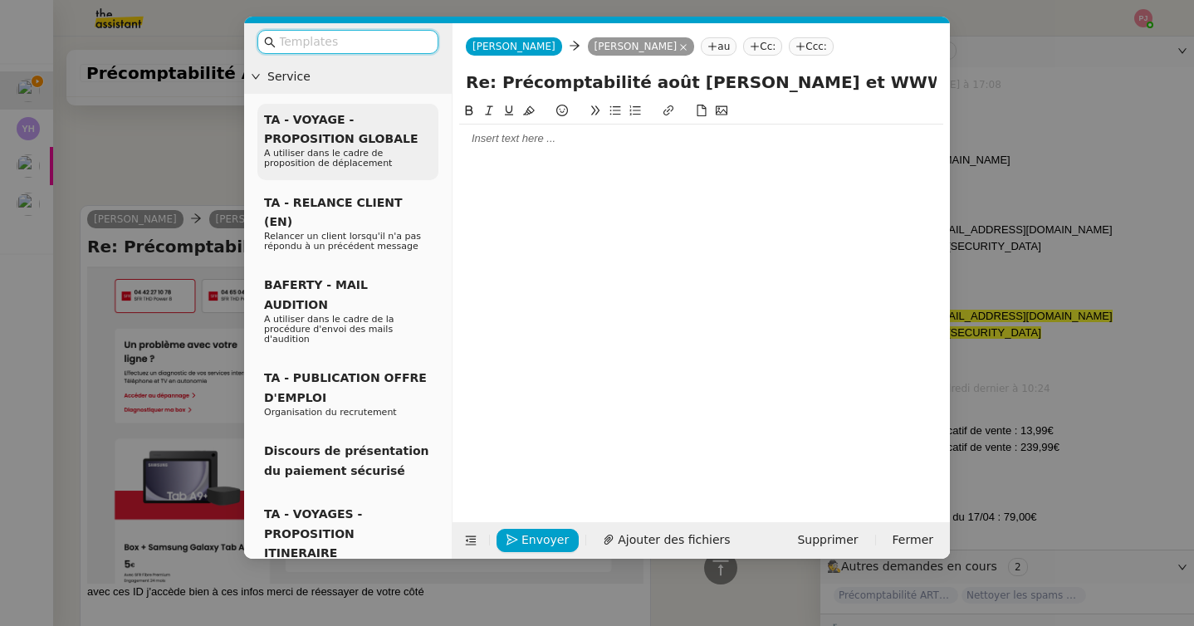
scroll to position [542, 0]
click at [489, 141] on div at bounding box center [701, 138] width 484 height 15
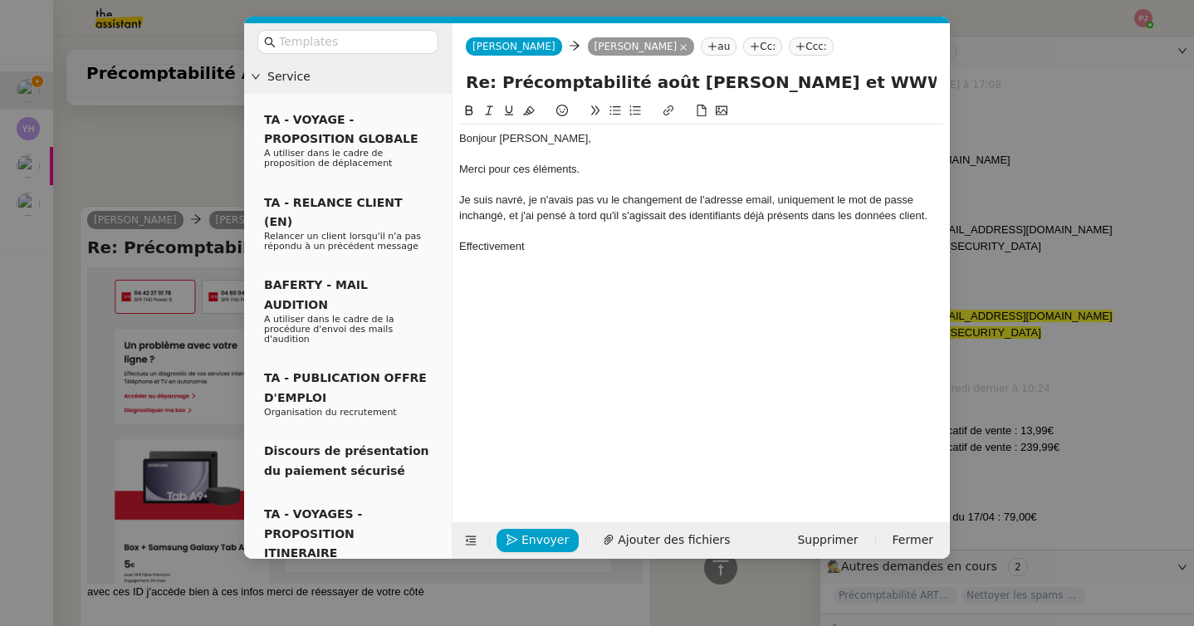
scroll to position [1140, 0]
click at [586, 216] on div "Je suis navré, je n'avais pas vu le changement de l'adresse email, uniquement l…" at bounding box center [701, 208] width 484 height 31
click at [0, 0] on lt-span "tor t" at bounding box center [0, 0] width 0 height 0
click at [555, 248] on div "Effectivement" at bounding box center [701, 246] width 484 height 15
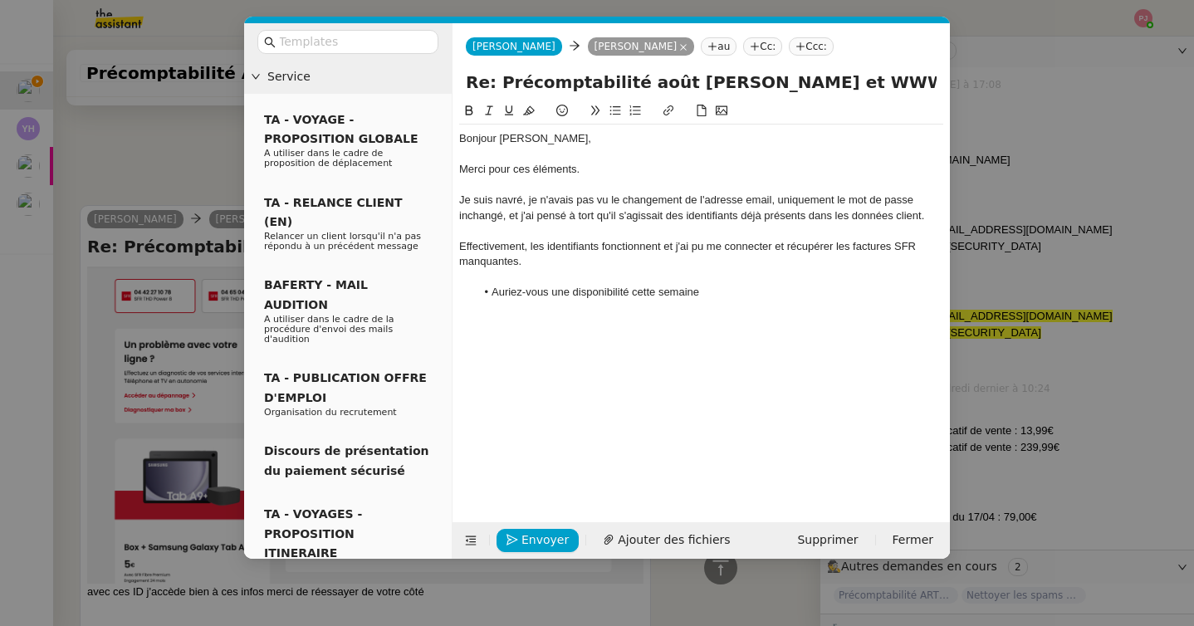
scroll to position [1194, 0]
click at [546, 545] on span "Envoyer" at bounding box center [545, 540] width 47 height 19
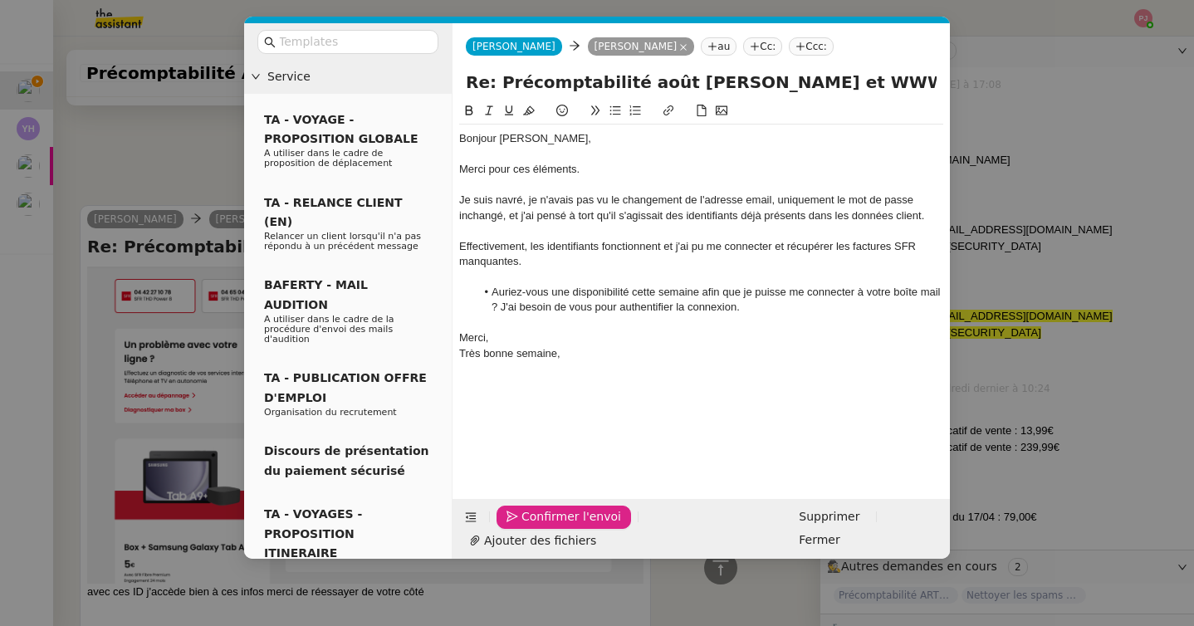
click at [546, 527] on span "Confirmer l'envoi" at bounding box center [572, 516] width 100 height 19
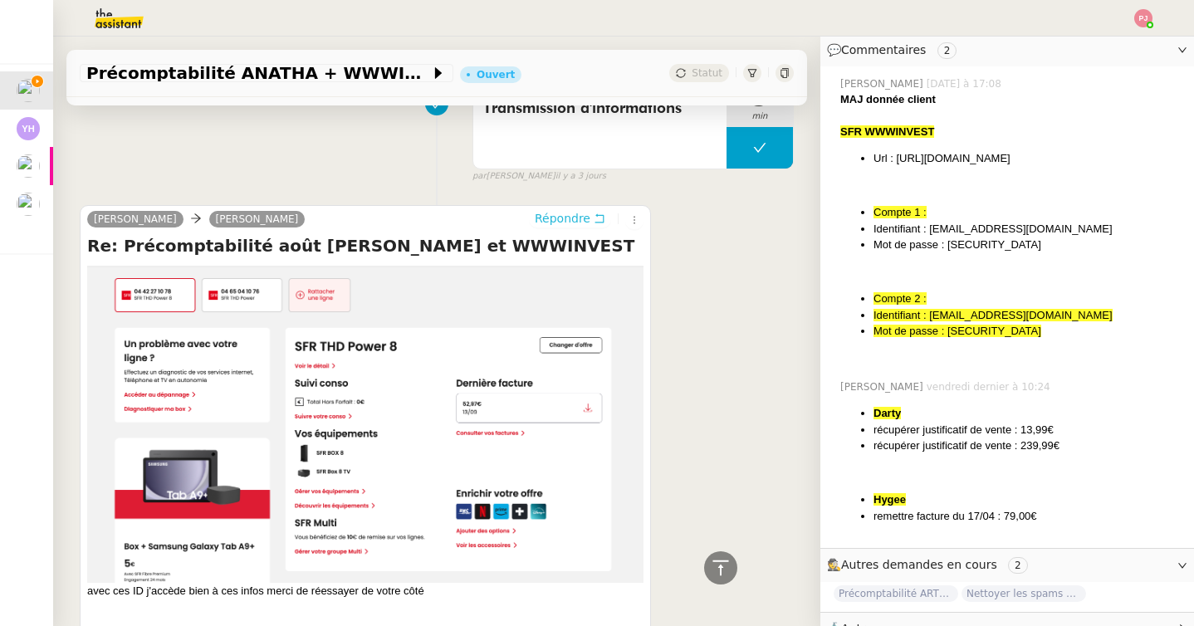
scroll to position [0, 0]
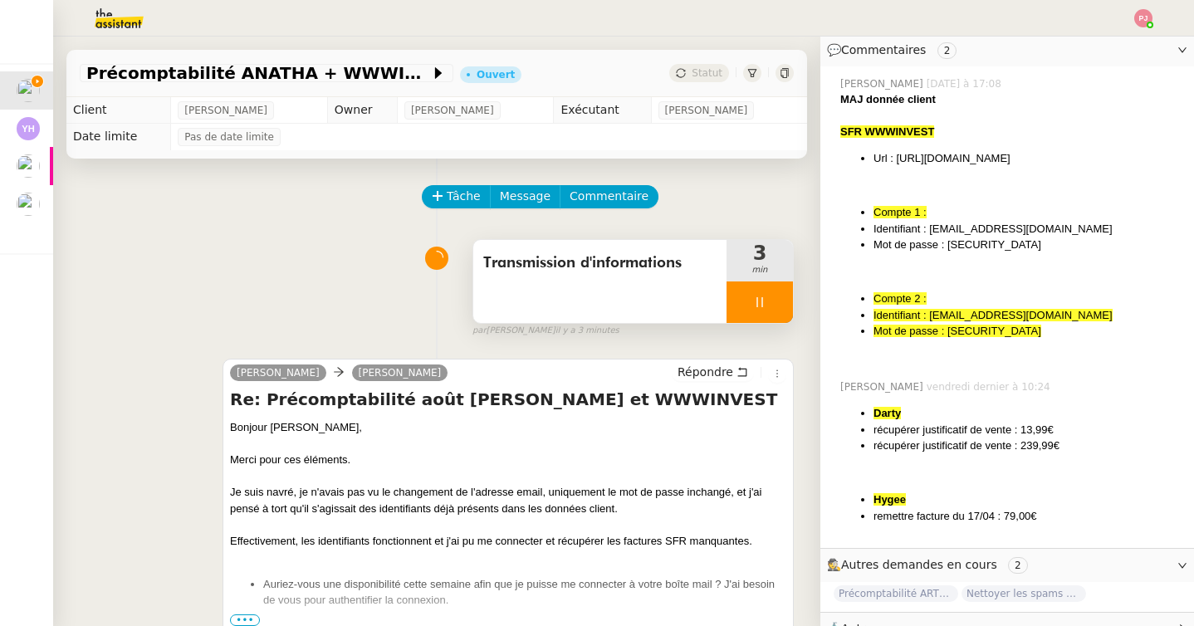
click at [748, 298] on div at bounding box center [760, 303] width 66 height 42
click at [774, 306] on icon at bounding box center [777, 301] width 12 height 9
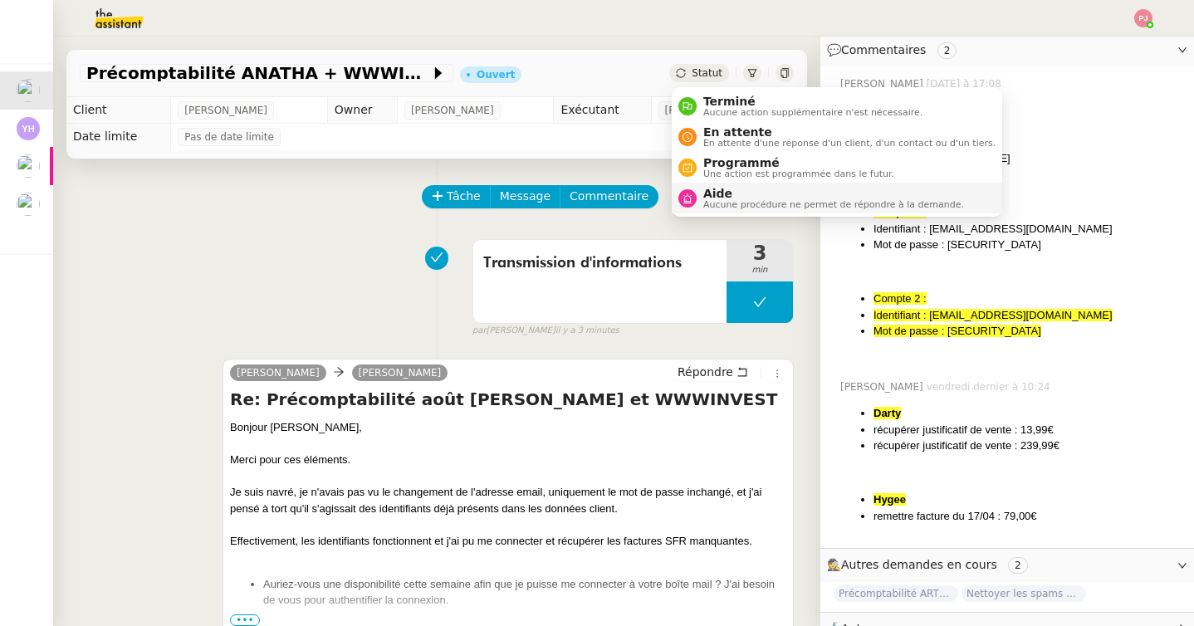
click at [724, 195] on span "Aide" at bounding box center [833, 193] width 261 height 13
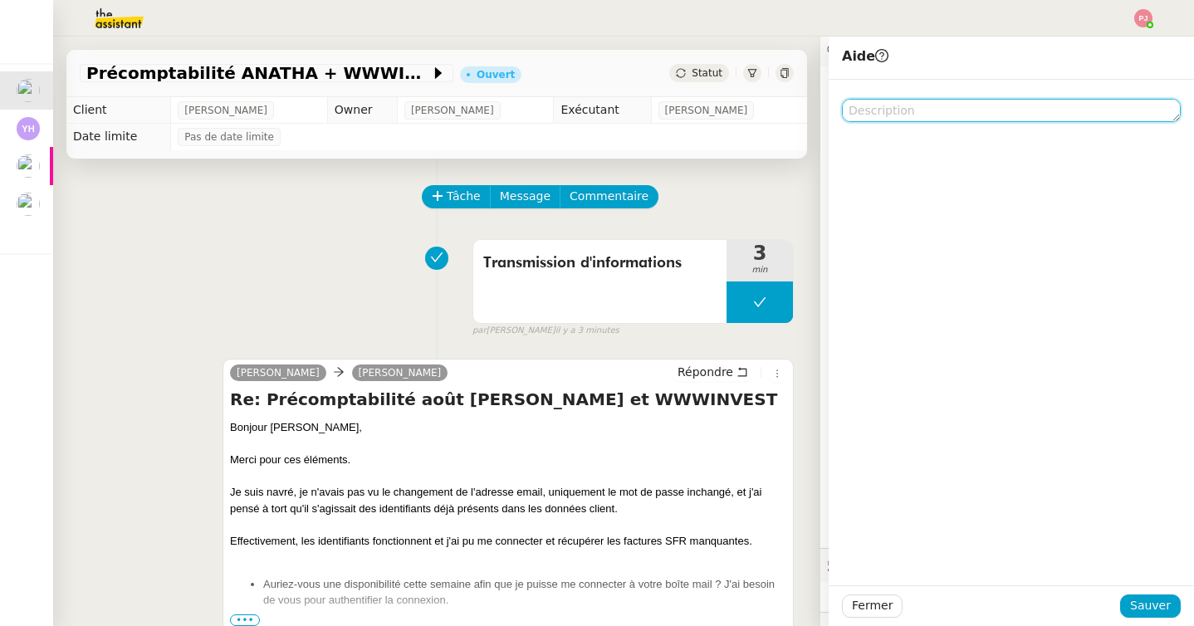
click at [870, 118] on textarea at bounding box center [1011, 110] width 339 height 23
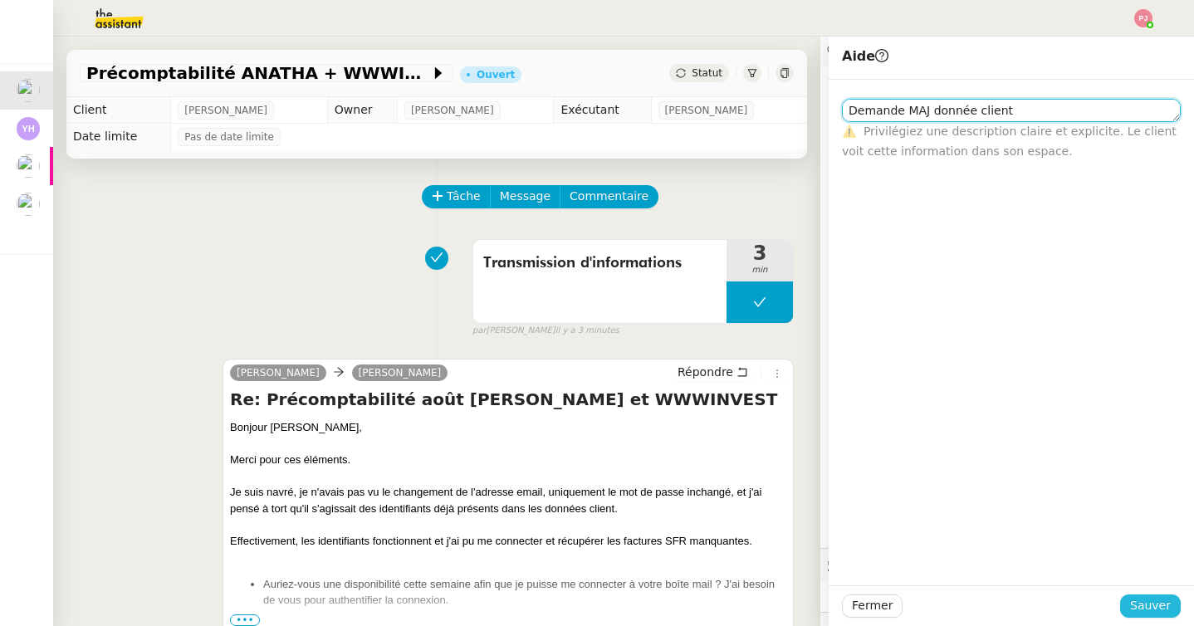
type textarea "Demande MAJ donnée client"
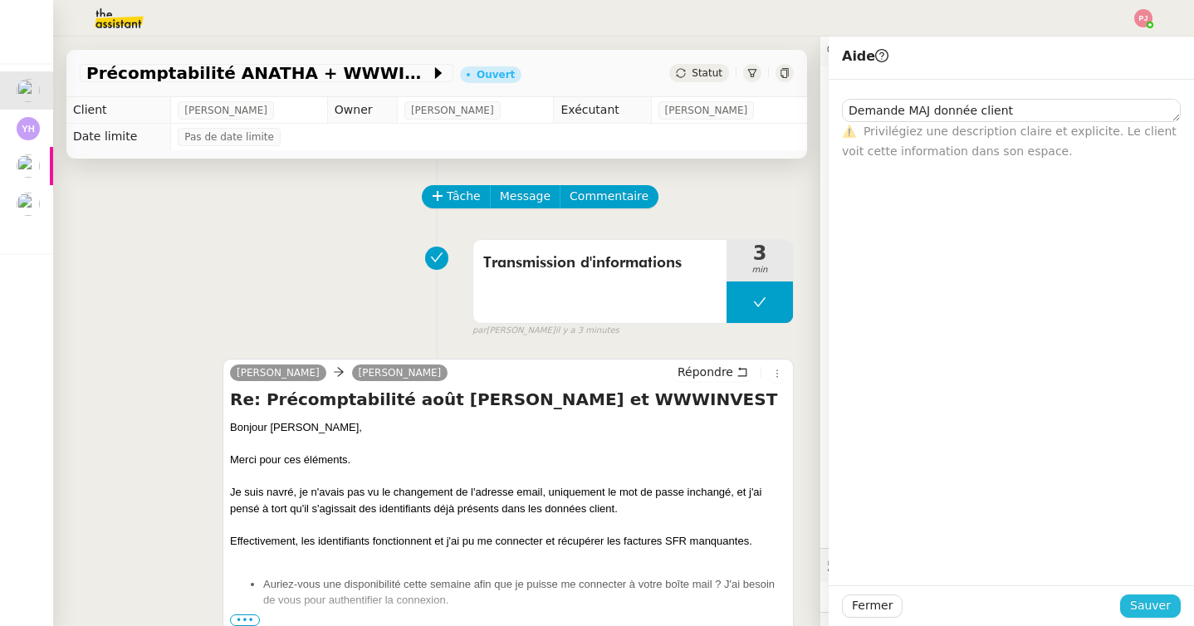
click at [1139, 604] on span "Sauver" at bounding box center [1150, 605] width 41 height 19
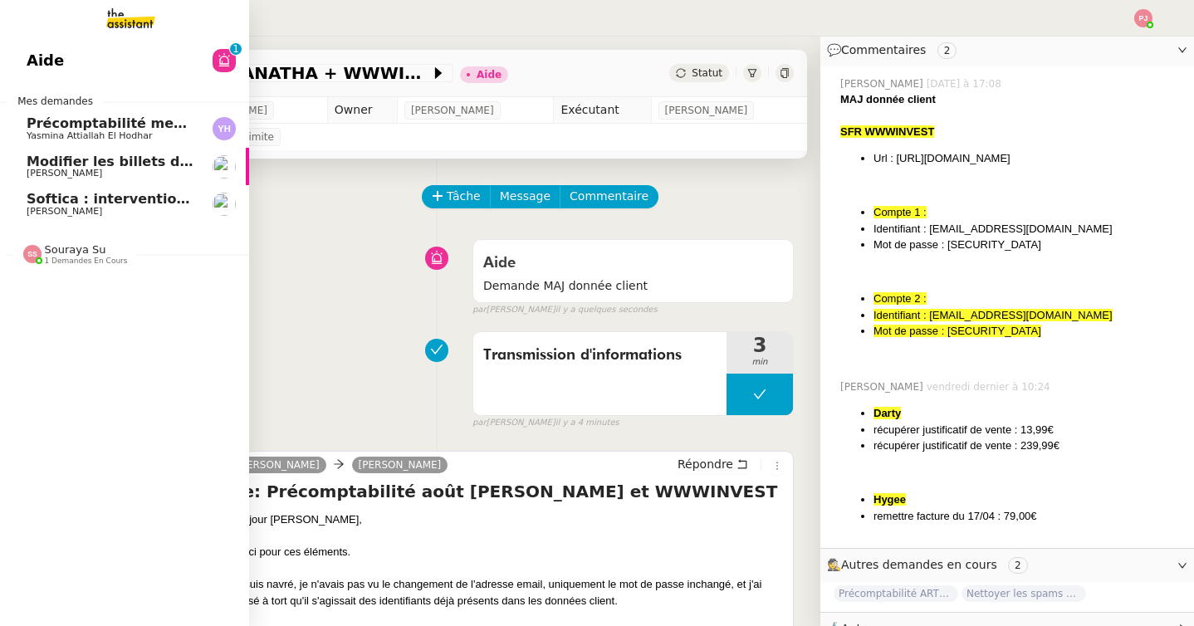
click at [111, 130] on span "Yasmina Attiallah El Hodhar" at bounding box center [89, 135] width 125 height 11
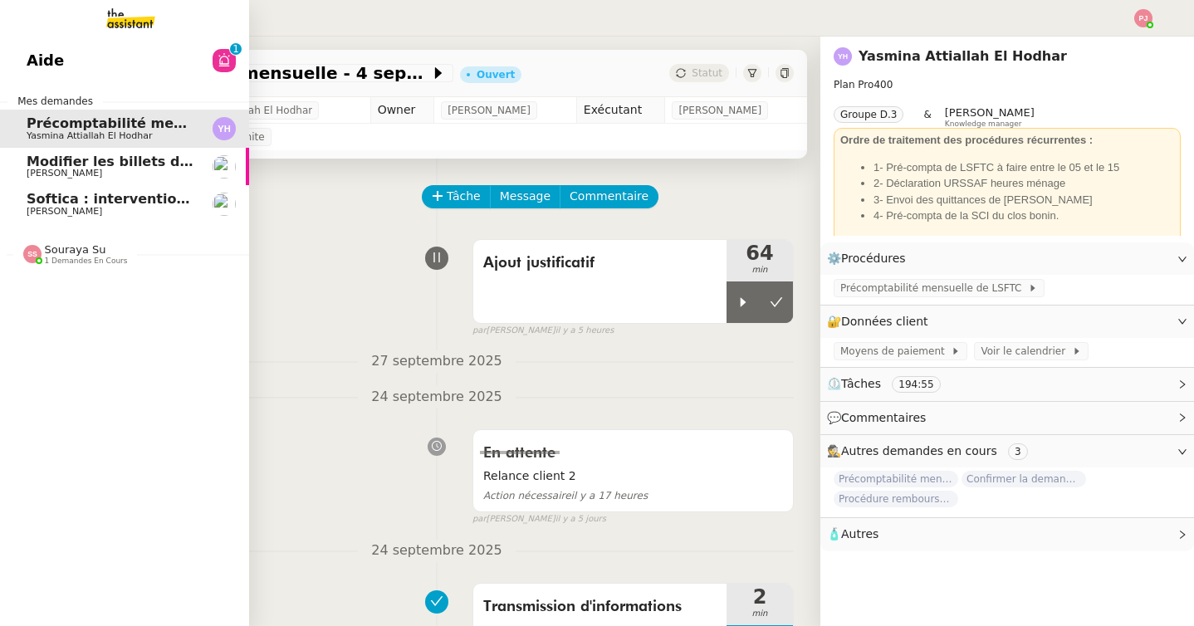
click at [113, 193] on span "Softica : intervention pose caissons" at bounding box center [161, 199] width 268 height 16
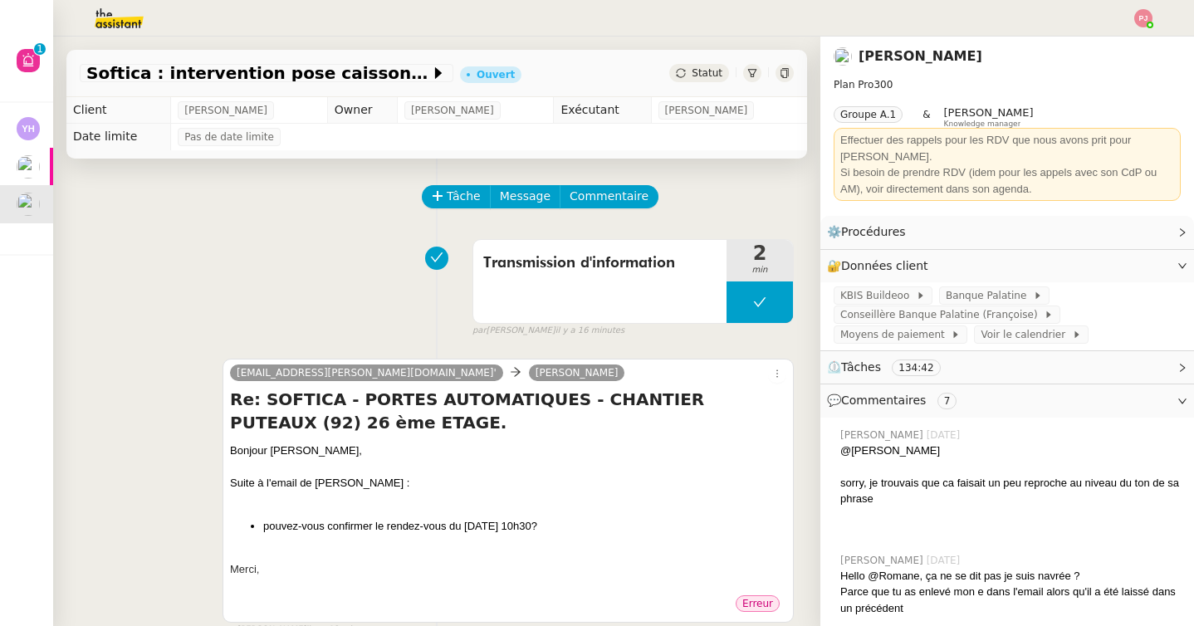
click at [705, 71] on span "Statut" at bounding box center [707, 73] width 31 height 12
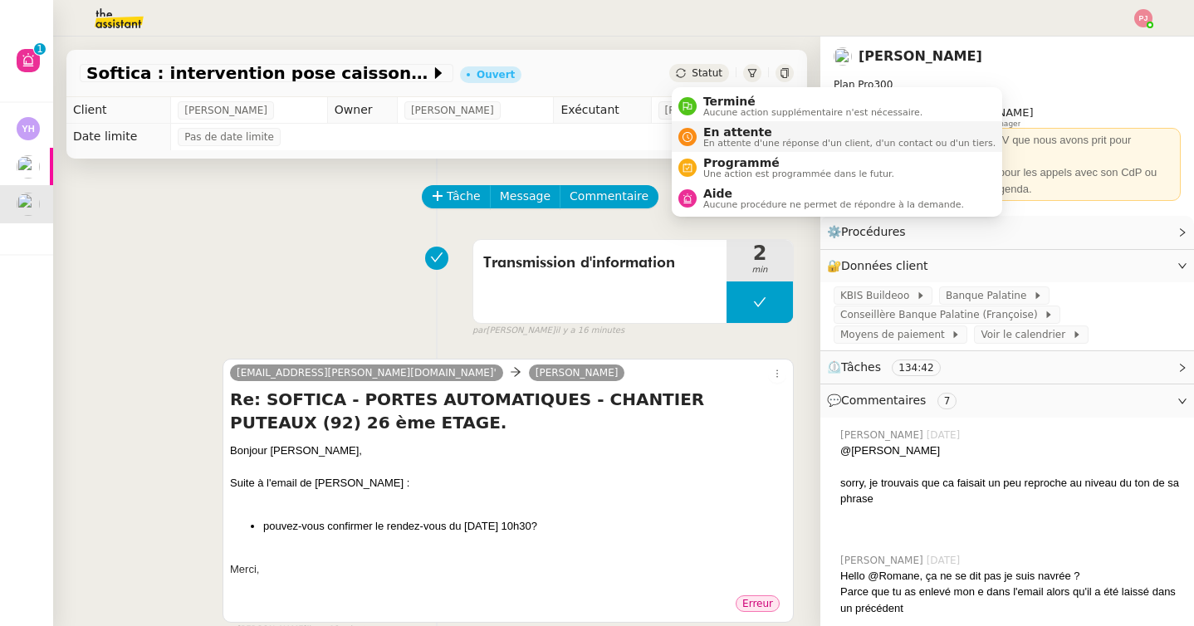
click at [752, 145] on span "En attente d'une réponse d'un client, d'un contact ou d'un tiers." at bounding box center [849, 143] width 292 height 9
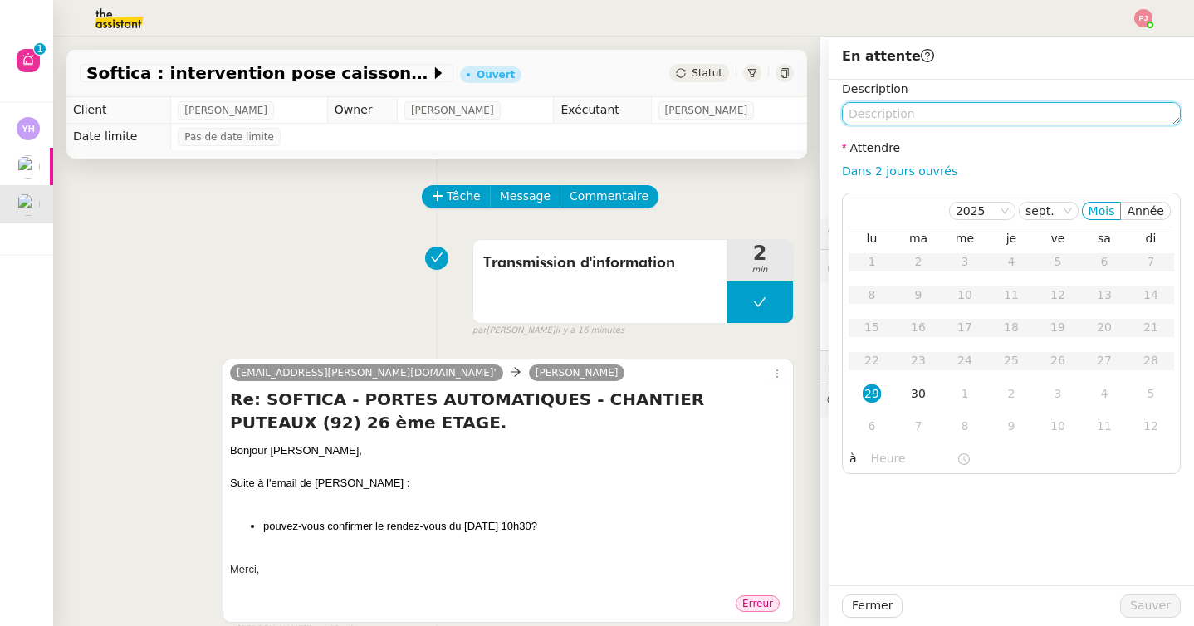
click at [894, 109] on textarea at bounding box center [1011, 113] width 339 height 23
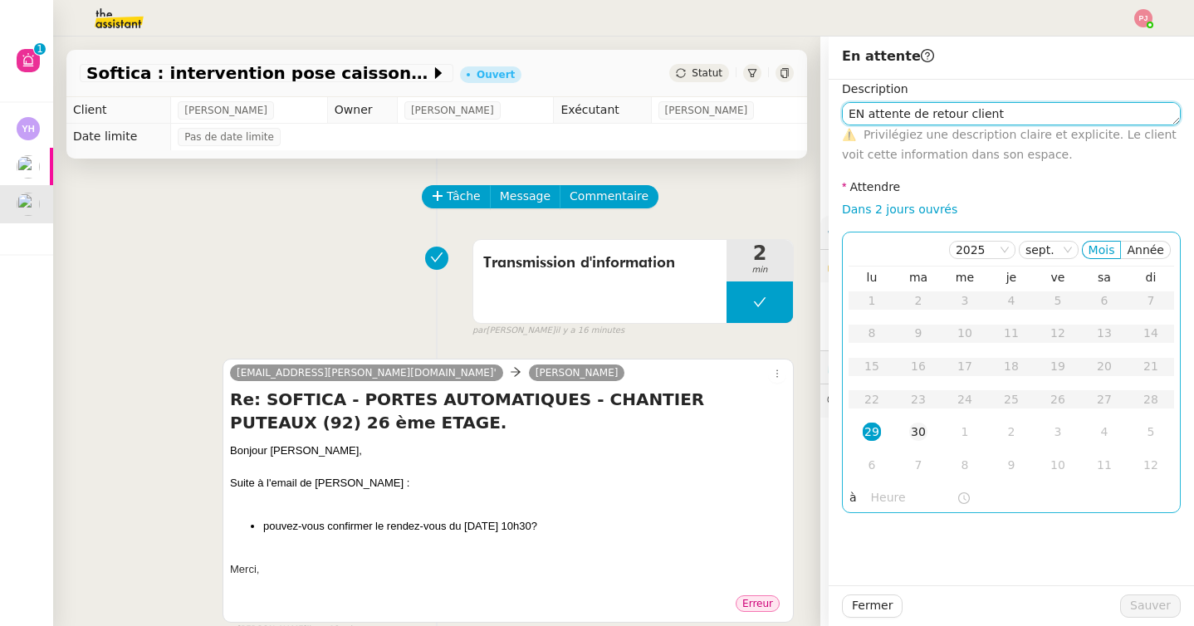
type textarea "EN attente de retour client"
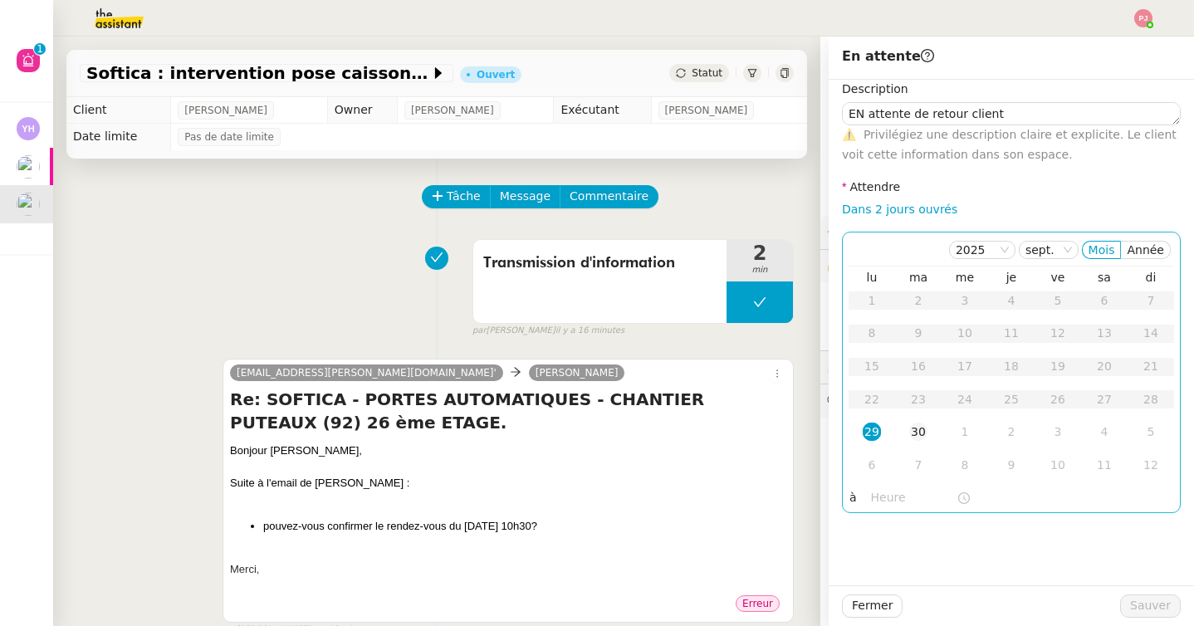
click at [909, 426] on div "30" at bounding box center [918, 432] width 18 height 18
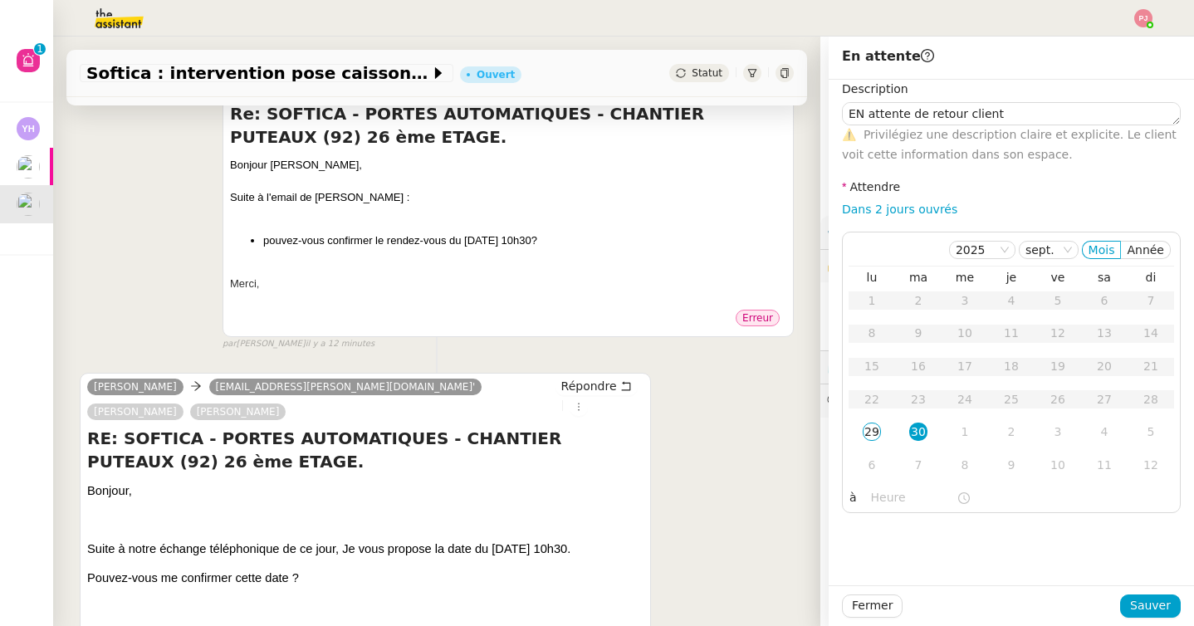
scroll to position [226, 0]
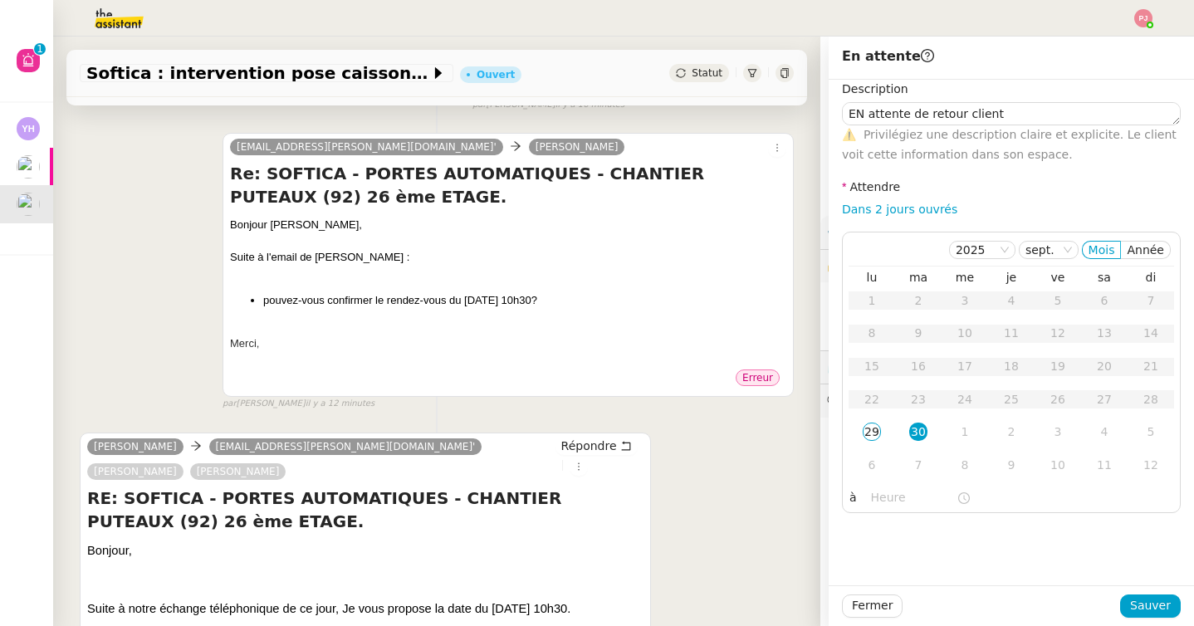
click at [328, 365] on div at bounding box center [508, 360] width 556 height 17
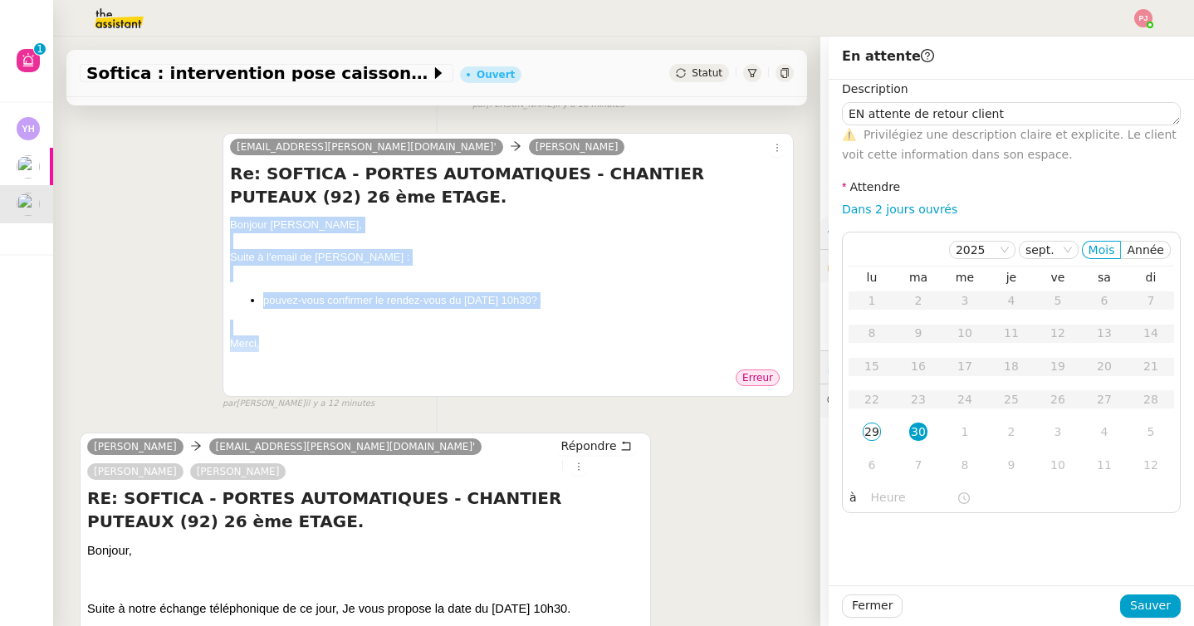
drag, startPoint x: 284, startPoint y: 350, endPoint x: 229, endPoint y: 228, distance: 133.1
click at [229, 228] on div "[EMAIL_ADDRESS][PERSON_NAME][DOMAIN_NAME]' [PERSON_NAME] Re: SOFTICA - PORTES A…" at bounding box center [508, 265] width 571 height 264
copy div "Bonjour [PERSON_NAME], Suite à l'email de [PERSON_NAME] : pouvez-vous confirmer…"
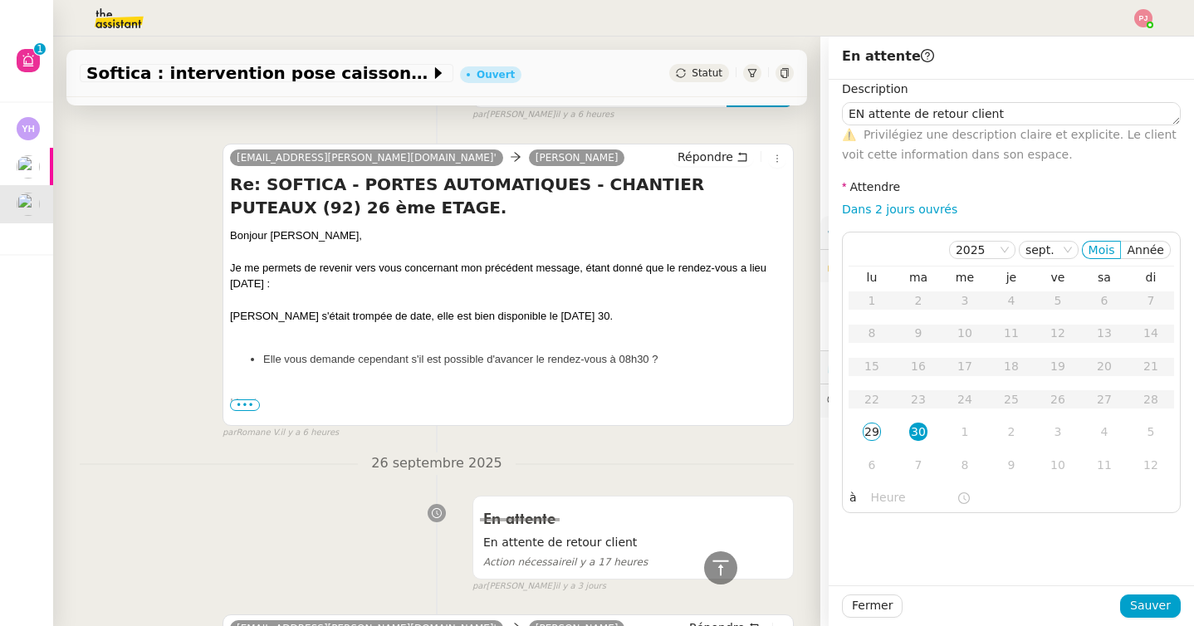
scroll to position [1081, 0]
click at [728, 145] on div "[EMAIL_ADDRESS][PERSON_NAME][DOMAIN_NAME]' [PERSON_NAME] Répondre Re: SOFTICA -…" at bounding box center [508, 286] width 571 height 282
click at [713, 149] on span "Répondre" at bounding box center [706, 157] width 56 height 17
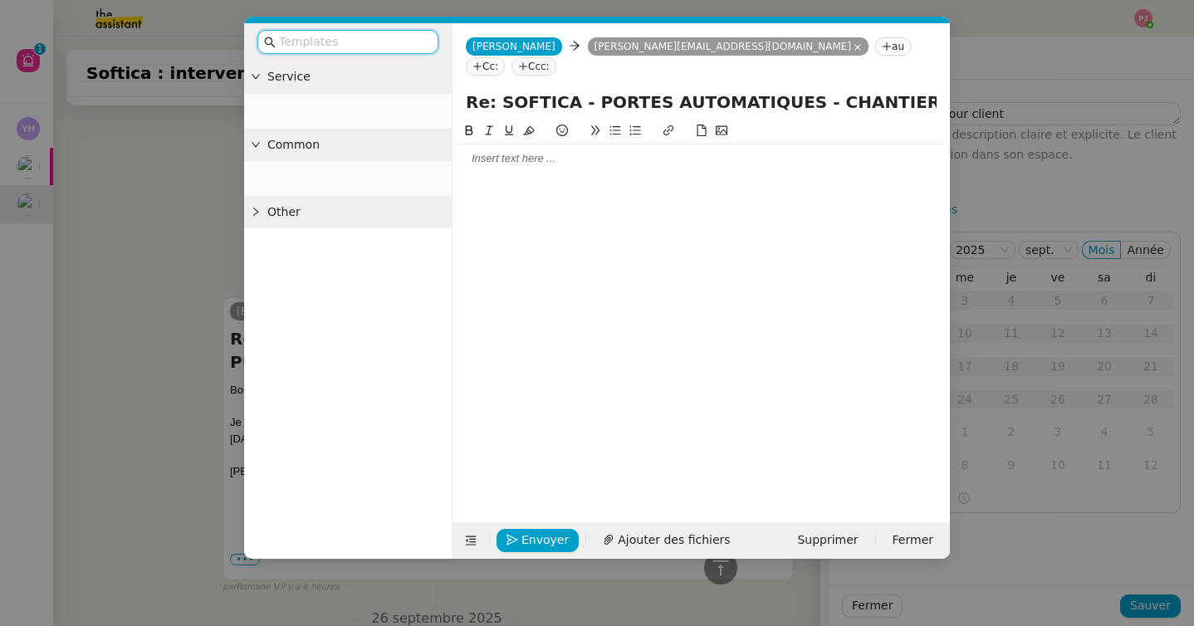
click at [620, 151] on div at bounding box center [701, 158] width 484 height 15
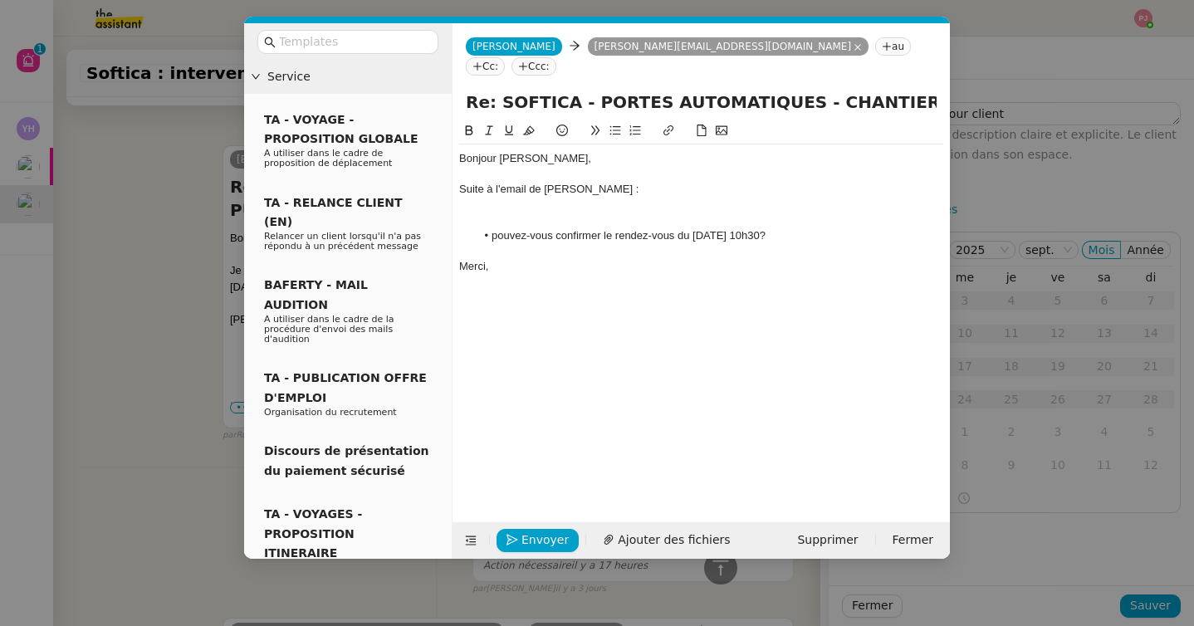
scroll to position [1385, 0]
click at [524, 213] on div at bounding box center [701, 220] width 484 height 15
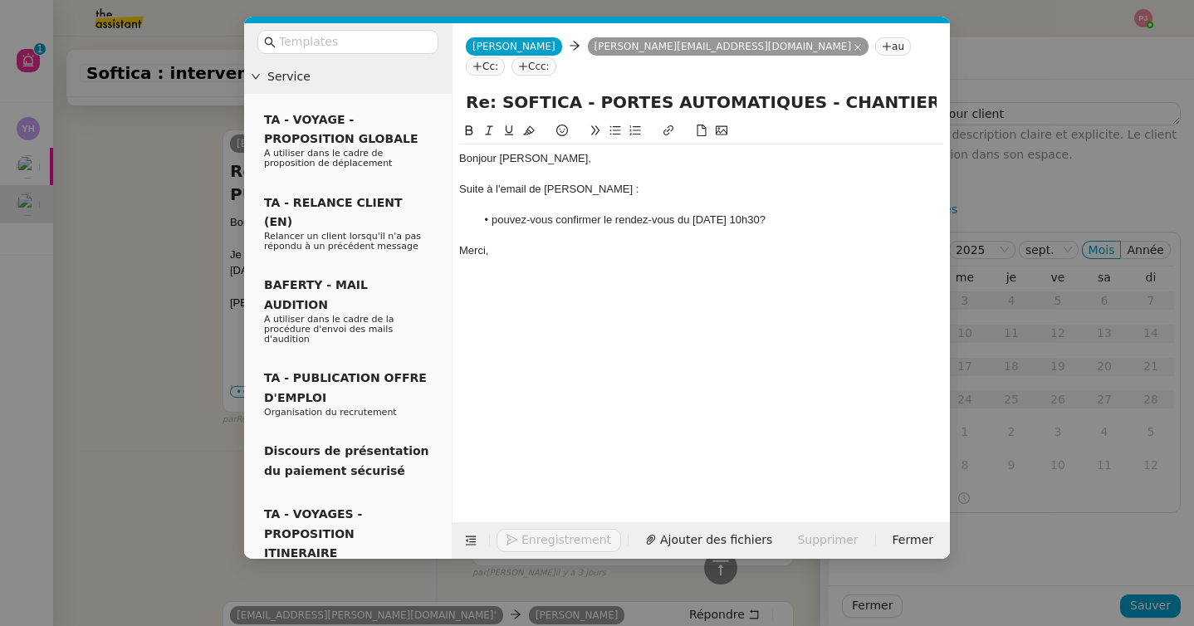
scroll to position [1369, 0]
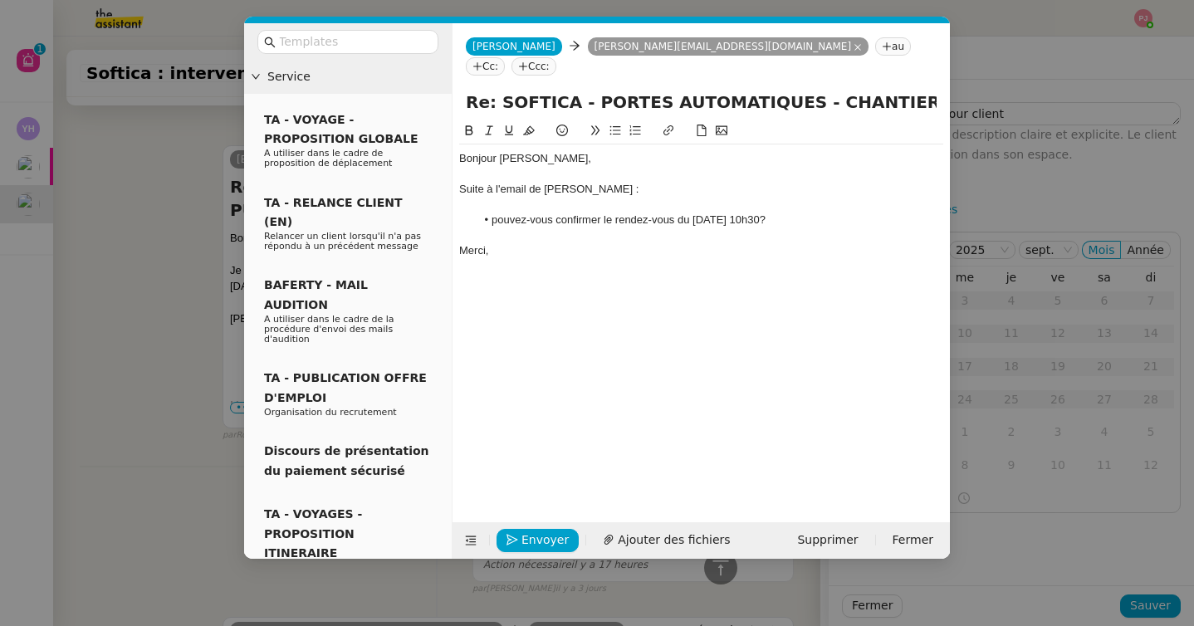
click at [497, 213] on li "pouvez-vous confirmer le rendez-vous du [DATE] 10h30?" at bounding box center [710, 220] width 468 height 15
click at [530, 538] on span "Envoyer" at bounding box center [545, 540] width 47 height 19
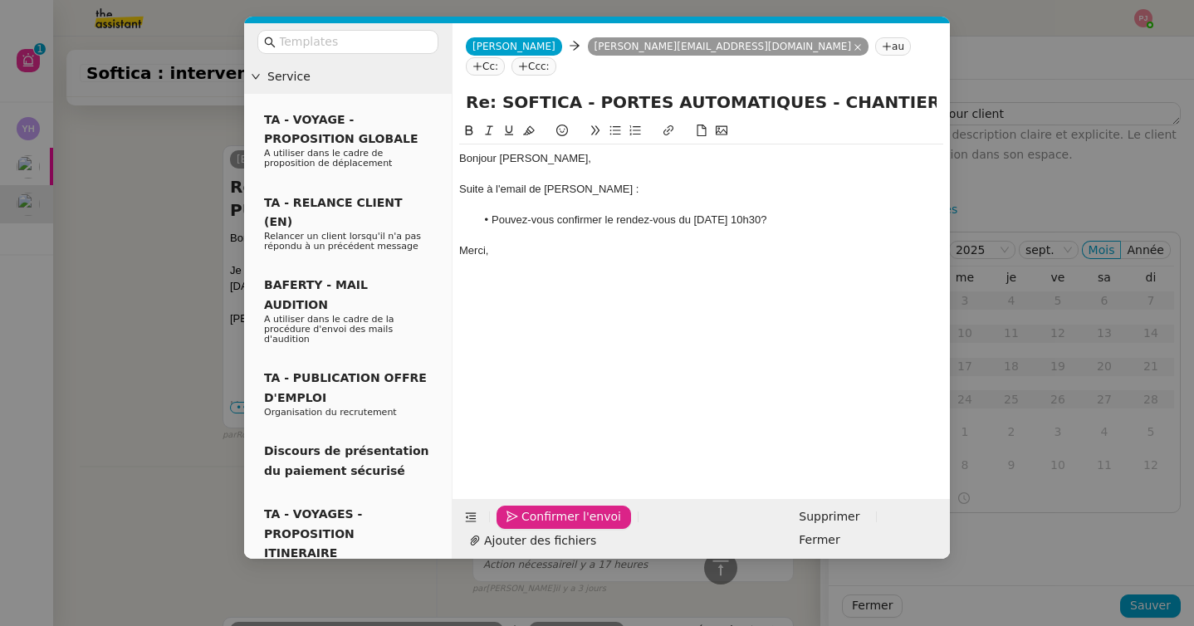
click at [530, 527] on span "Confirmer l'envoi" at bounding box center [572, 516] width 100 height 19
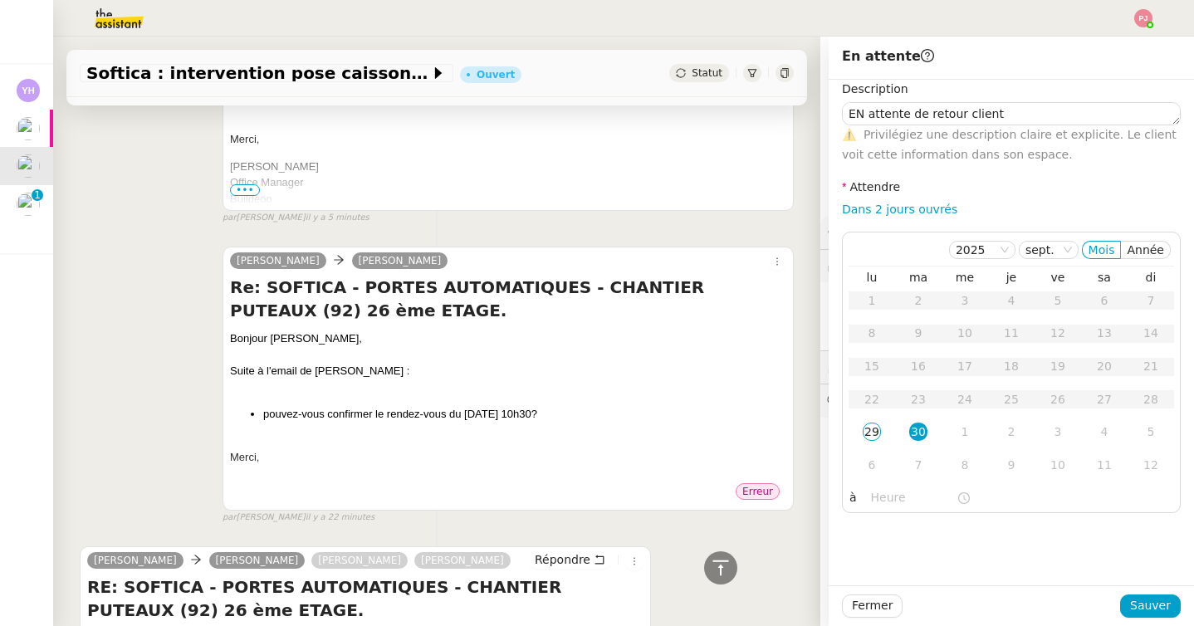
scroll to position [0, 0]
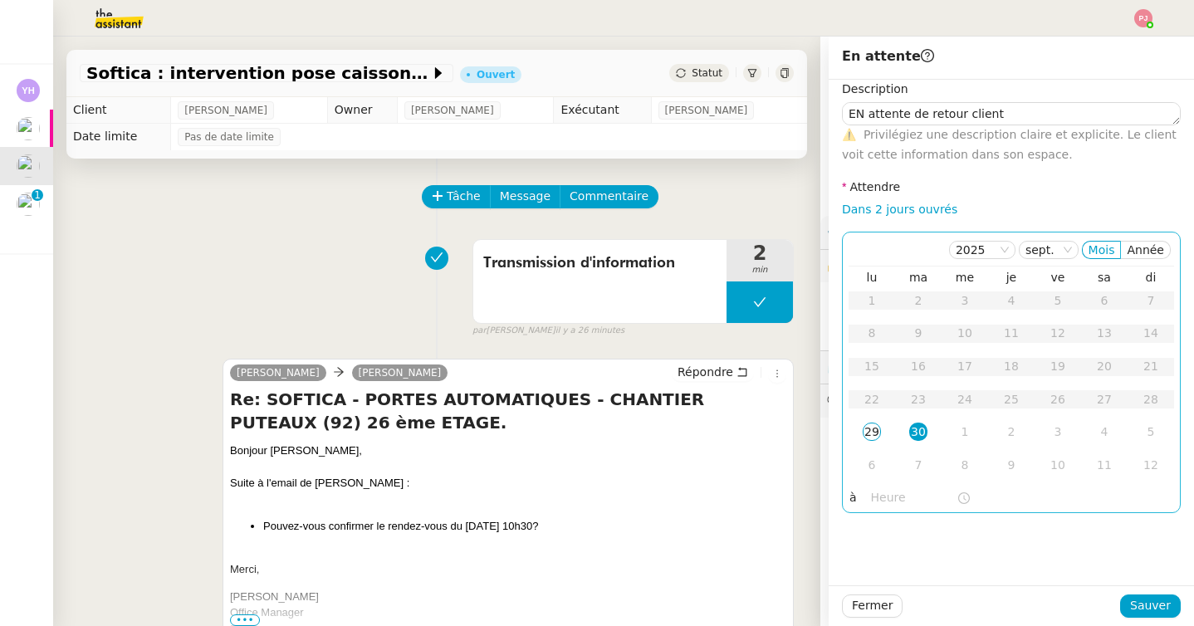
click at [923, 435] on div "30" at bounding box center [918, 432] width 18 height 18
click at [1142, 600] on span "Sauver" at bounding box center [1150, 605] width 41 height 19
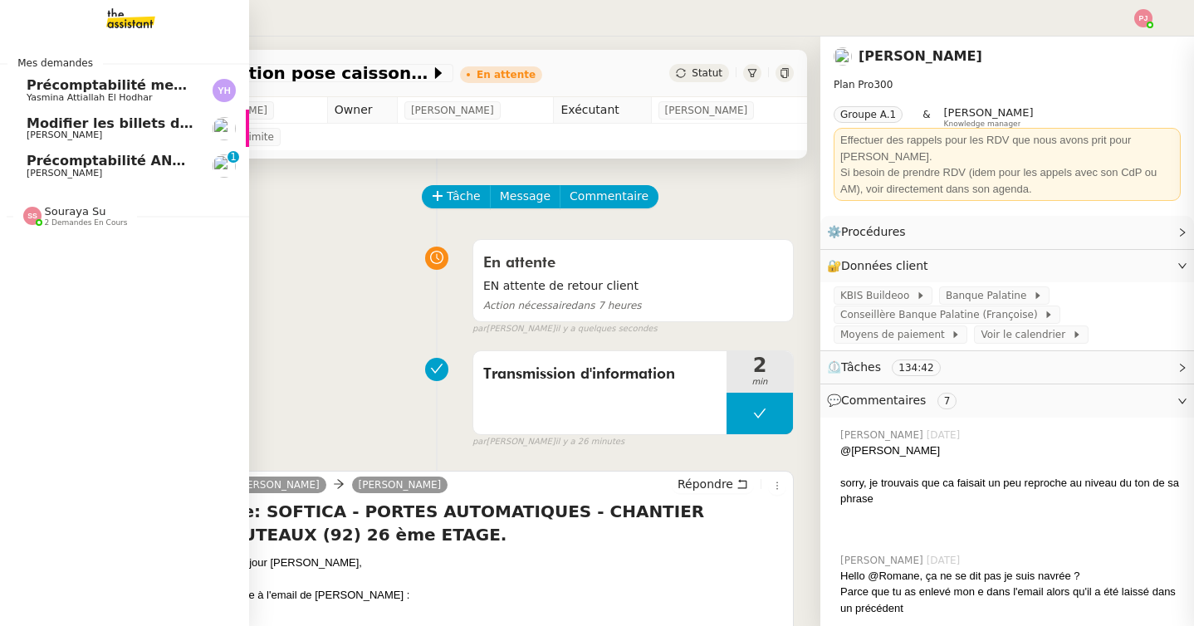
click at [26, 208] on div at bounding box center [32, 216] width 18 height 18
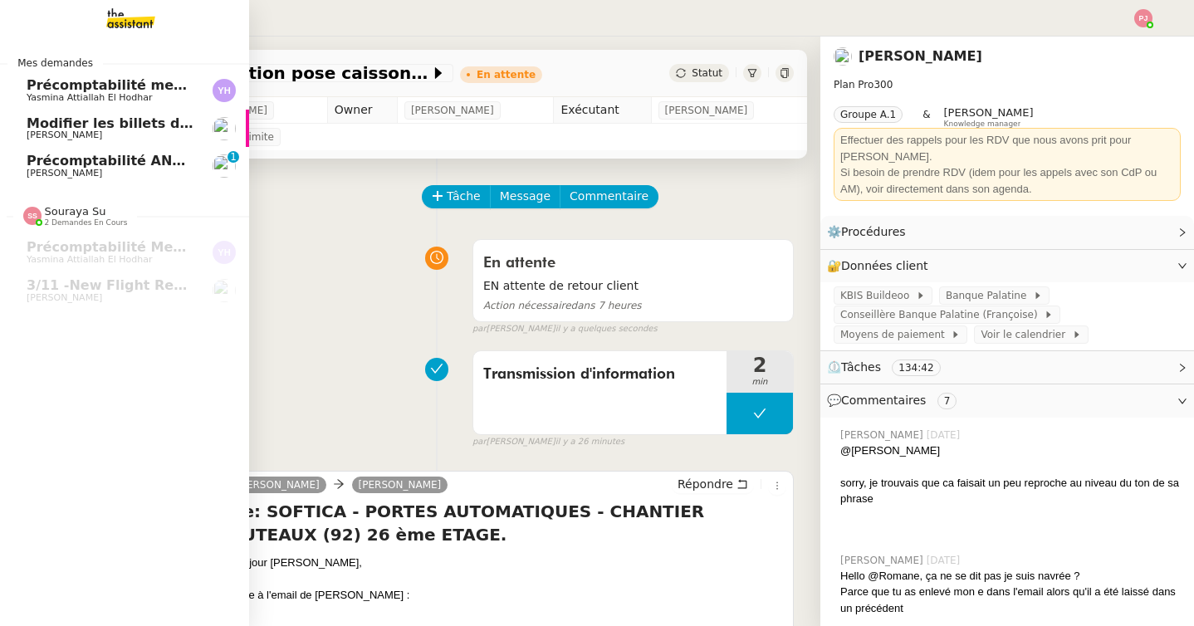
click at [52, 164] on span "Précomptabilité ANATHA + WWWINVEST - septembre 2025" at bounding box center [247, 161] width 441 height 16
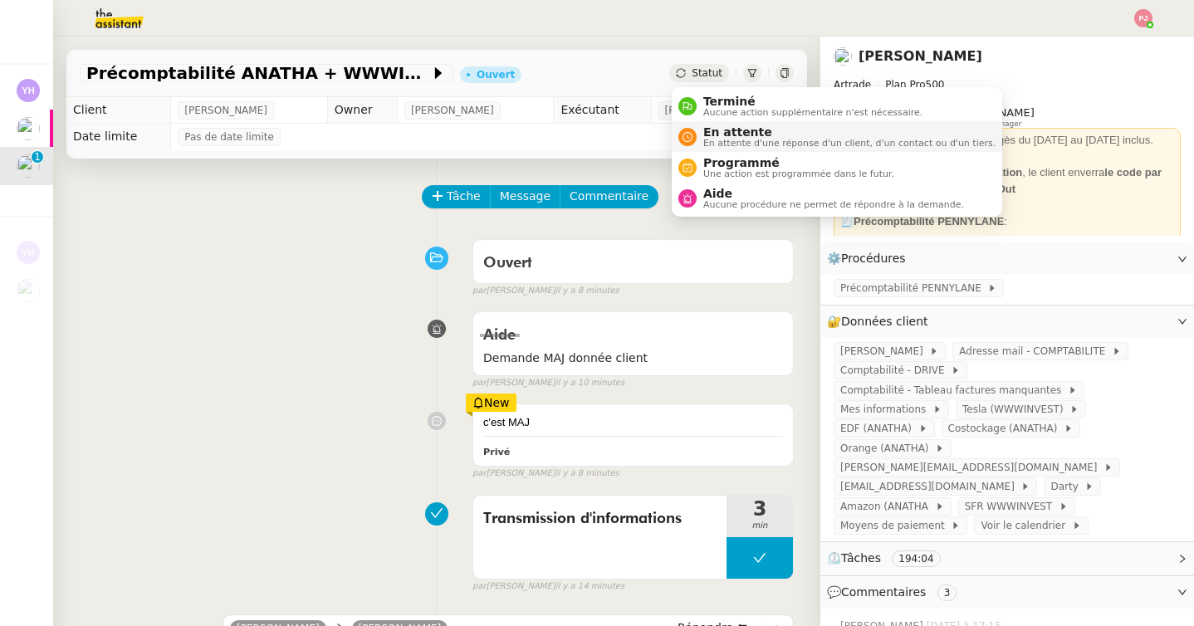
click at [702, 132] on div "En attente En attente d'une réponse d'un client, d'un contact ou d'un tiers." at bounding box center [846, 136] width 299 height 22
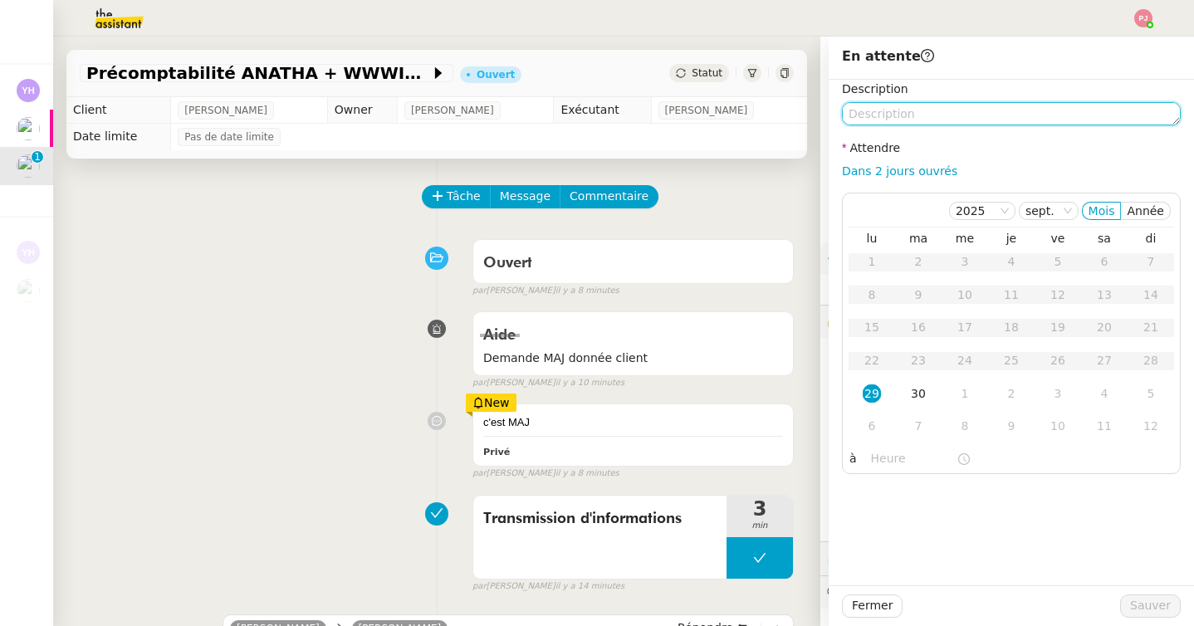
click at [943, 117] on textarea at bounding box center [1011, 113] width 339 height 23
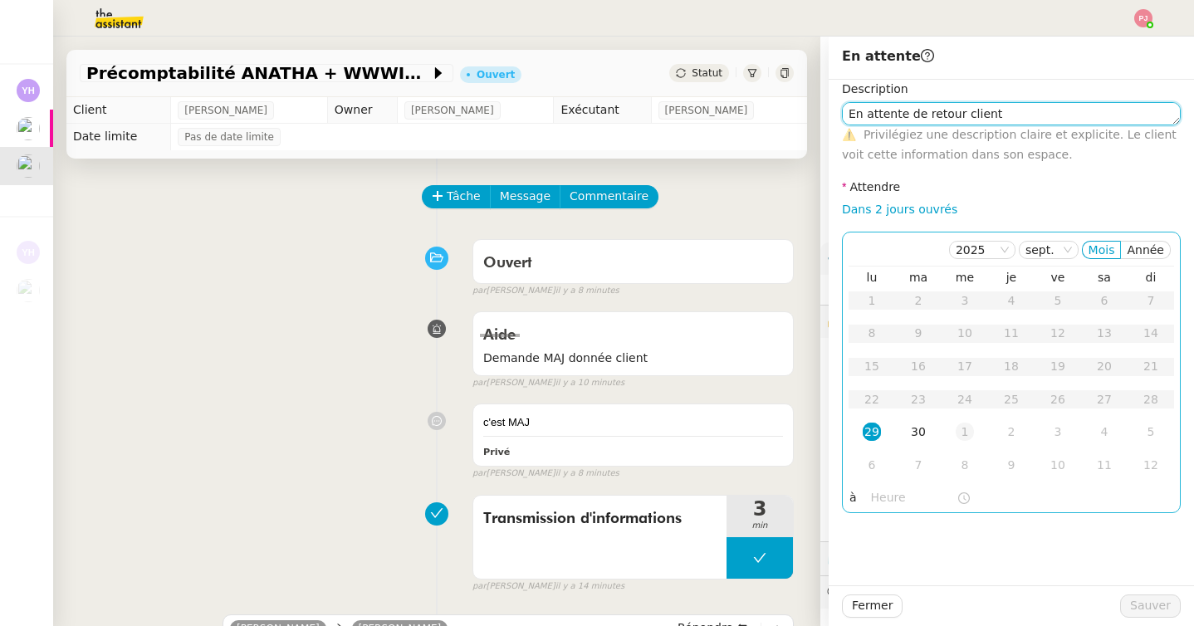
type textarea "En attente de retour client"
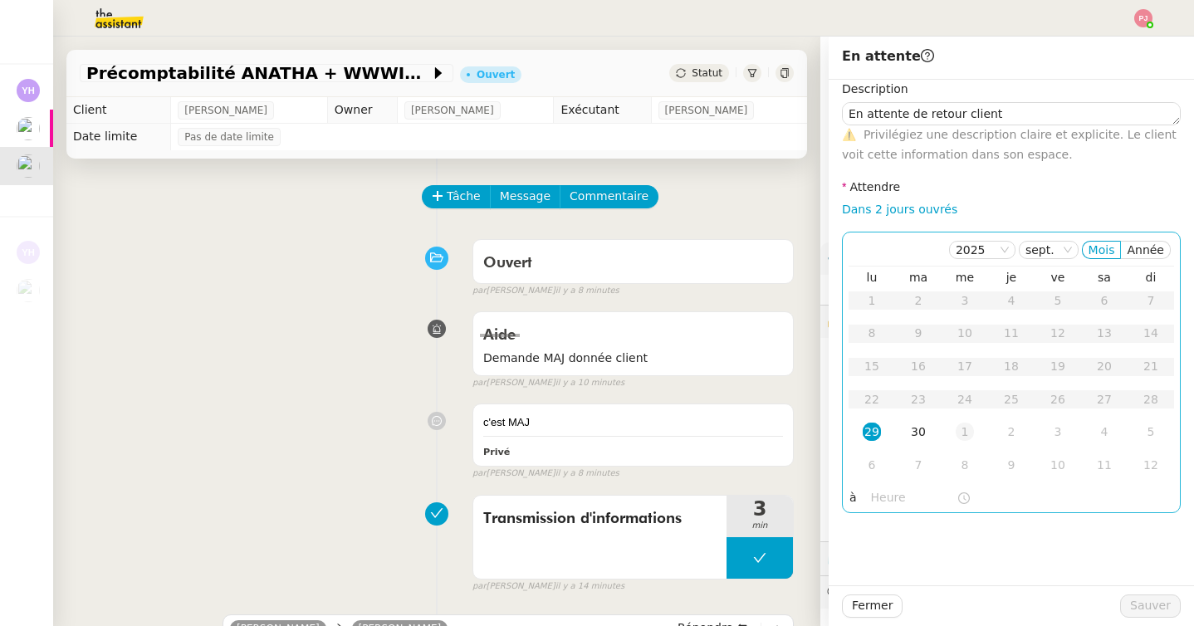
click at [970, 430] on div "1" at bounding box center [965, 432] width 18 height 18
click at [1016, 303] on div "2" at bounding box center [1011, 301] width 18 height 18
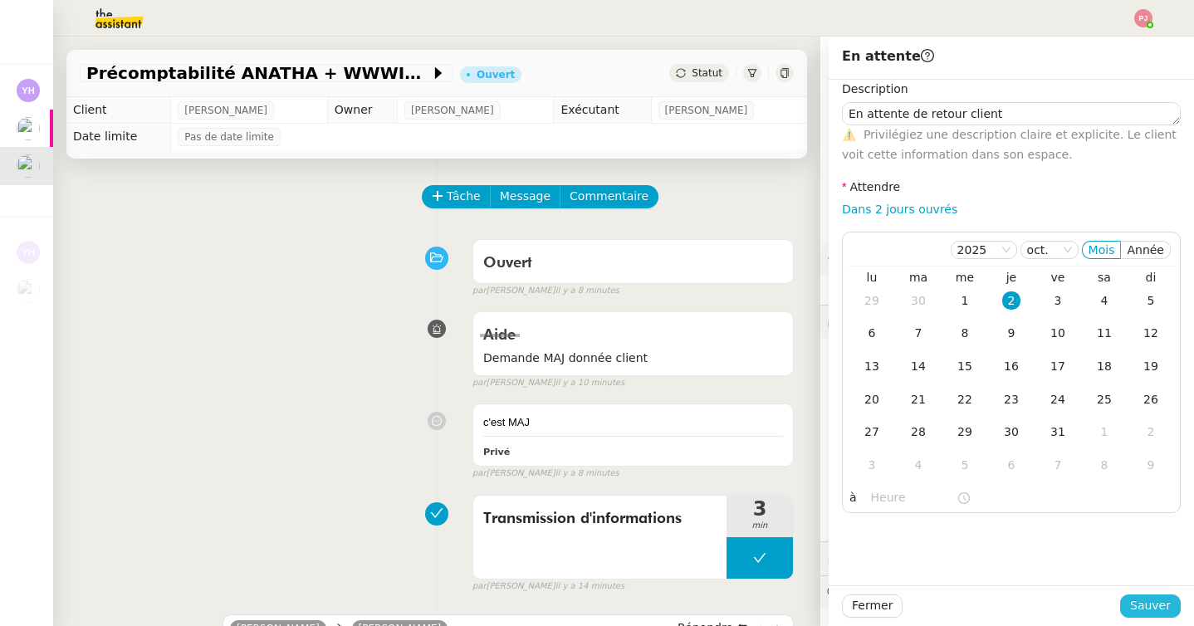
click at [1138, 613] on span "Sauver" at bounding box center [1150, 605] width 41 height 19
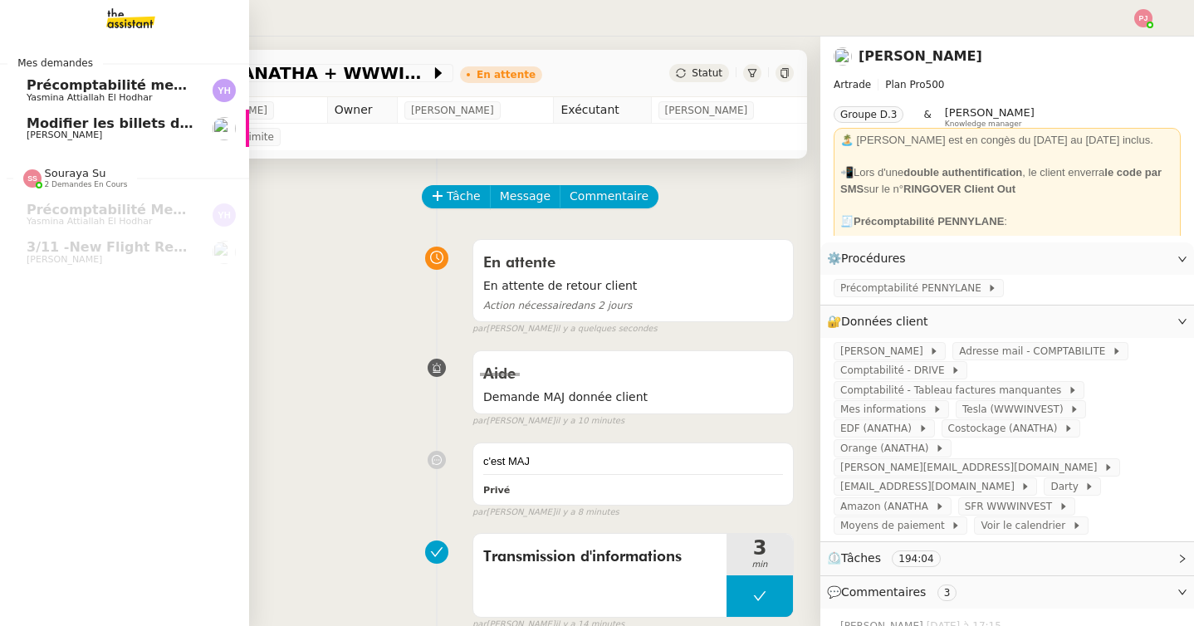
click at [122, 92] on span "Yasmina Attiallah El Hodhar" at bounding box center [89, 97] width 125 height 11
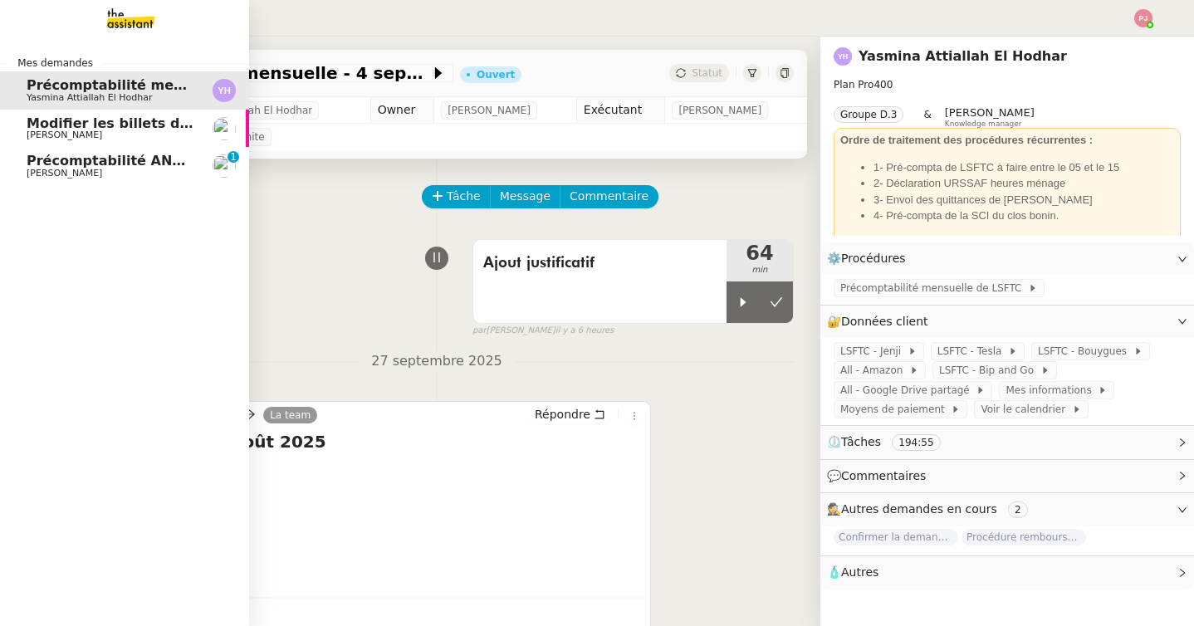
click at [64, 165] on span "Précomptabilité ANATHA + WWWINVEST - septembre 2025" at bounding box center [247, 161] width 441 height 16
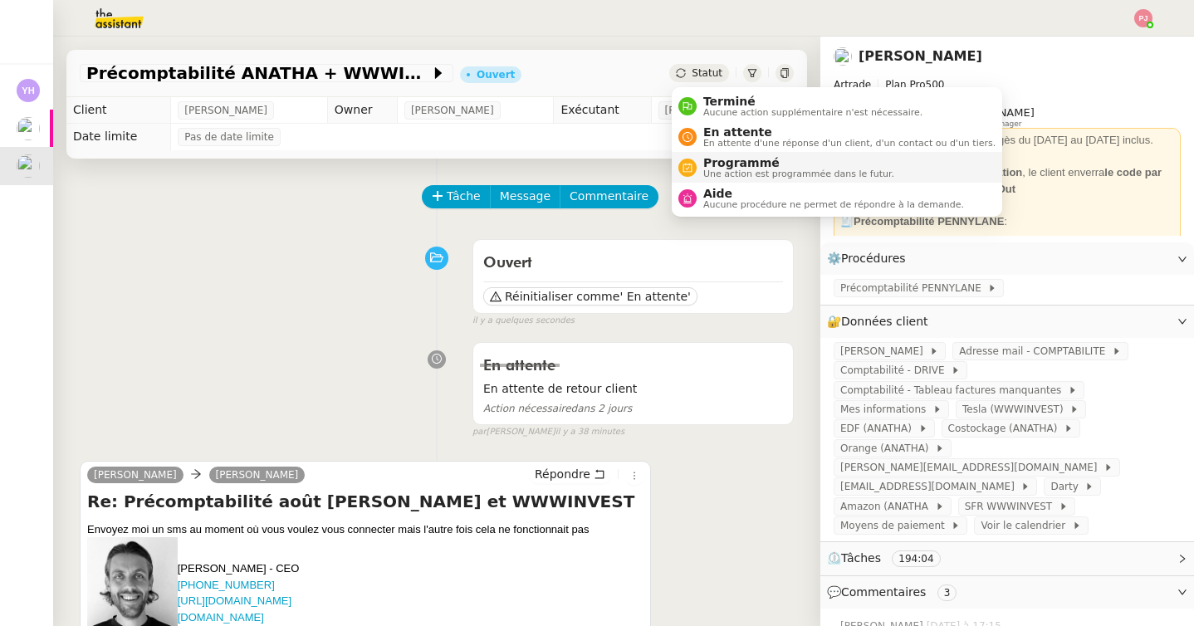
click at [727, 169] on span "Une action est programmée dans le futur." at bounding box center [798, 173] width 191 height 9
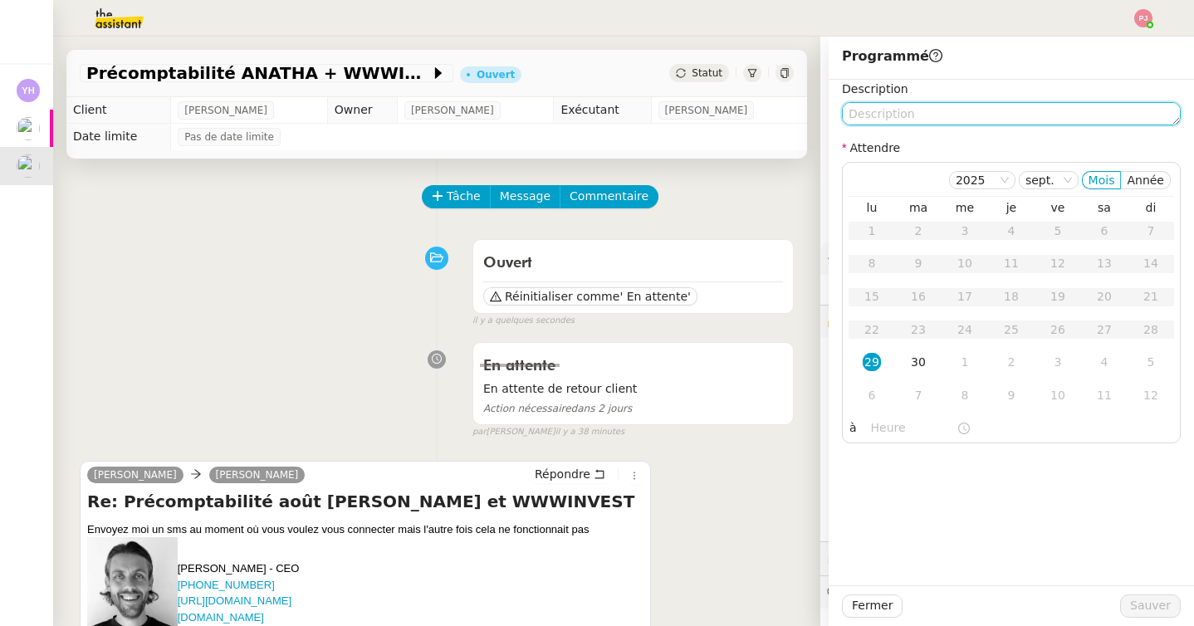
click at [908, 119] on textarea at bounding box center [1011, 113] width 339 height 23
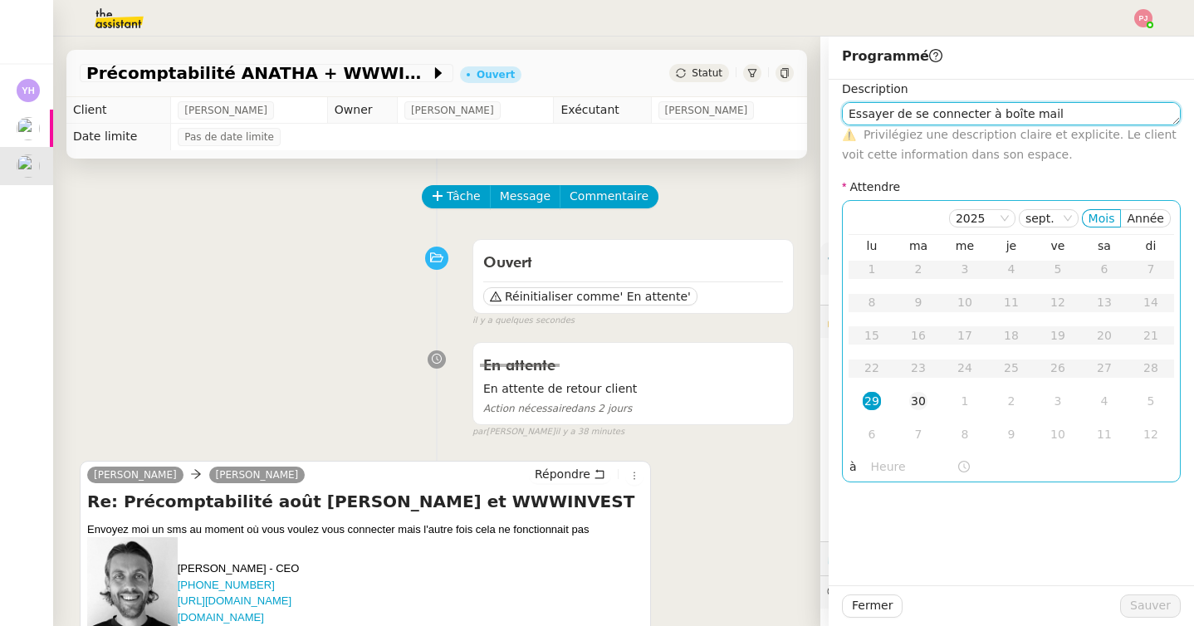
type textarea "Essayer de se connecter à boîte mail"
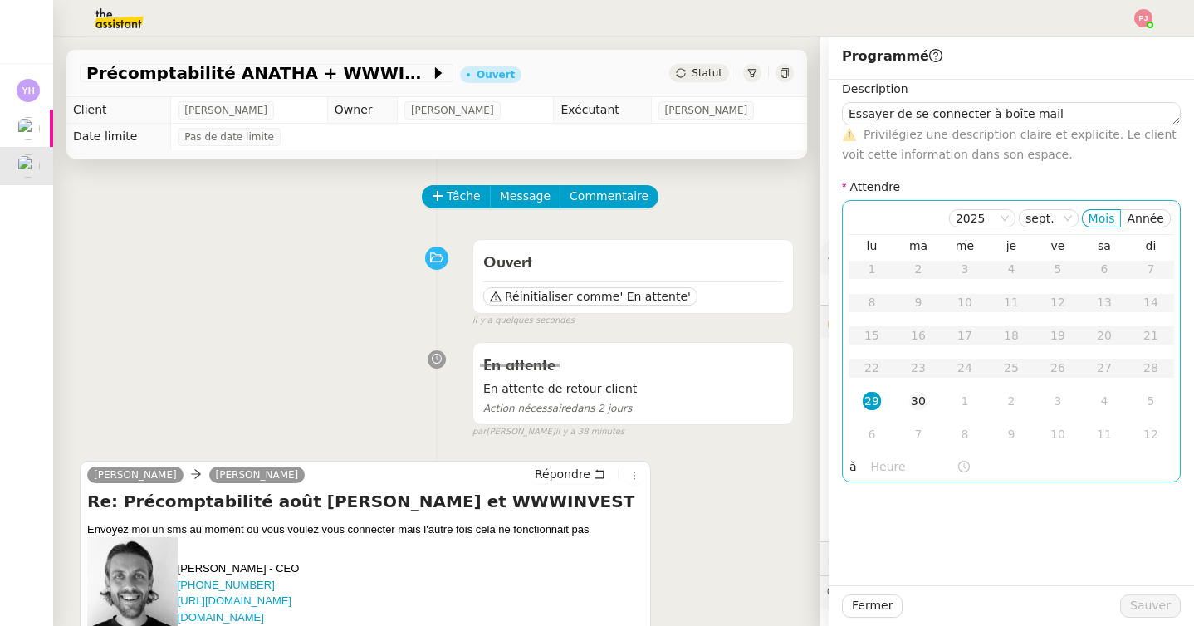
click at [909, 399] on div "30" at bounding box center [918, 401] width 18 height 18
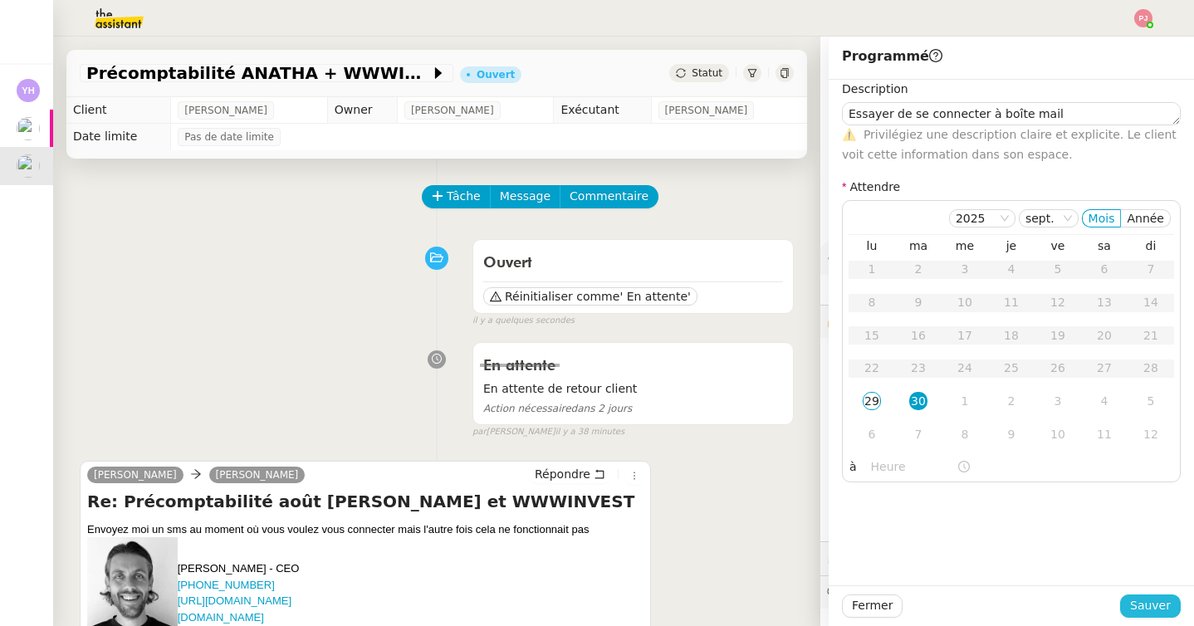
click at [1144, 604] on span "Sauver" at bounding box center [1150, 605] width 41 height 19
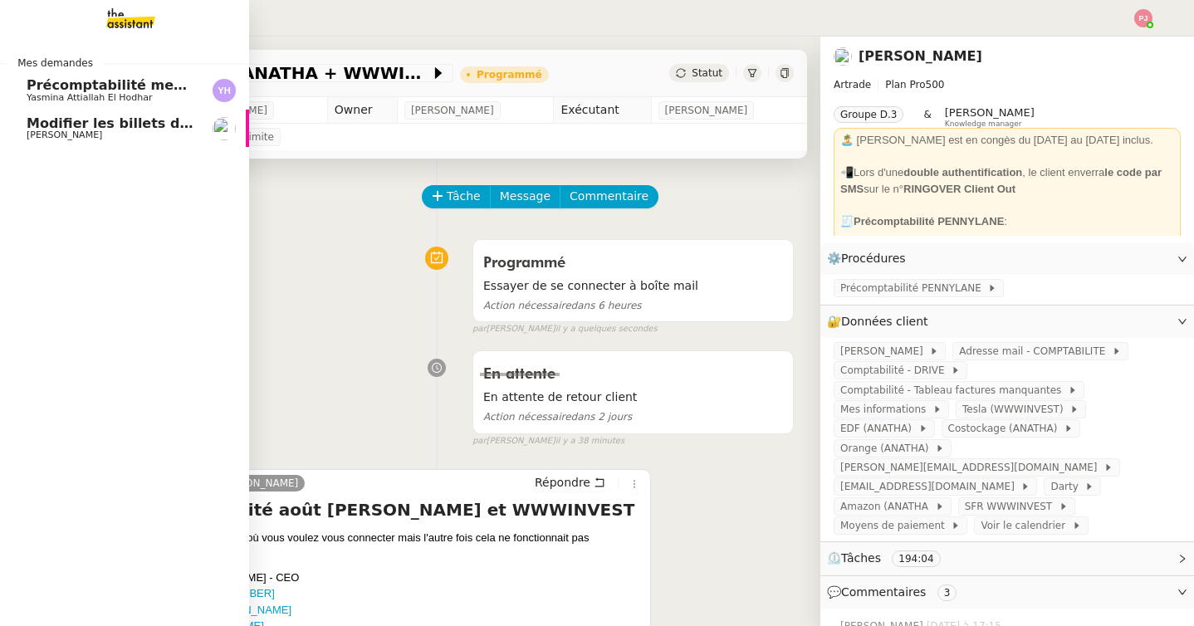
click at [59, 107] on link "Précomptabilité mensuelle - [DATE] Yasmina Attiallah El Hodhar" at bounding box center [124, 90] width 249 height 38
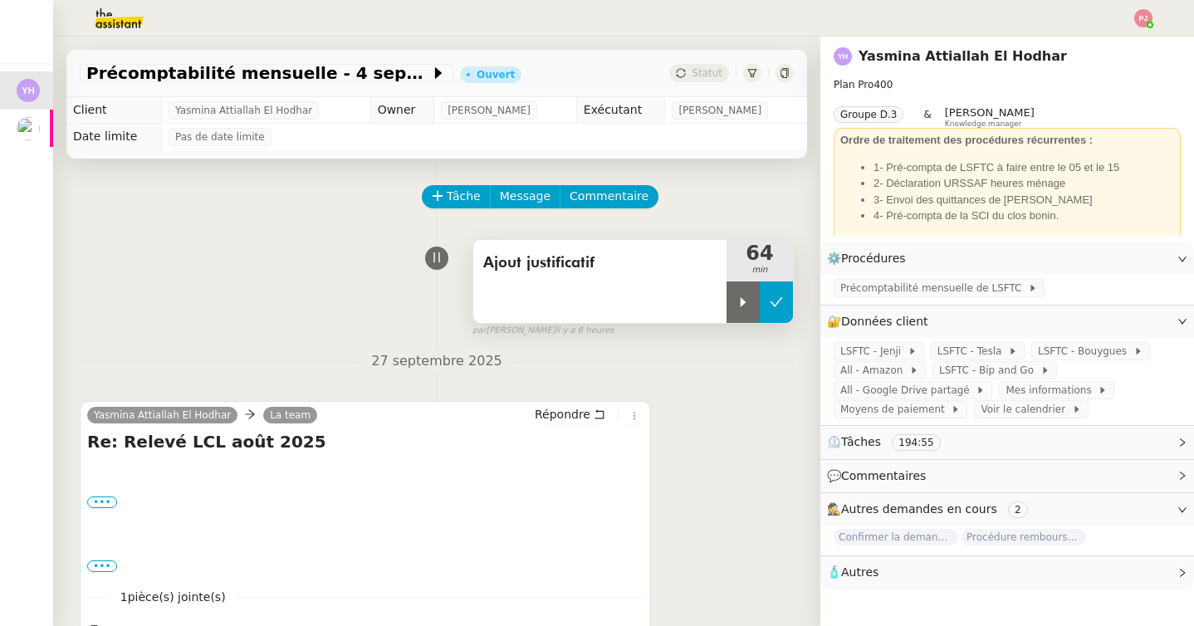
click at [781, 292] on button at bounding box center [776, 303] width 33 height 42
click at [707, 69] on span "Statut" at bounding box center [707, 73] width 31 height 12
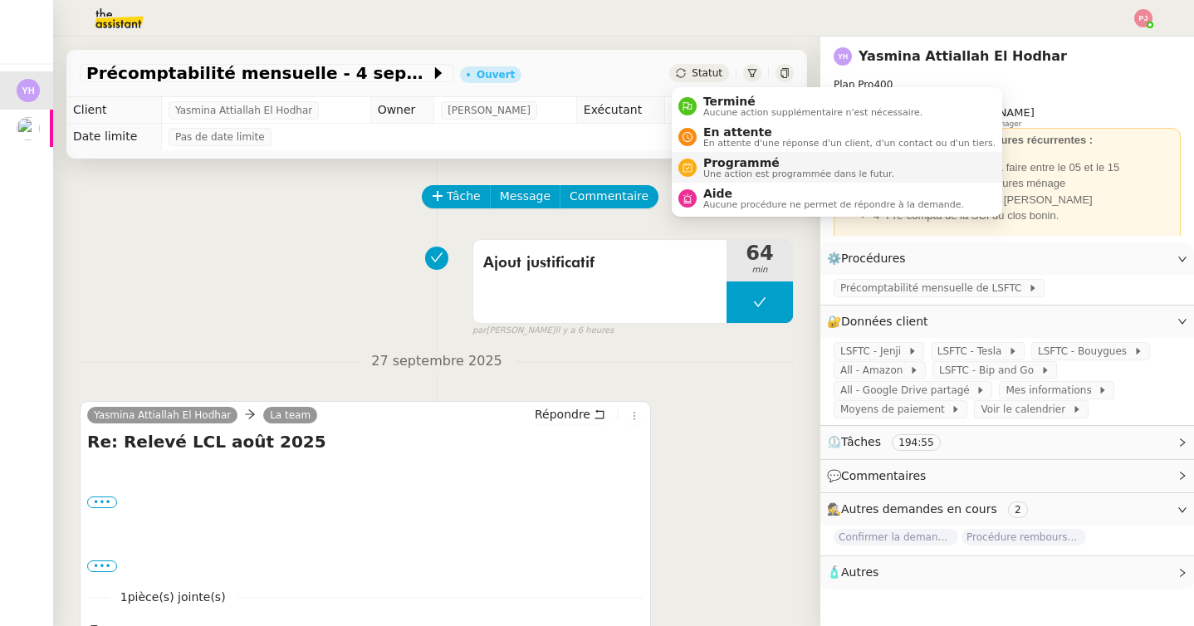
click at [718, 161] on span "Programmé" at bounding box center [798, 162] width 191 height 13
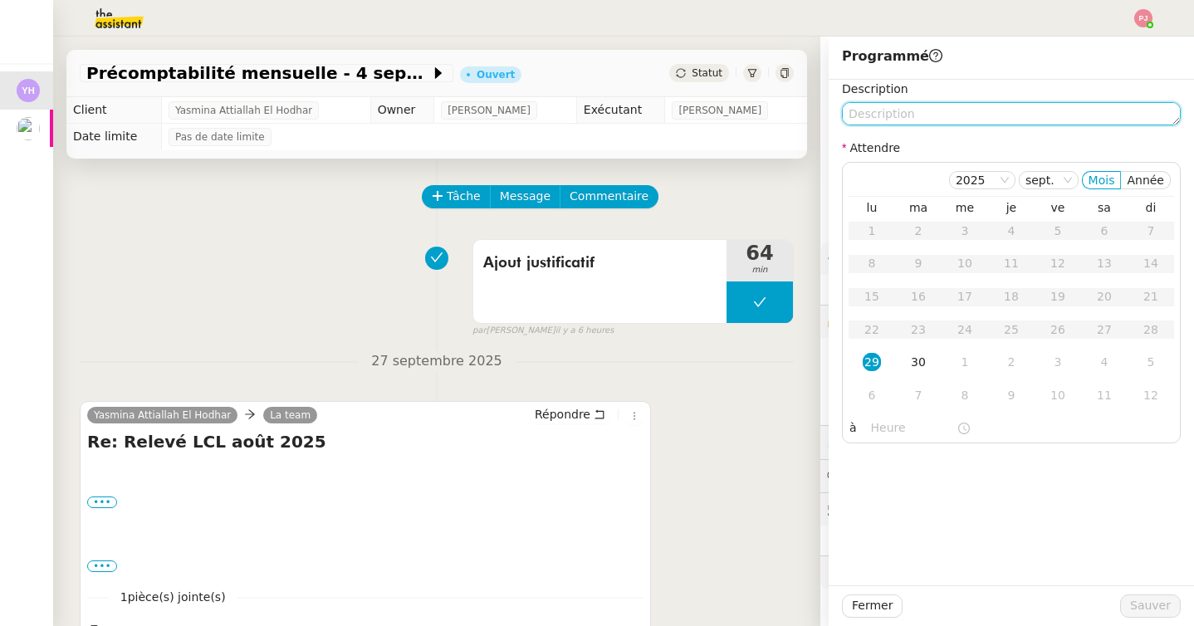
click at [863, 109] on textarea at bounding box center [1011, 113] width 339 height 23
type textarea "g"
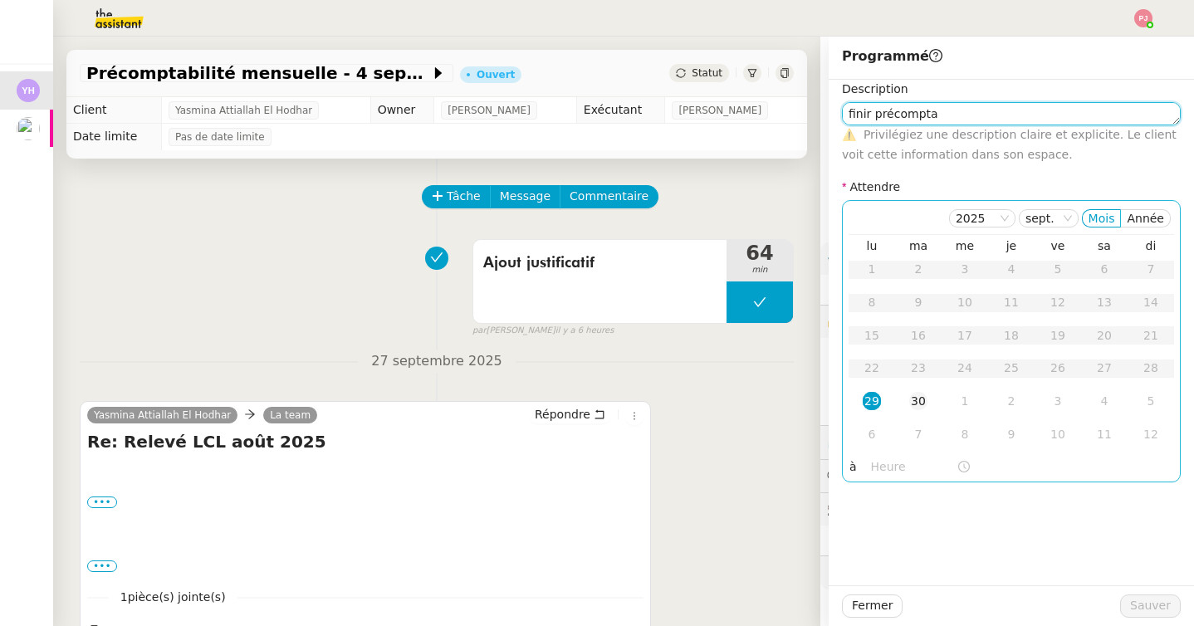
type textarea "finir précompta"
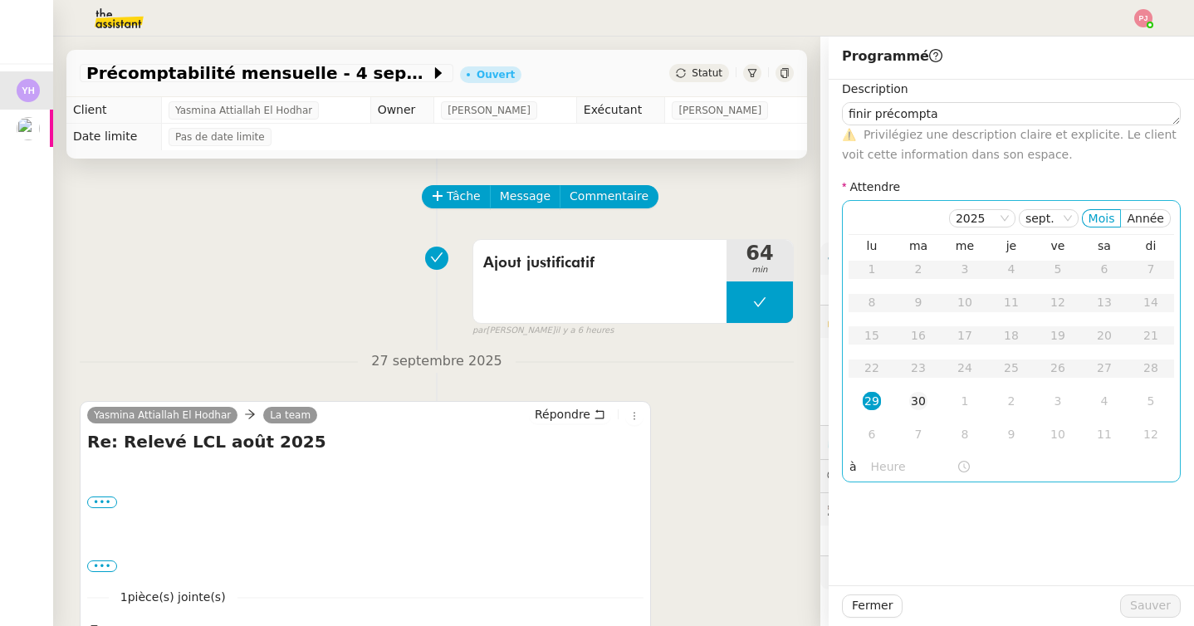
click at [920, 399] on div "30" at bounding box center [918, 401] width 18 height 18
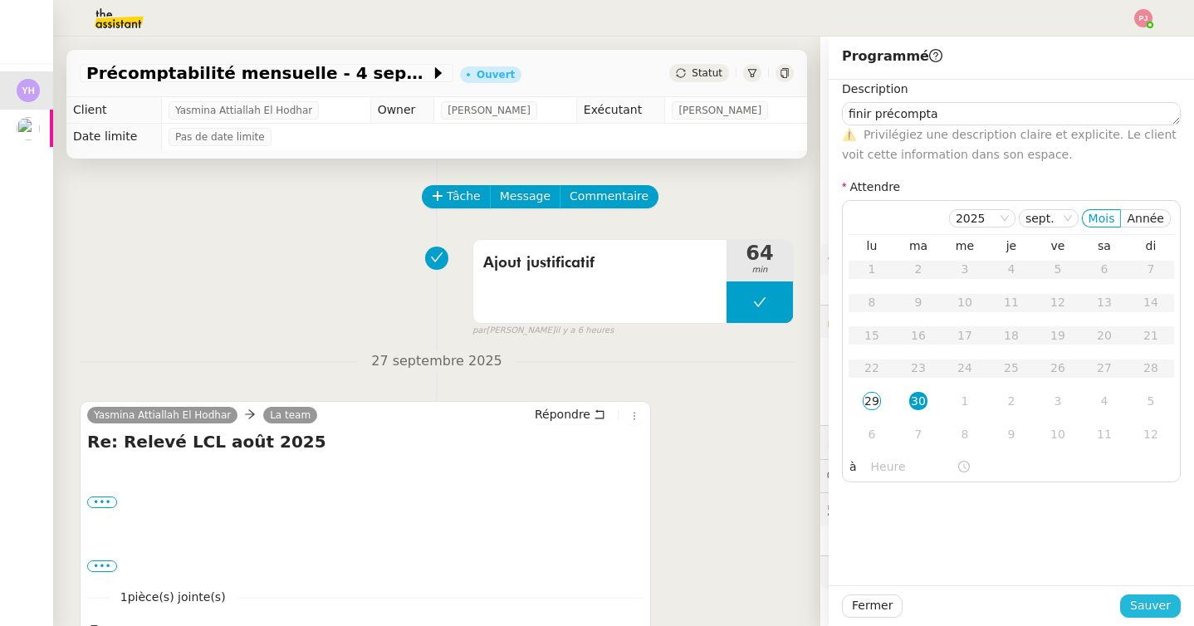
click at [1140, 605] on span "Sauver" at bounding box center [1150, 605] width 41 height 19
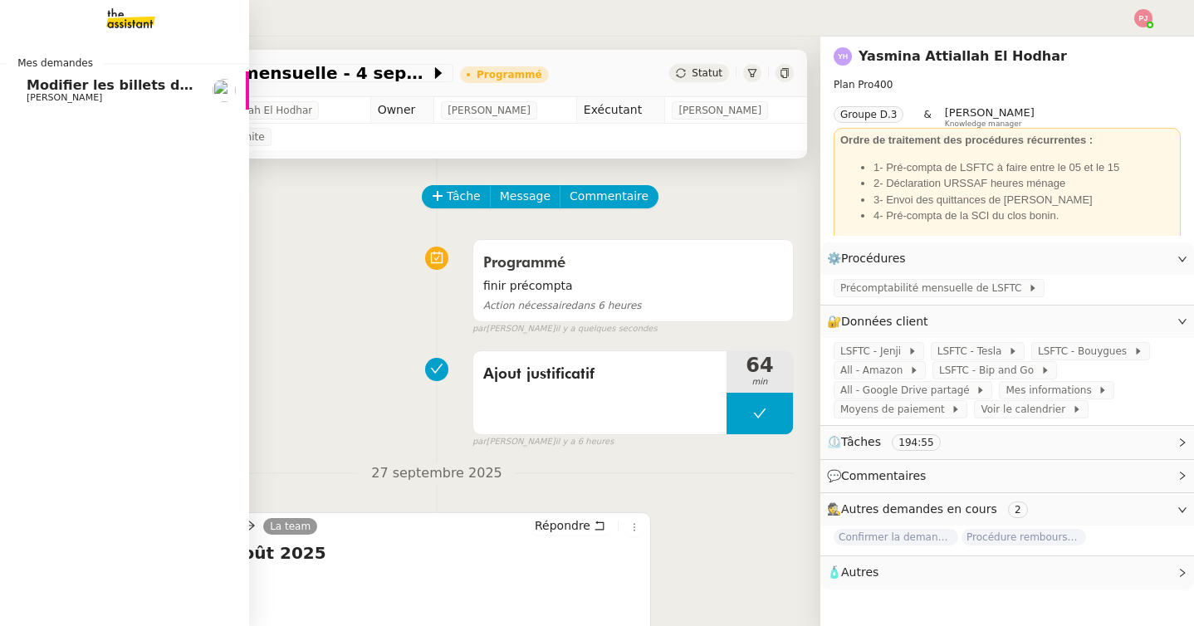
click at [64, 86] on span "Modifier les billets d'avion pour retour à [GEOGRAPHIC_DATA]" at bounding box center [258, 85] width 463 height 16
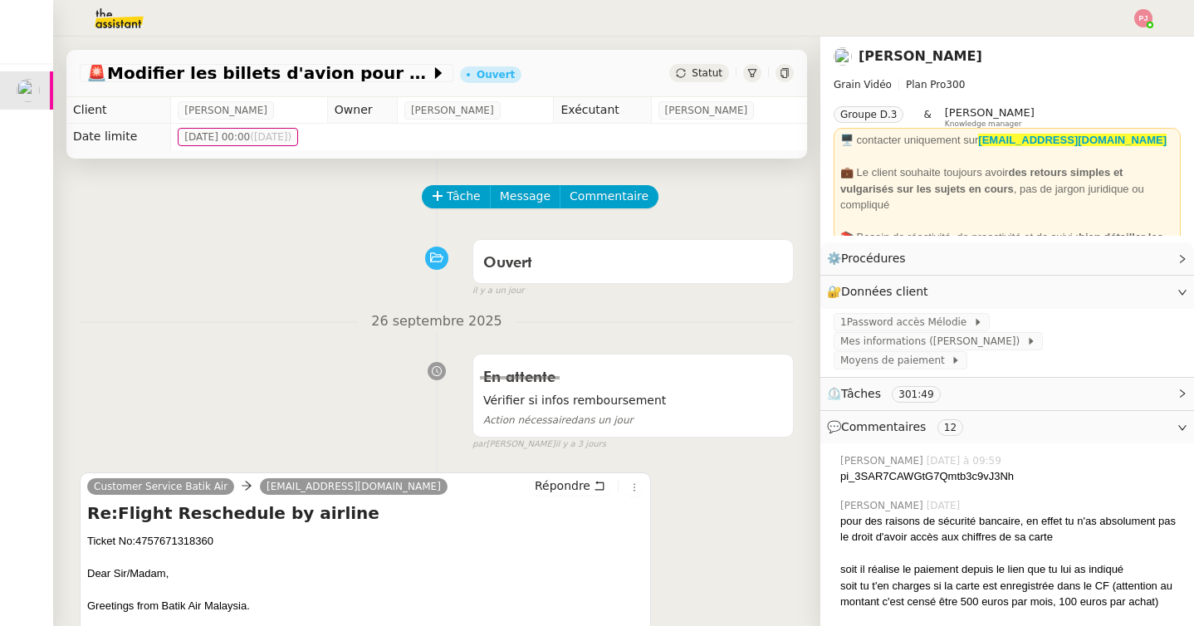
click at [704, 71] on span "Statut" at bounding box center [707, 73] width 31 height 12
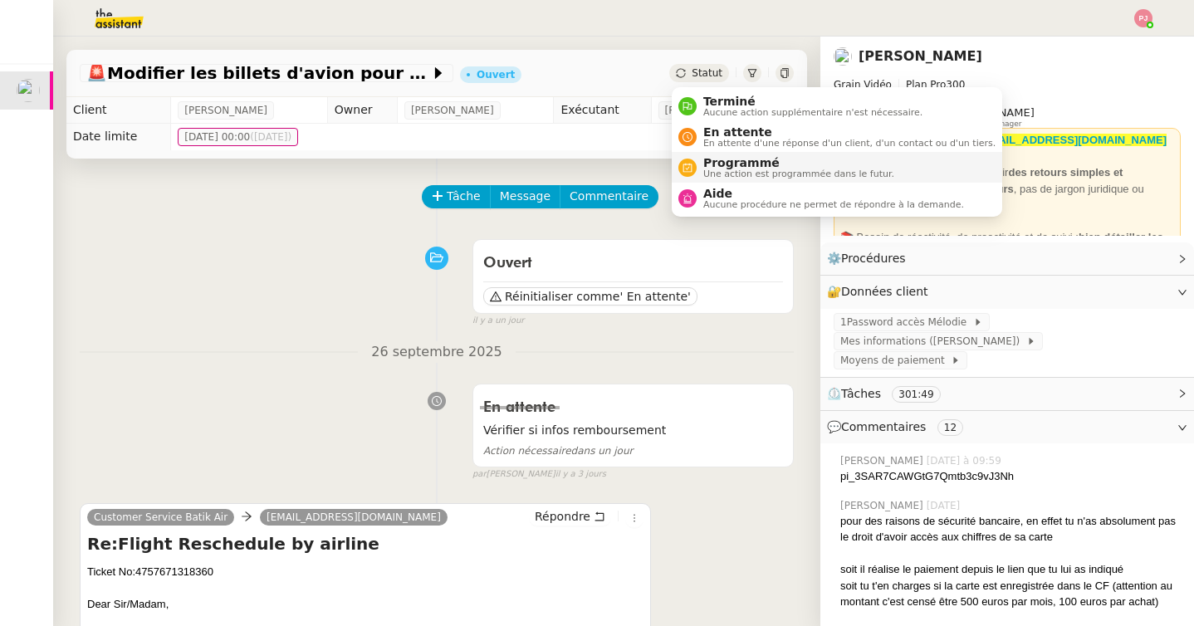
click at [713, 172] on span "Une action est programmée dans le futur." at bounding box center [798, 173] width 191 height 9
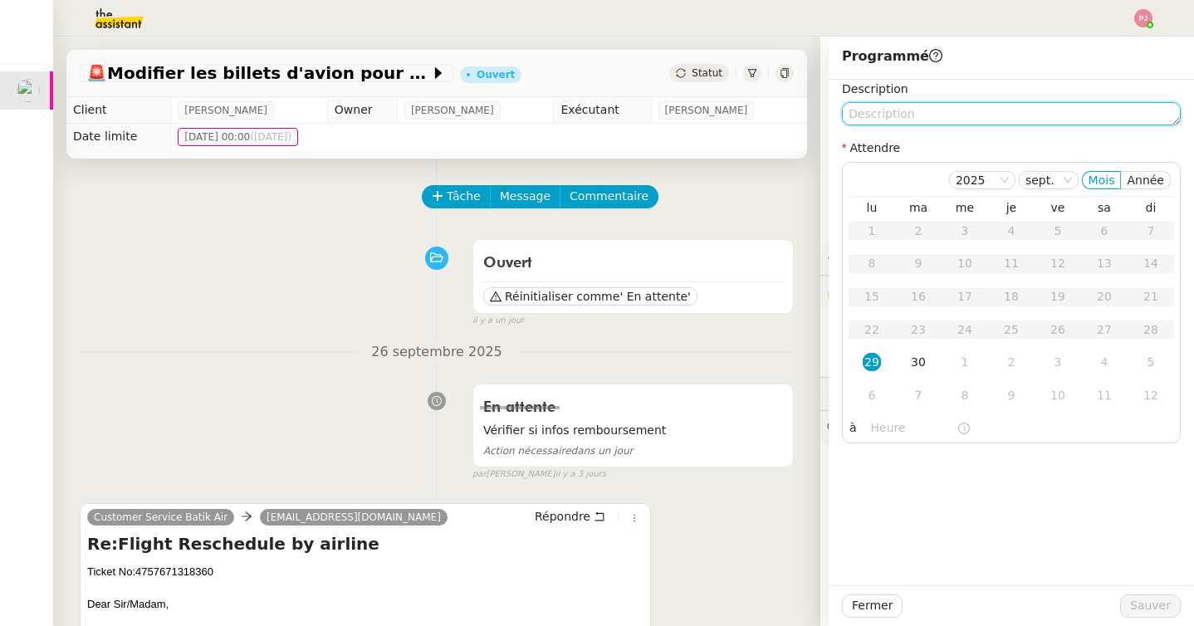
click at [877, 110] on textarea at bounding box center [1011, 113] width 339 height 23
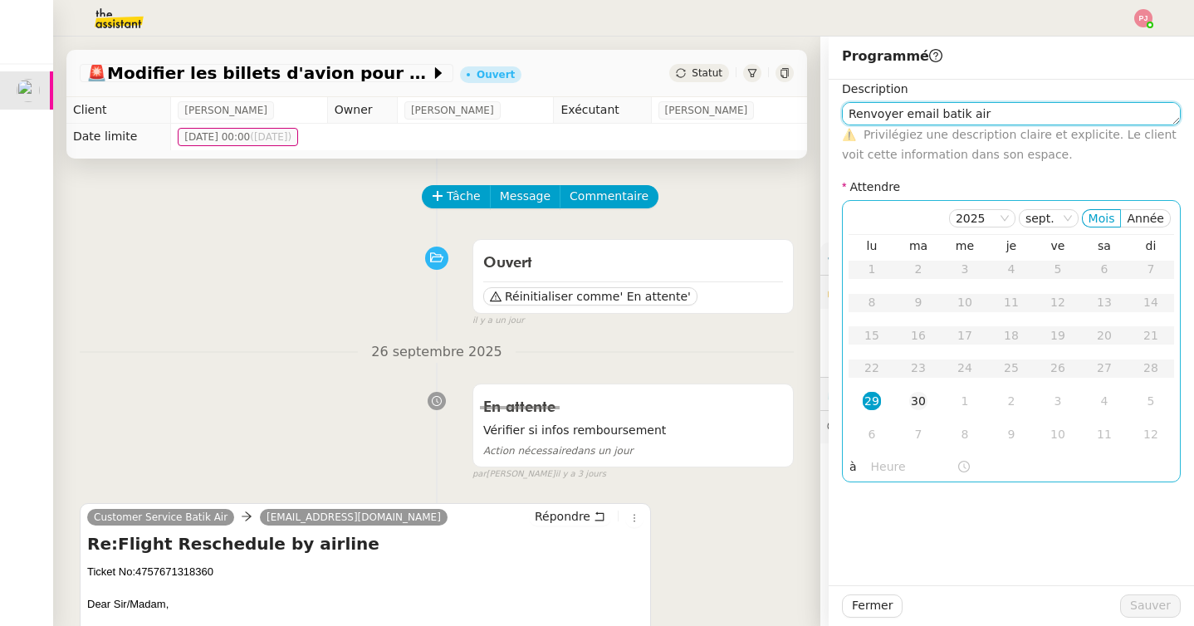
type textarea "Renvoyer email batik air"
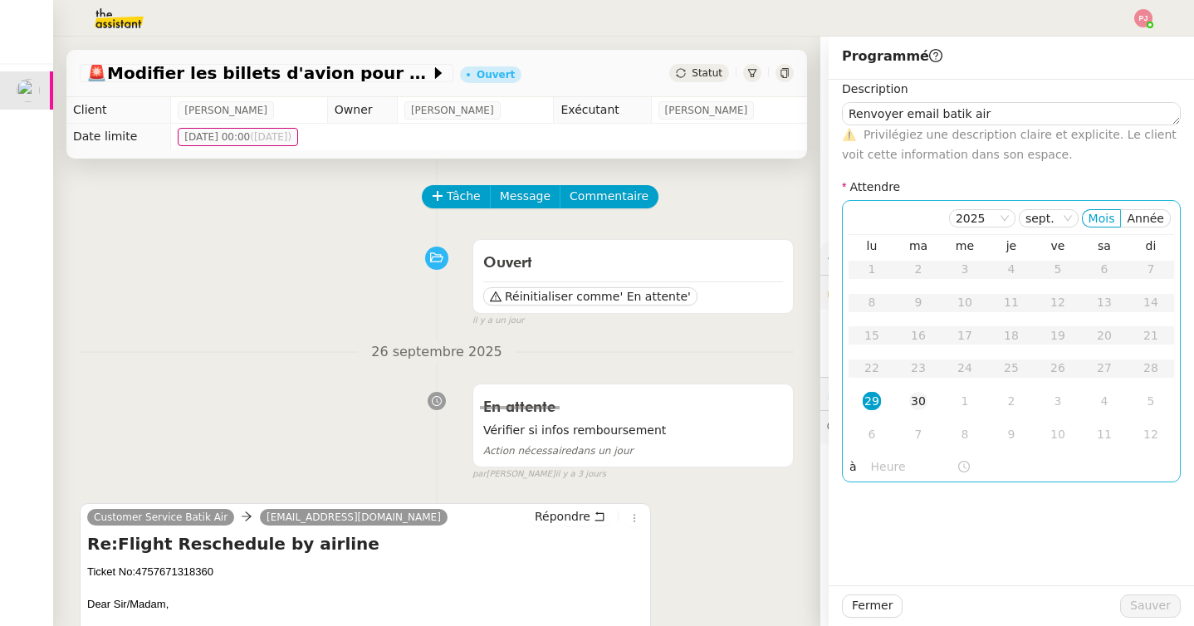
click at [917, 390] on td "30" at bounding box center [918, 401] width 47 height 33
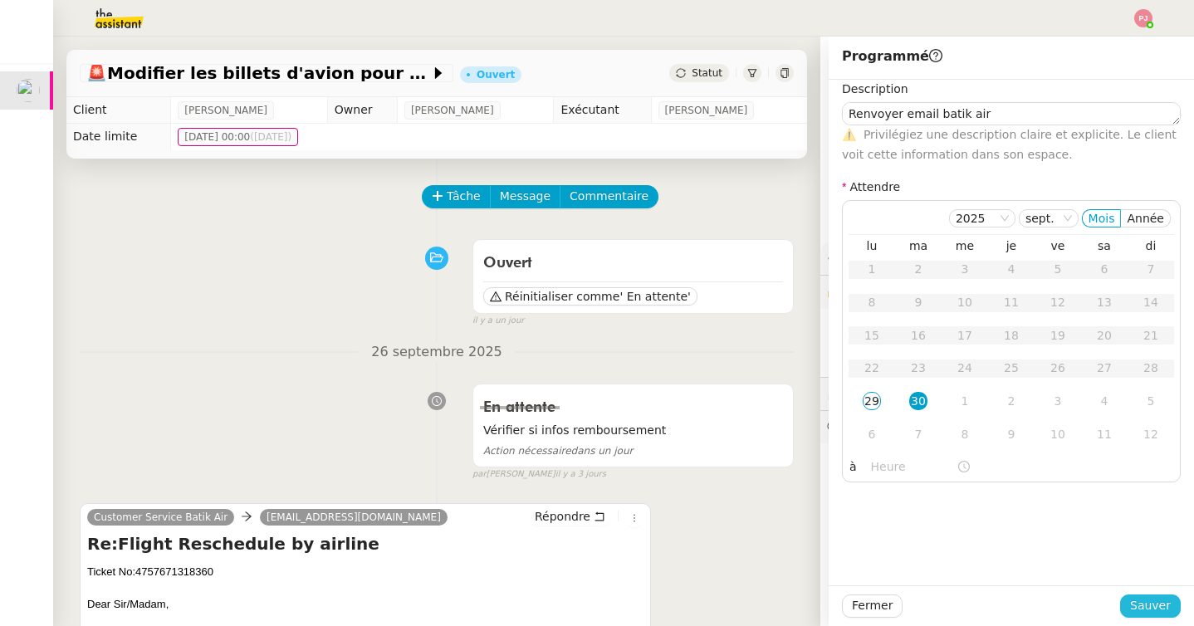
click at [1135, 596] on span "Sauver" at bounding box center [1150, 605] width 41 height 19
